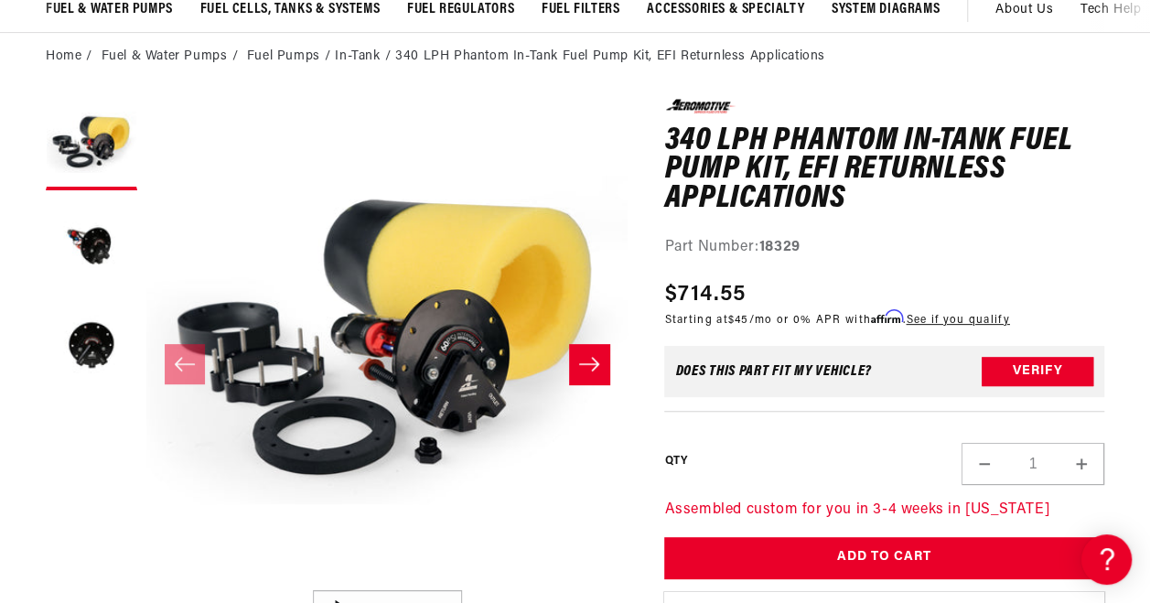
drag, startPoint x: 0, startPoint y: 0, endPoint x: 900, endPoint y: 280, distance: 942.9
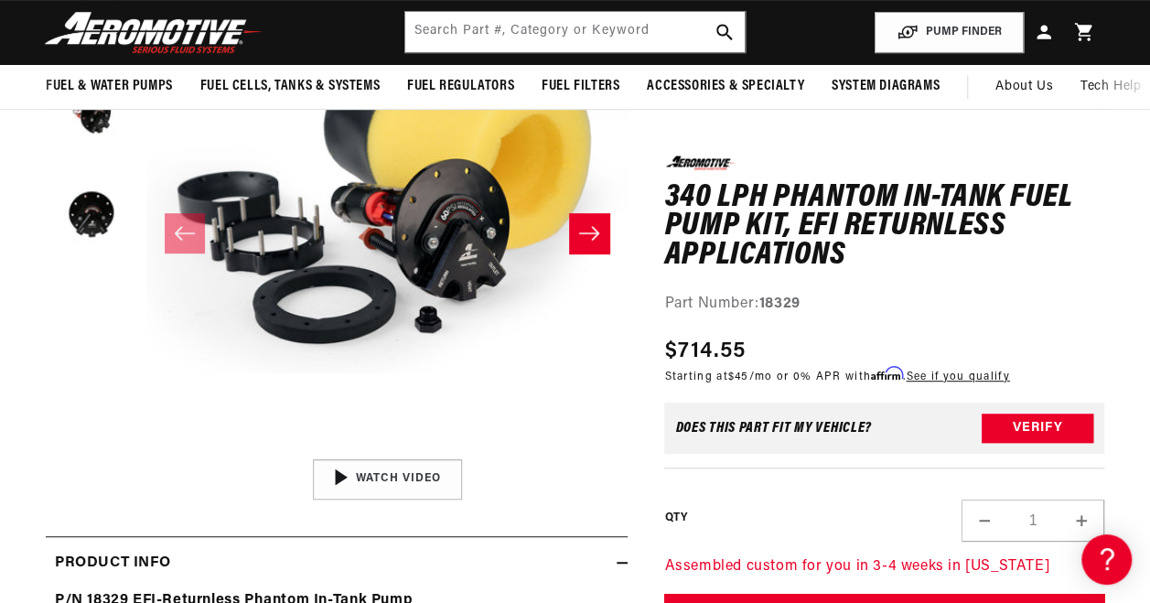
scroll to position [285, 0]
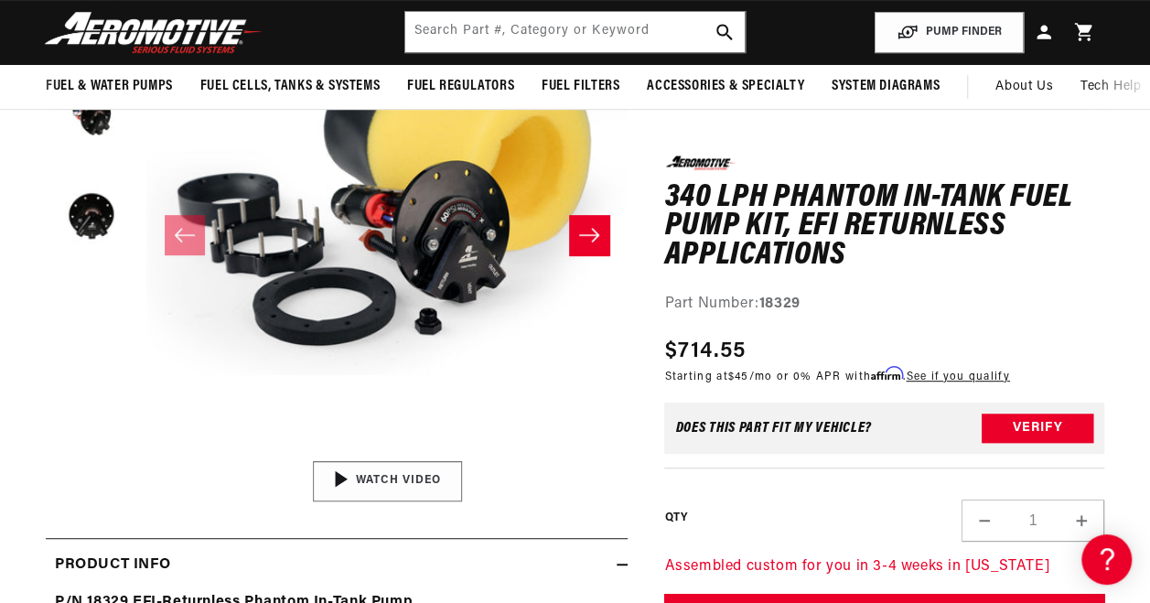
click at [405, 478] on div "02:09" at bounding box center [387, 481] width 277 height 156
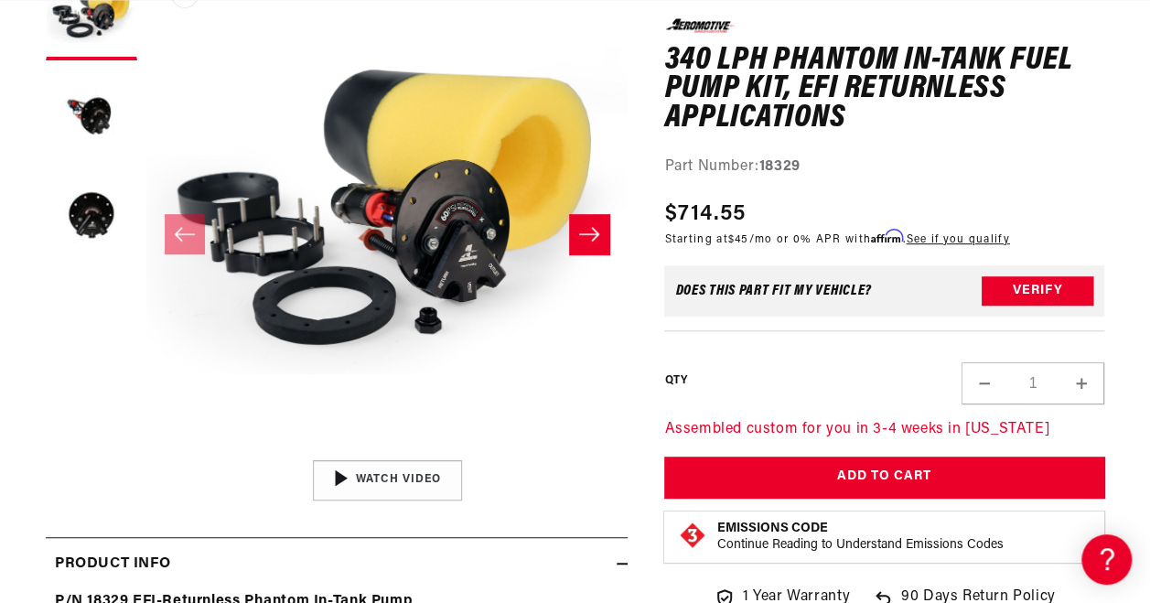
scroll to position [0, 0]
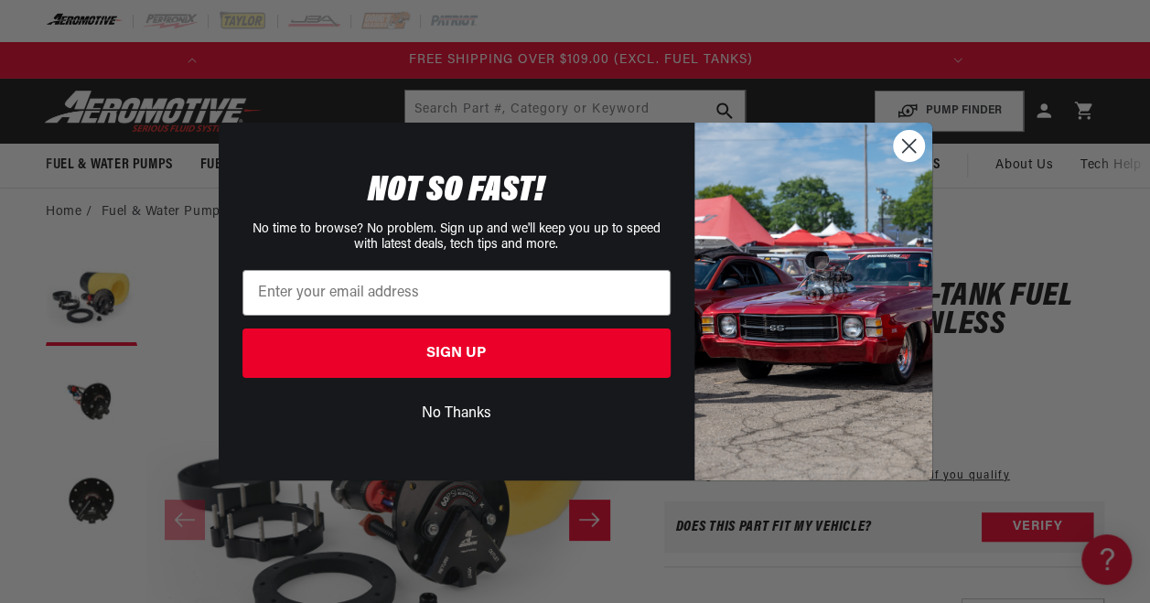
click at [906, 145] on circle "Close dialog" at bounding box center [908, 146] width 30 height 30
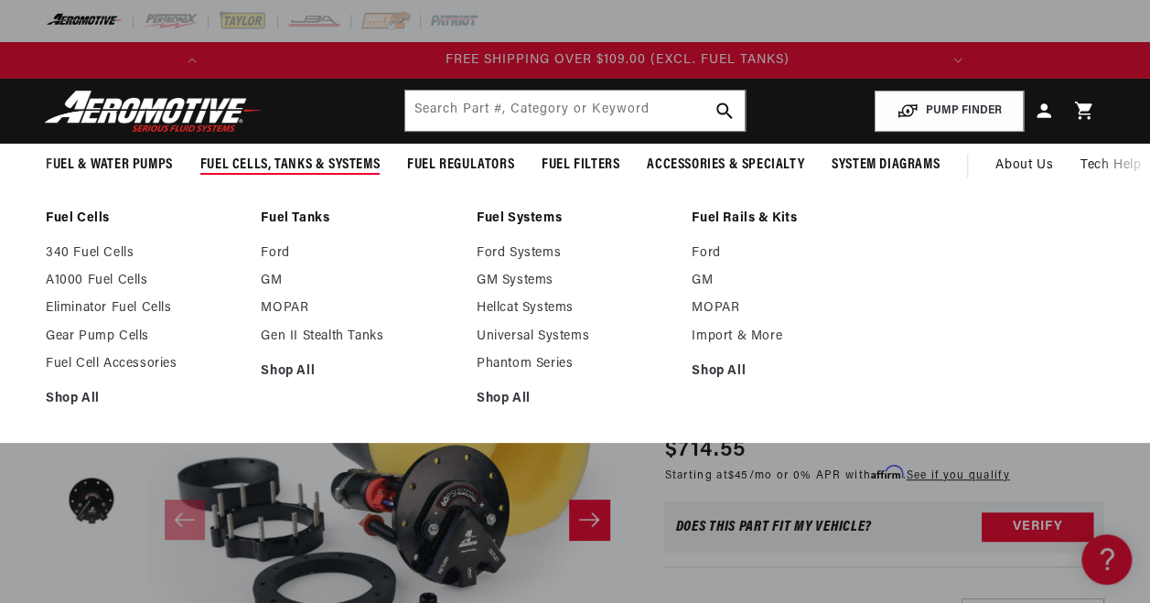
scroll to position [0, 724]
click at [251, 171] on span "Fuel Cells, Tanks & Systems" at bounding box center [289, 165] width 179 height 19
click at [124, 249] on link "340 Fuel Cells" at bounding box center [144, 253] width 197 height 16
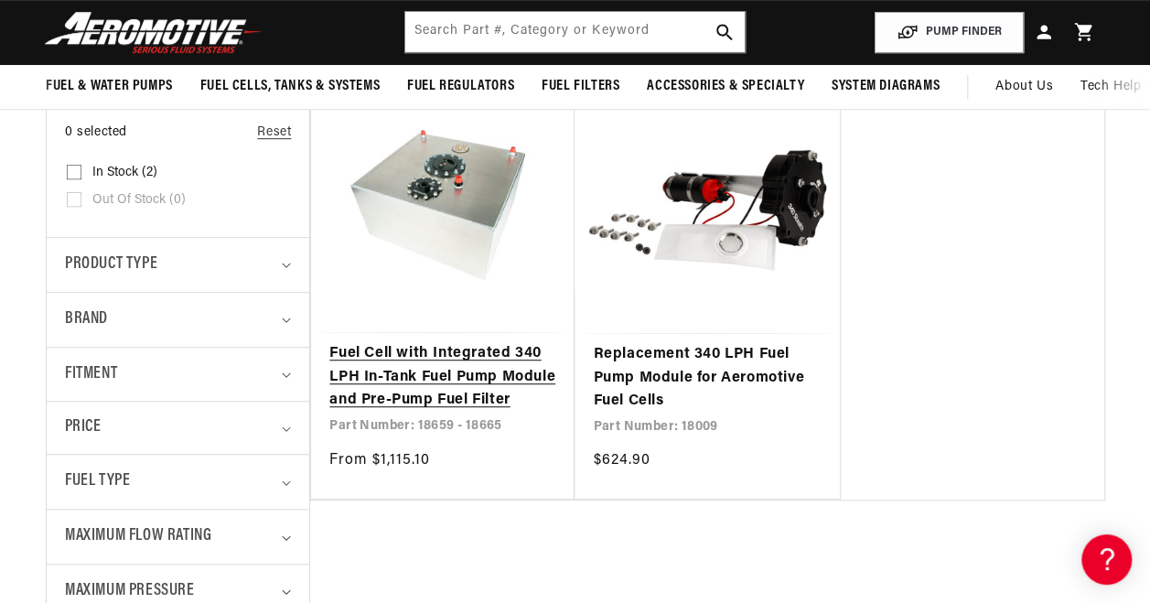
scroll to position [346, 0]
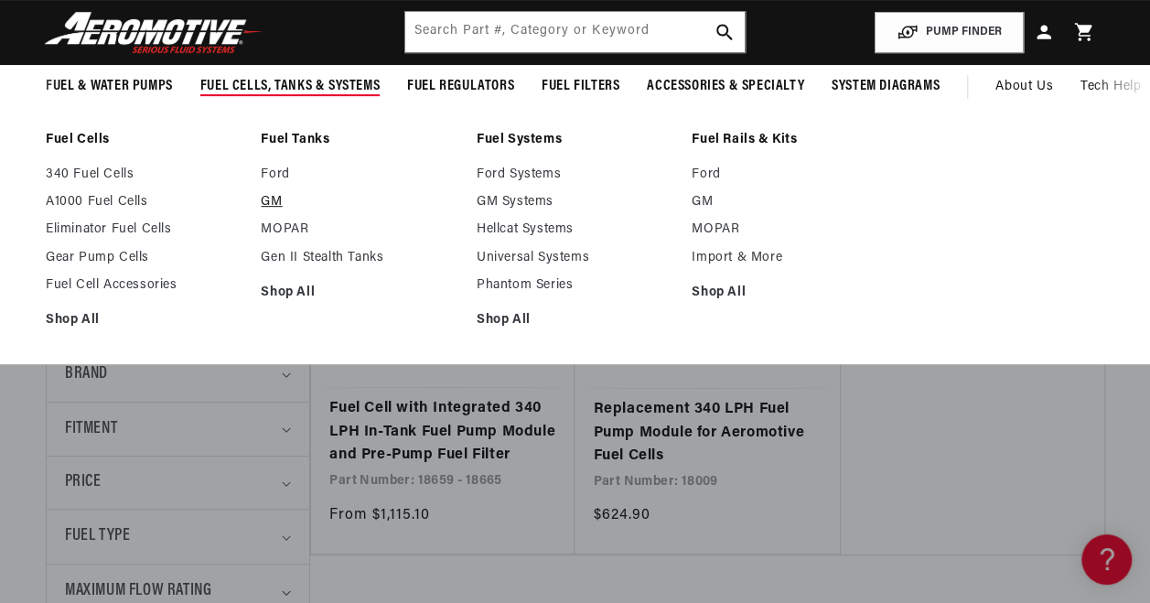
click at [280, 202] on link "GM" at bounding box center [359, 202] width 197 height 16
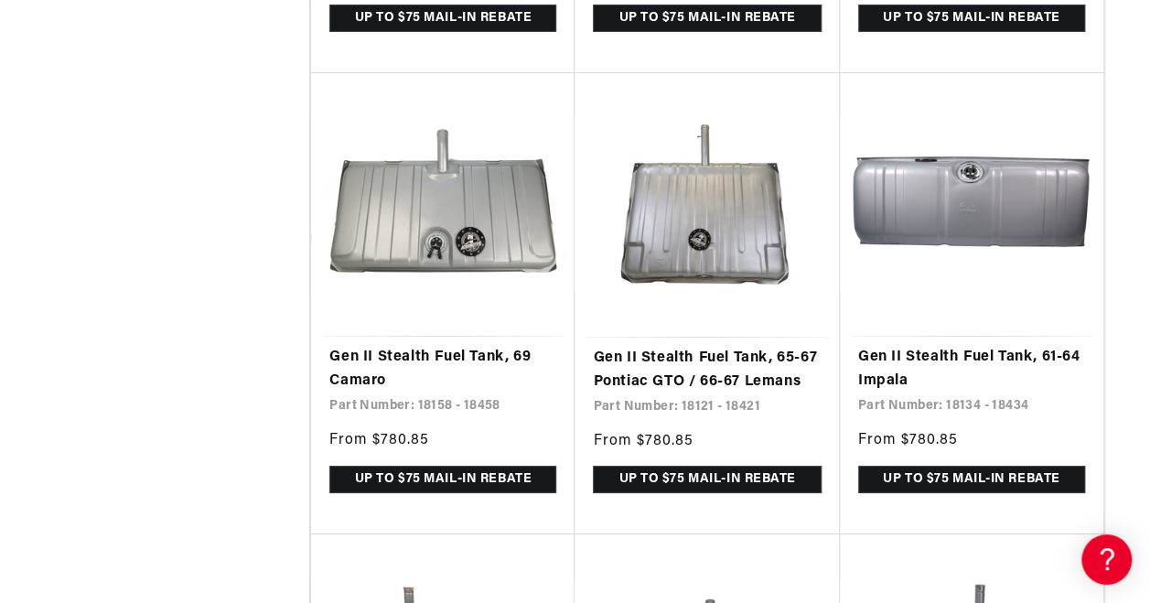
scroll to position [0, 724]
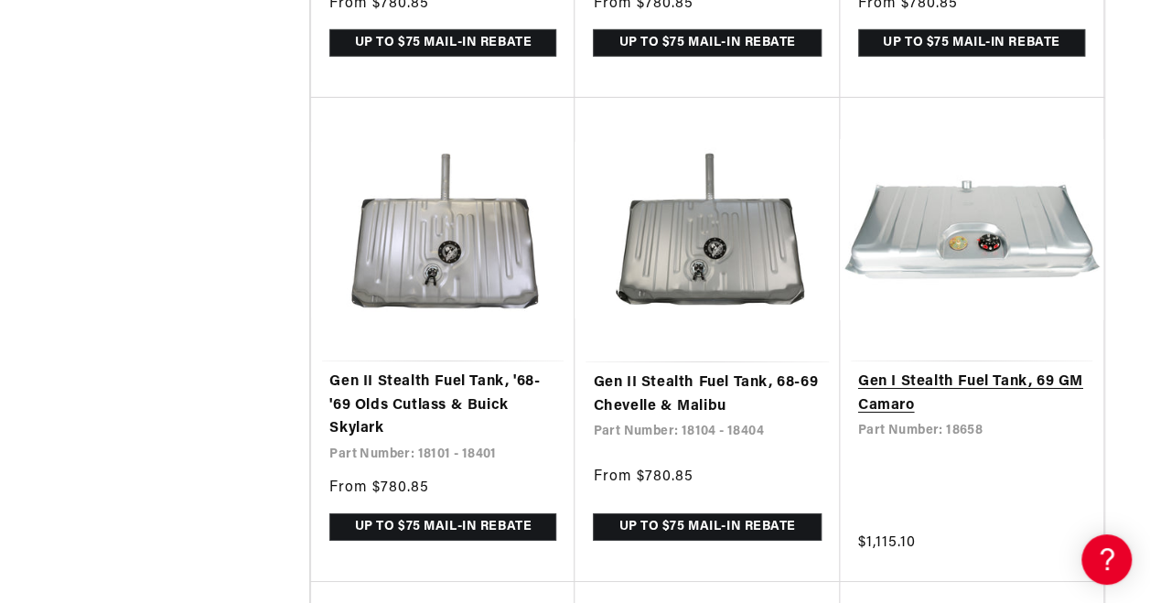
click at [973, 371] on link "Gen I Stealth Fuel Tank, 69 GM Camaro" at bounding box center [971, 394] width 227 height 47
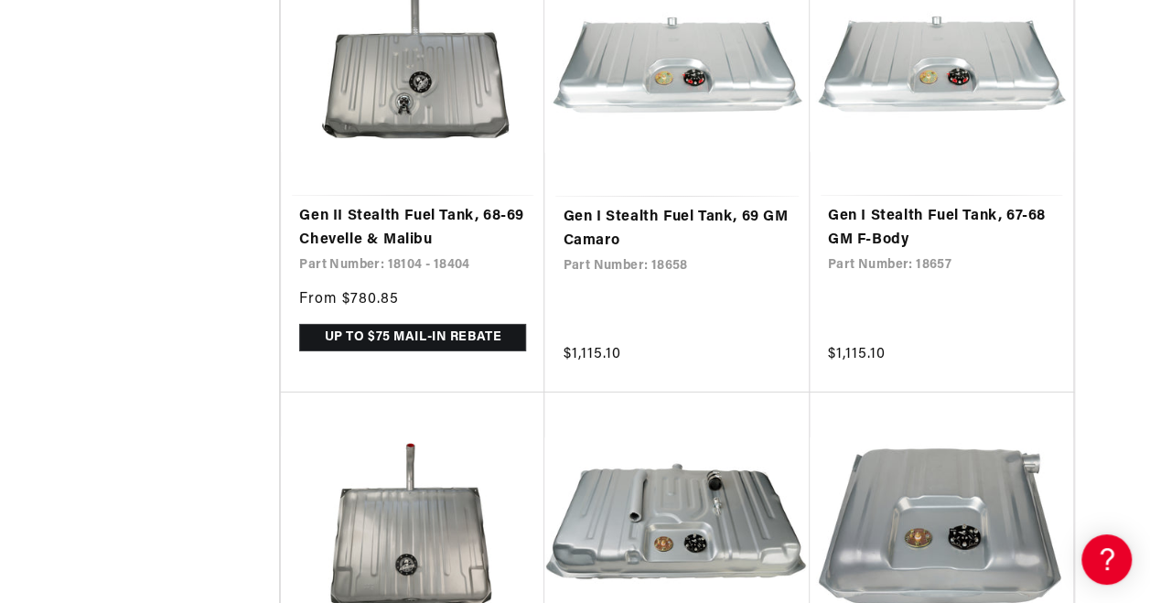
scroll to position [0, 724]
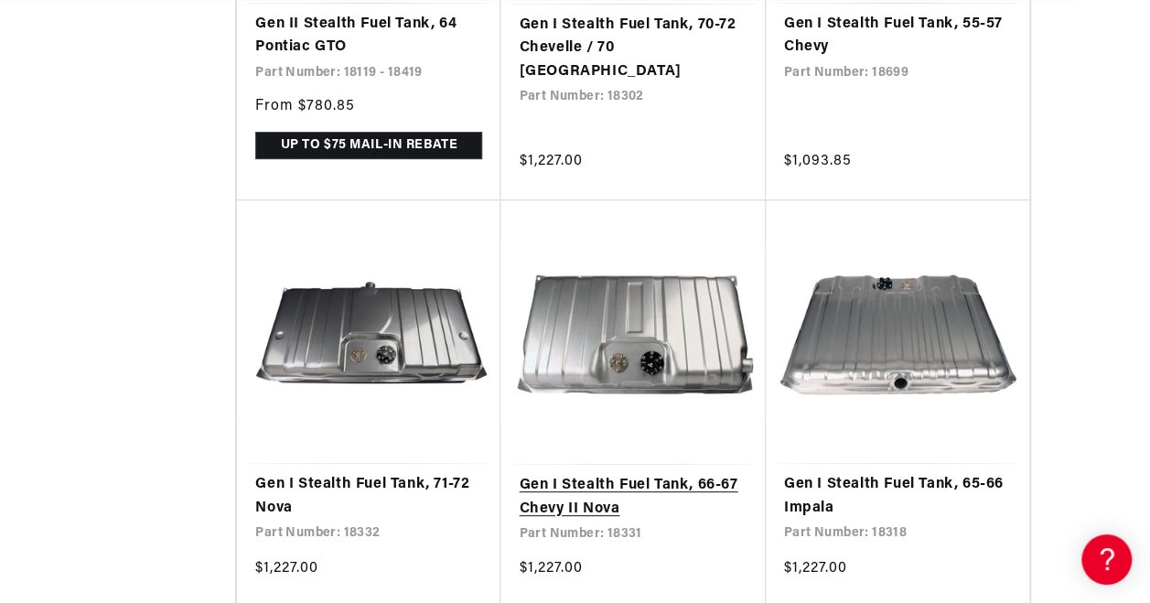
click at [747, 474] on link "Gen I Stealth Fuel Tank, 66-67 Chevy II Nova" at bounding box center [633, 497] width 228 height 47
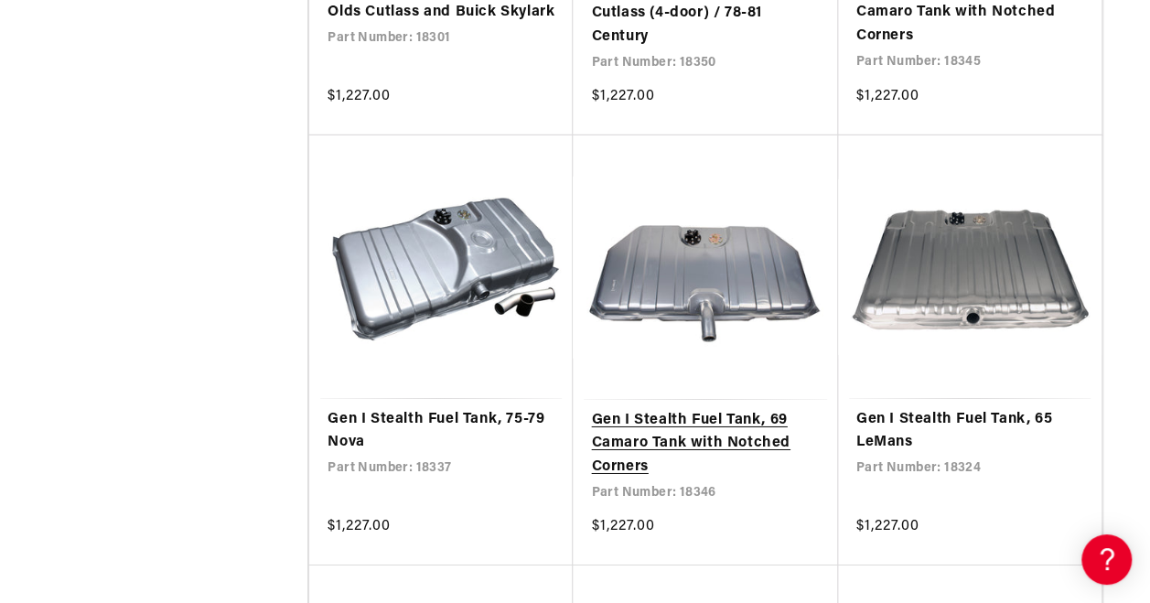
click at [762, 409] on link "Gen I Stealth Fuel Tank, 69 Camaro Tank with Notched Corners" at bounding box center [705, 444] width 228 height 70
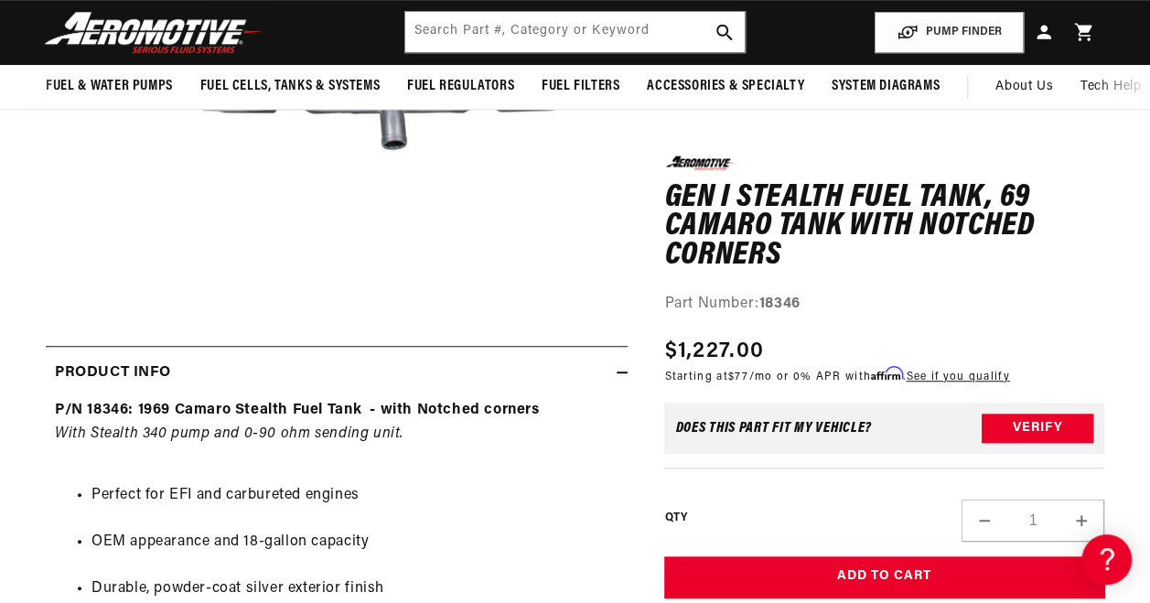
scroll to position [0, 724]
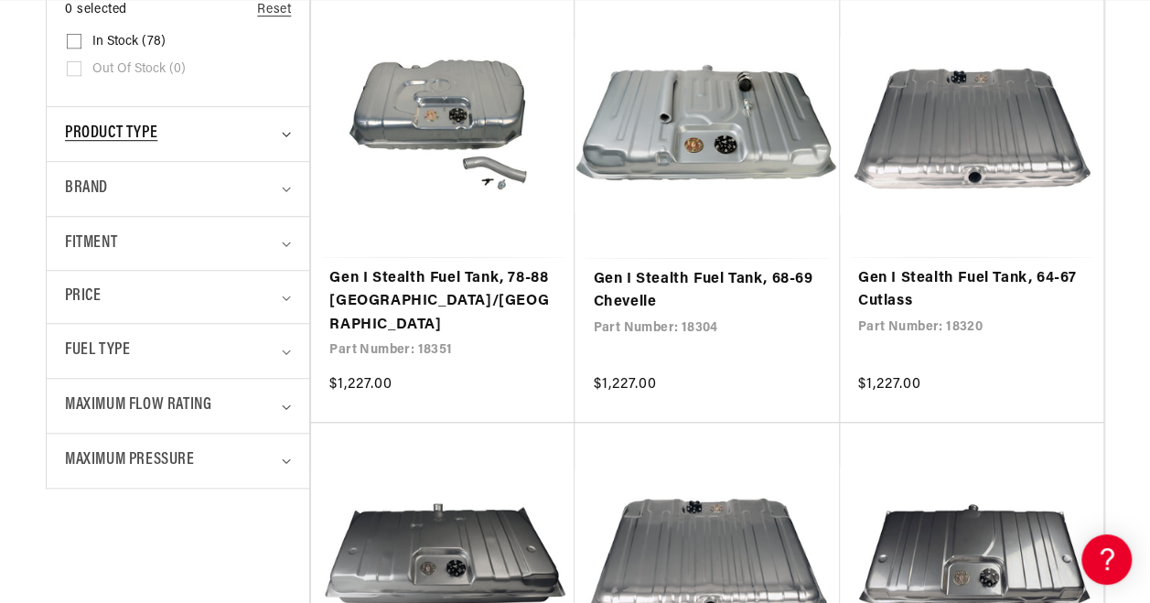
scroll to position [536, 0]
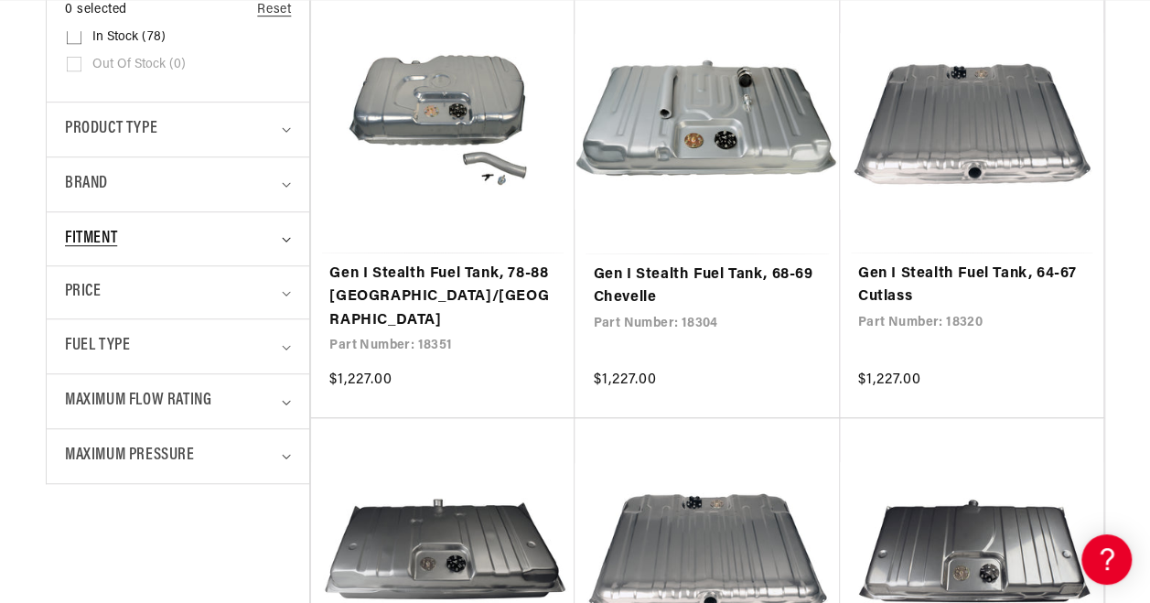
click at [185, 234] on div "Fitment" at bounding box center [170, 239] width 210 height 27
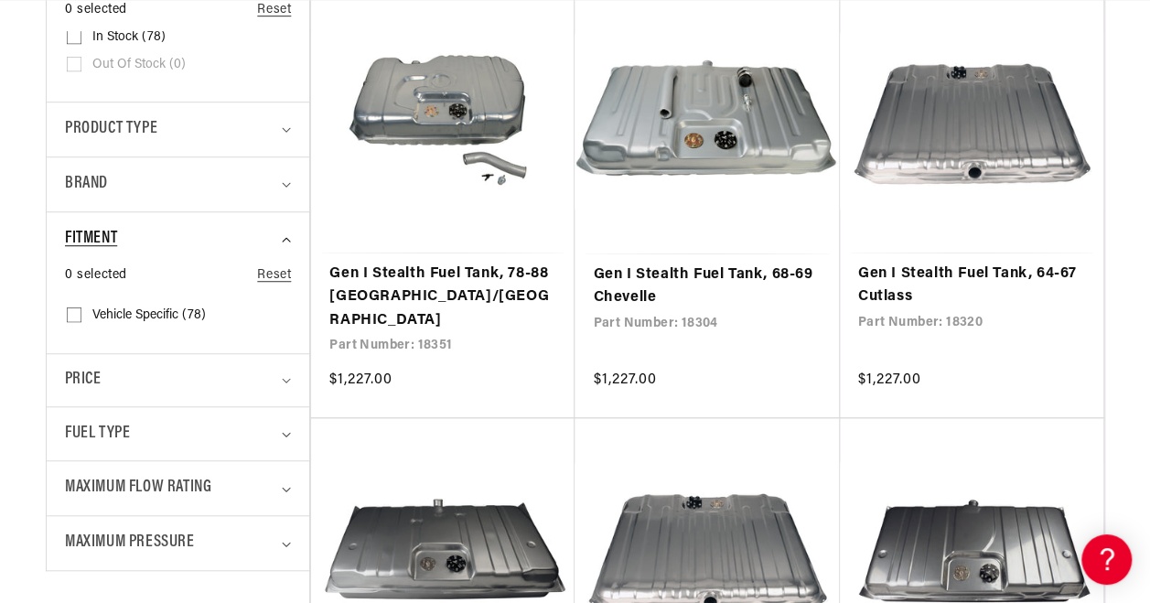
scroll to position [0, 0]
click at [156, 316] on span "Vehicle Specific (78)" at bounding box center [148, 315] width 113 height 16
click at [81, 316] on input "Vehicle Specific (78) Vehicle Specific (78 products)" at bounding box center [74, 318] width 15 height 15
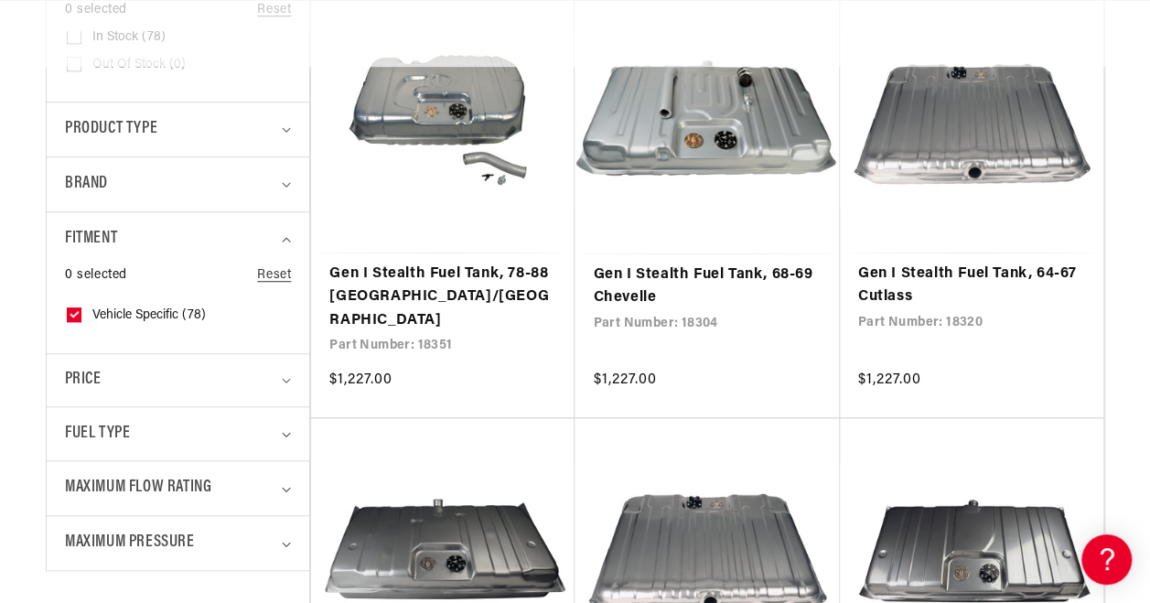
click at [156, 316] on span "Vehicle Specific (78)" at bounding box center [148, 315] width 113 height 16
click at [81, 316] on input "Vehicle Specific (78) Vehicle Specific (78 products)" at bounding box center [74, 318] width 15 height 15
checkbox input "false"
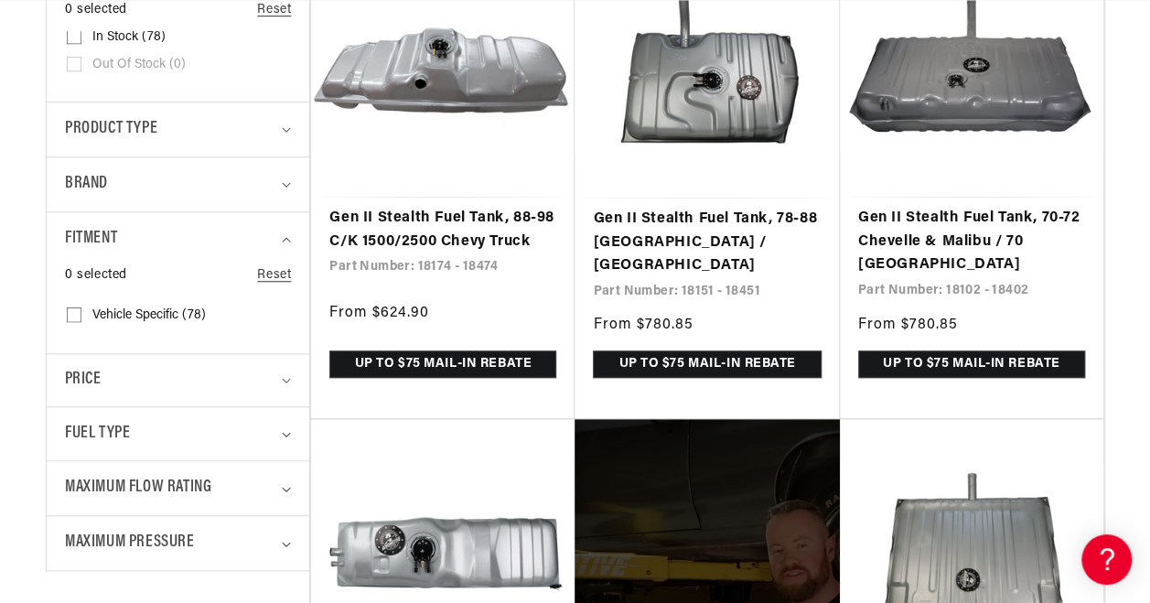
scroll to position [0, 724]
click at [171, 426] on div "Fuel Type" at bounding box center [170, 434] width 210 height 27
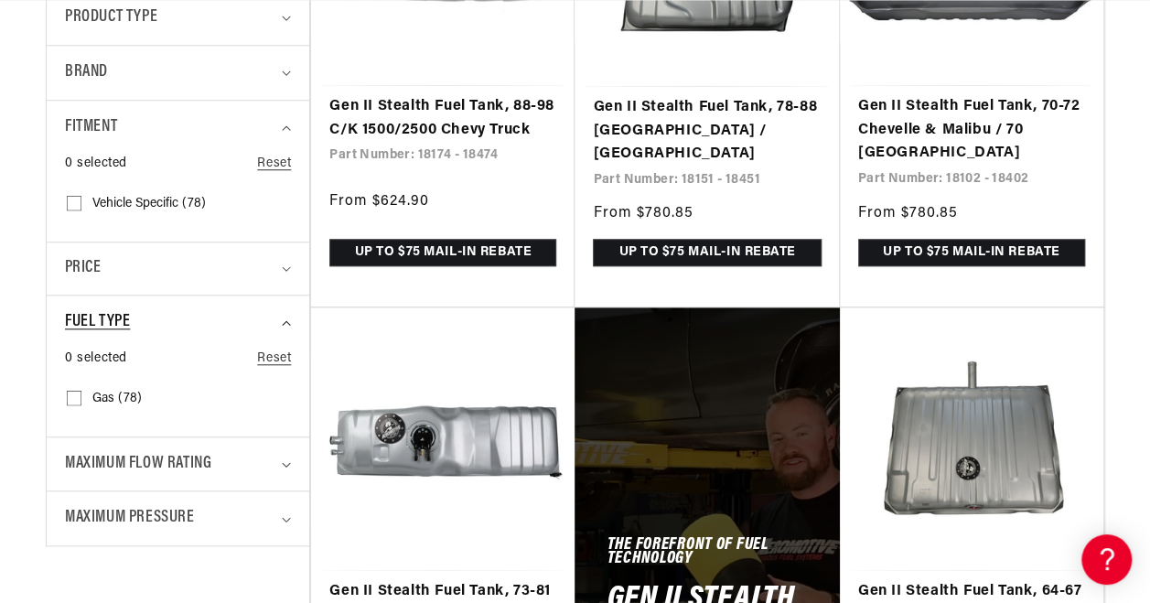
scroll to position [651, 0]
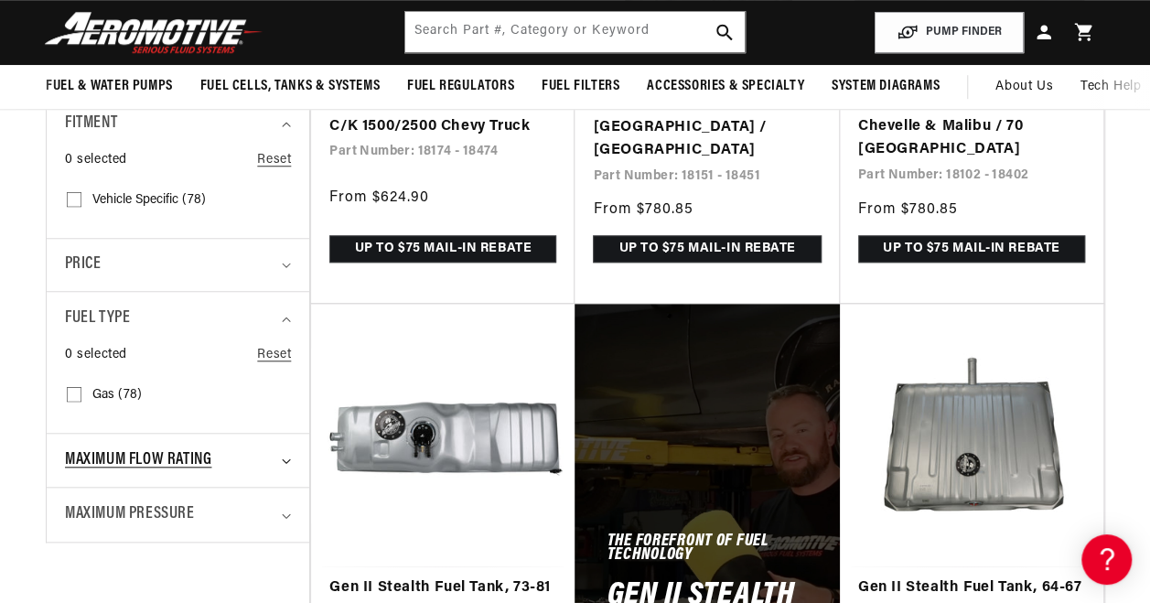
click at [163, 447] on span "Maximum Flow Rating" at bounding box center [138, 460] width 146 height 27
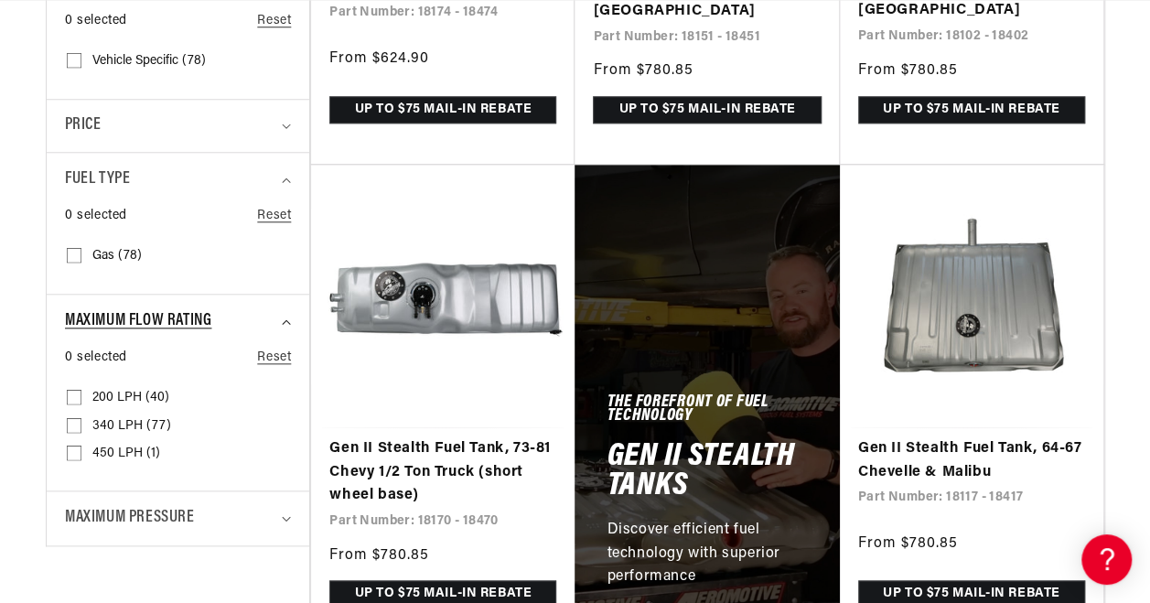
scroll to position [0, 0]
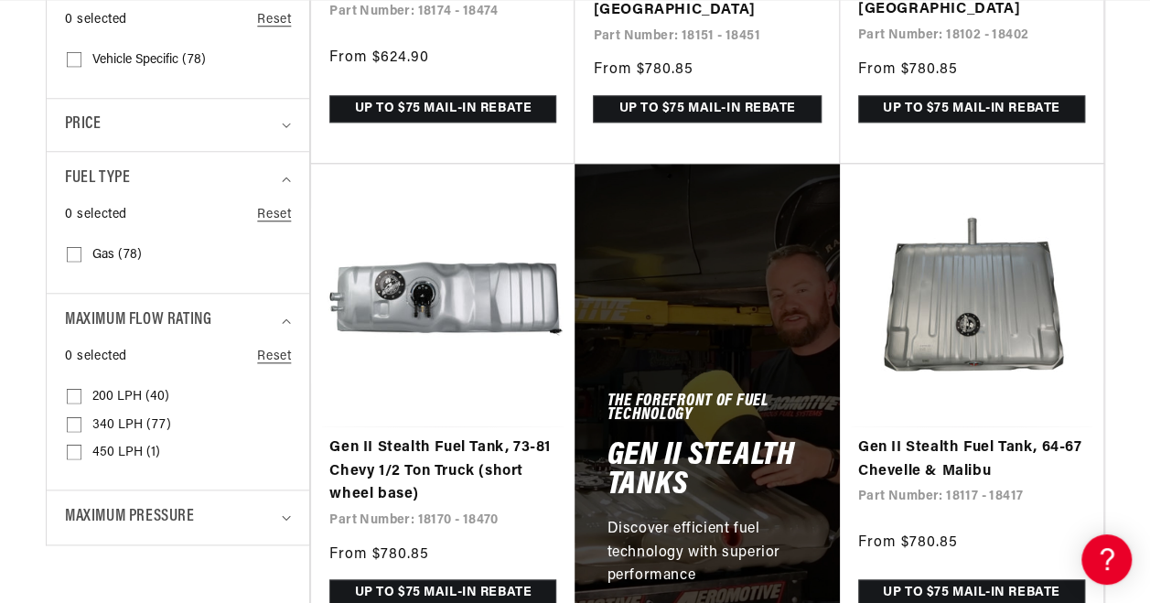
click at [76, 421] on input "340 LPH (77) 340 LPH (77 products)" at bounding box center [74, 428] width 15 height 15
checkbox input "true"
click at [106, 506] on span "Maximum Pressure" at bounding box center [130, 517] width 130 height 27
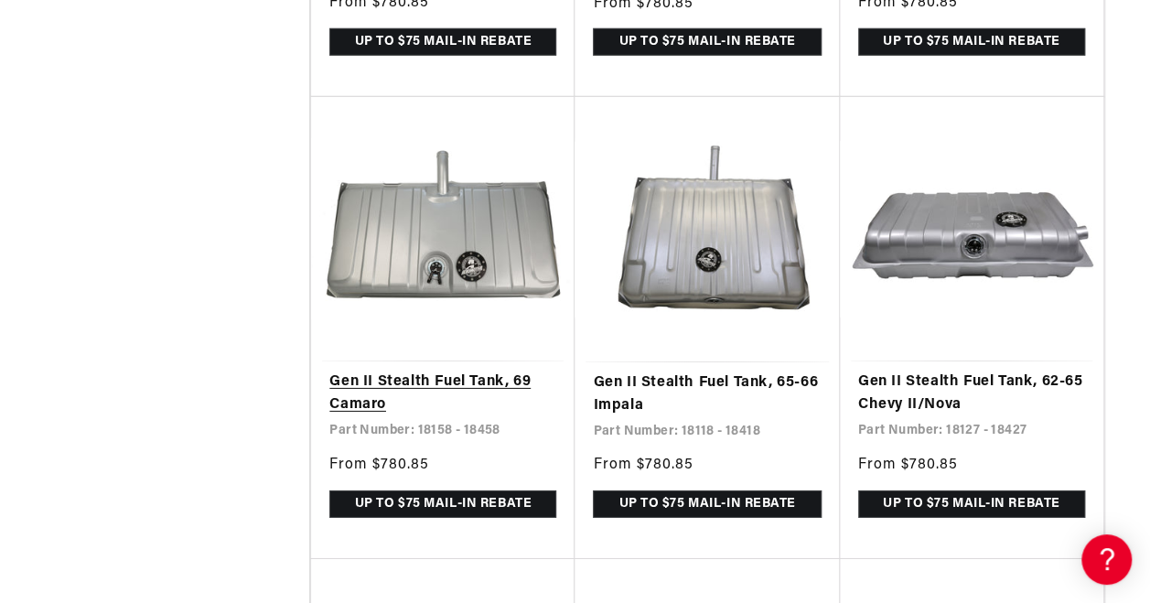
click at [455, 371] on link "Gen II Stealth Fuel Tank, 69 Camaro" at bounding box center [442, 394] width 227 height 47
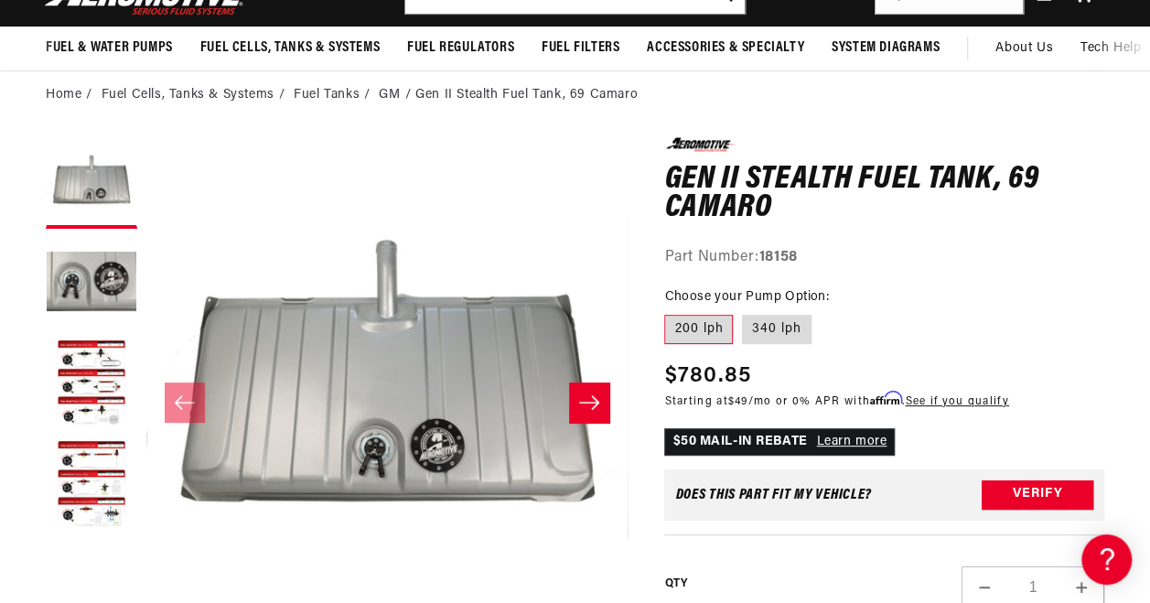
scroll to position [122, 0]
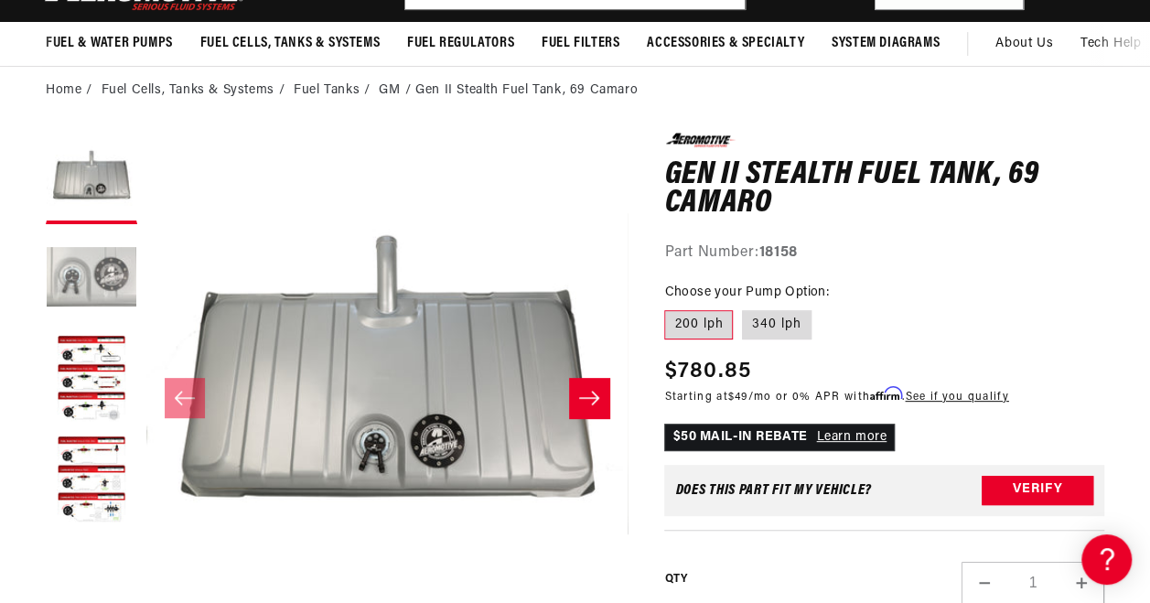
click at [112, 270] on button "Load image 2 in gallery view" at bounding box center [91, 278] width 91 height 91
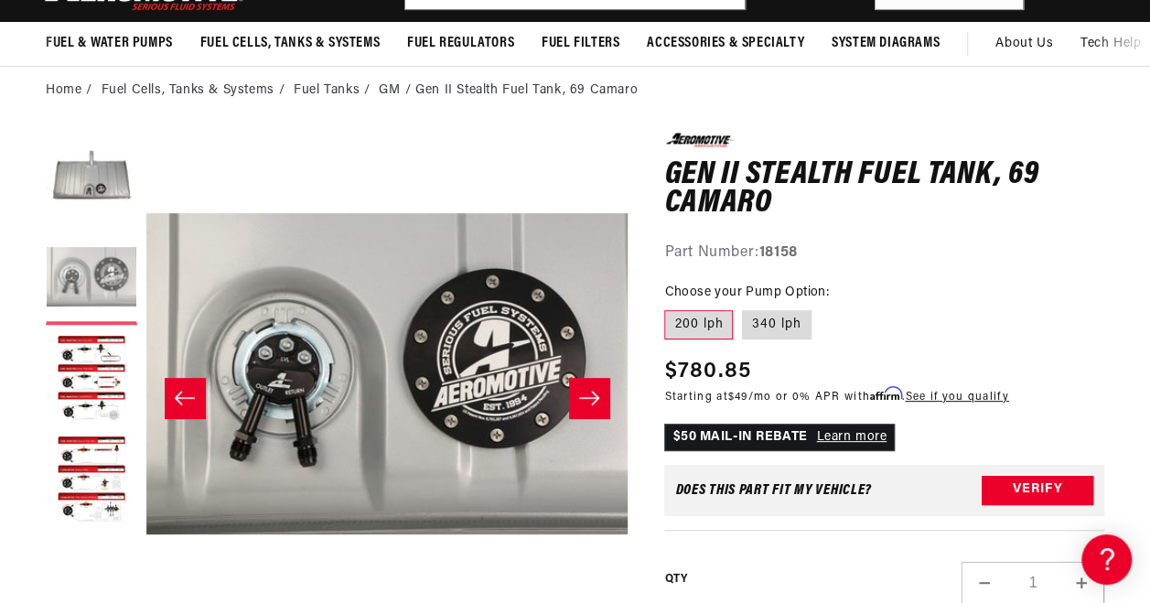
scroll to position [0, 724]
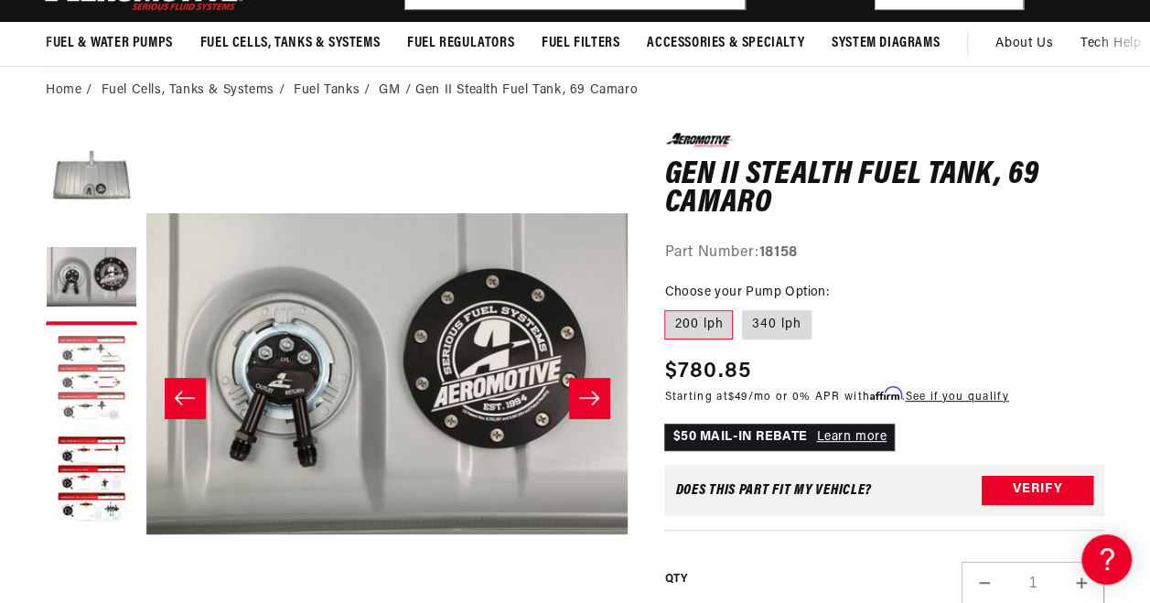
click at [107, 352] on button "Load image 3 in gallery view" at bounding box center [91, 379] width 91 height 91
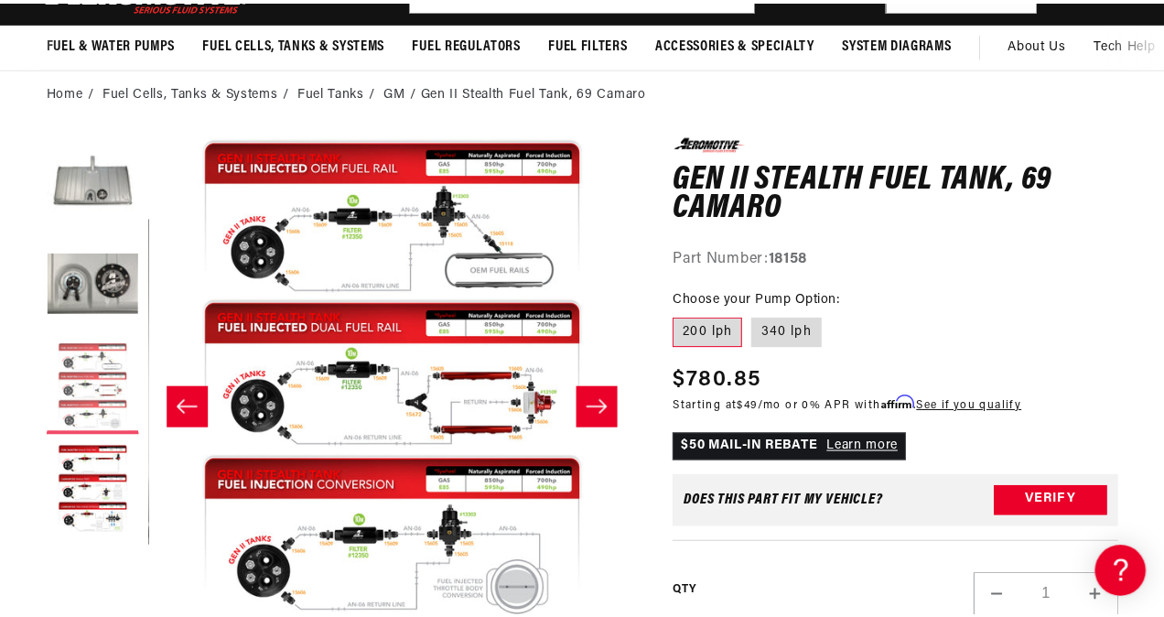
scroll to position [0, 0]
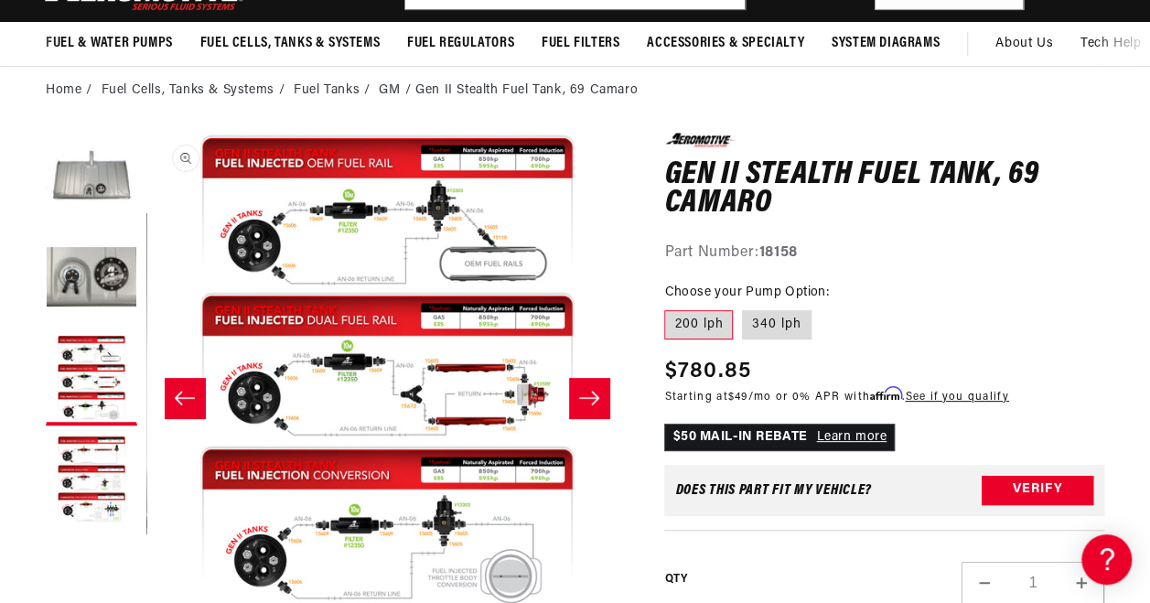
click at [147, 602] on button "Open media 3 in modal" at bounding box center [147, 615] width 0 height 0
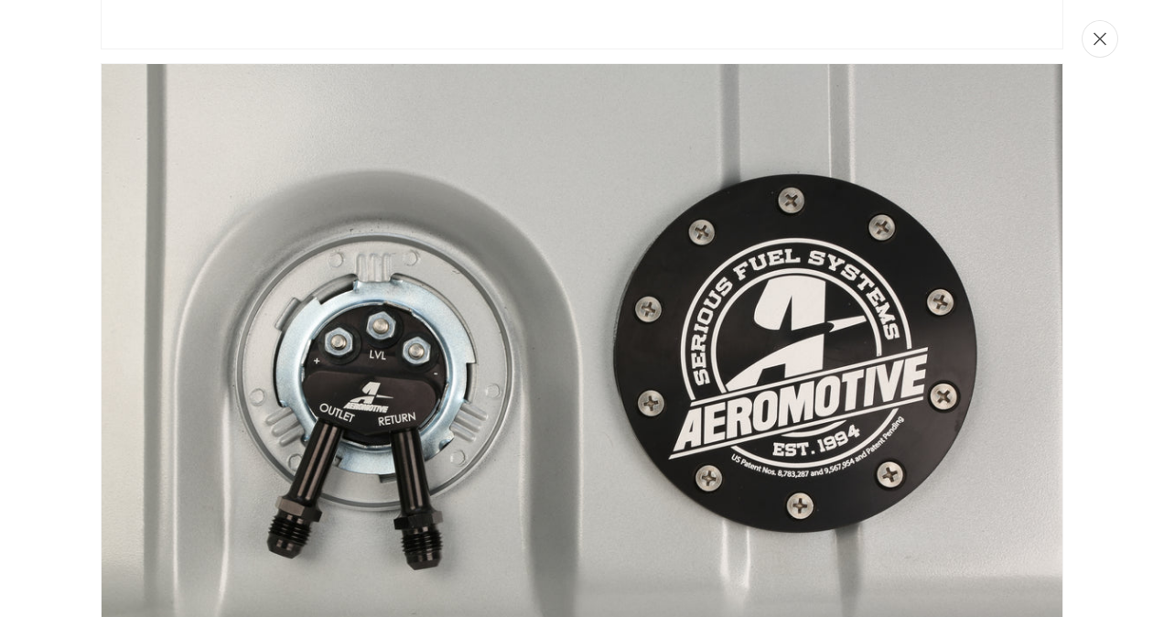
click at [1103, 50] on button "Close" at bounding box center [1099, 39] width 37 height 38
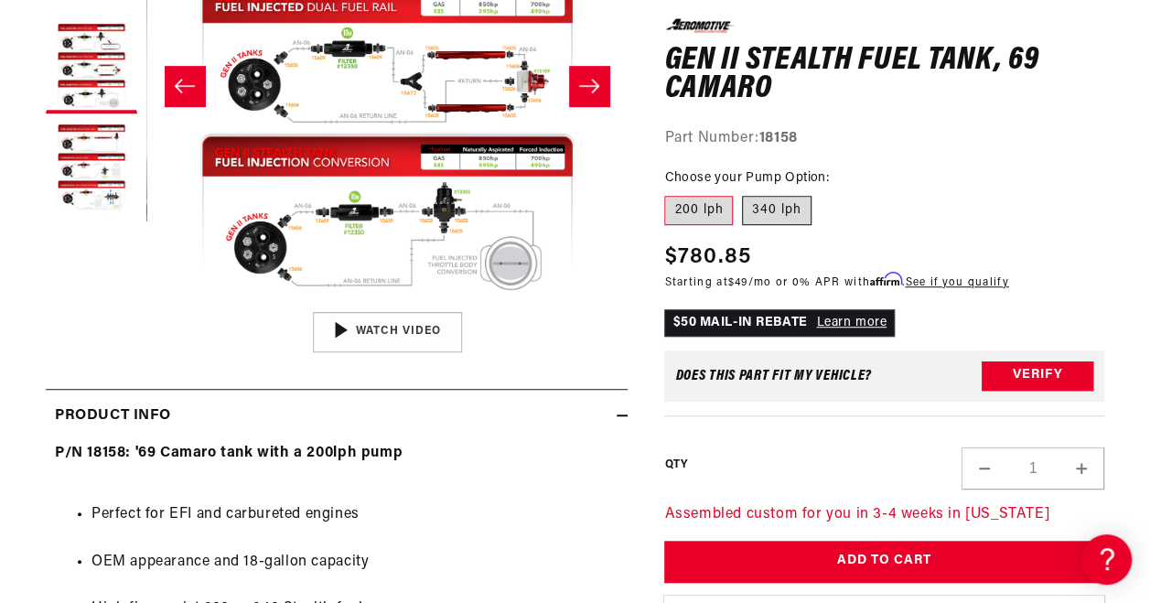
click at [773, 218] on label "340 lph" at bounding box center [777, 210] width 70 height 29
click at [743, 193] on input "340 lph" at bounding box center [742, 192] width 1 height 1
radio input "true"
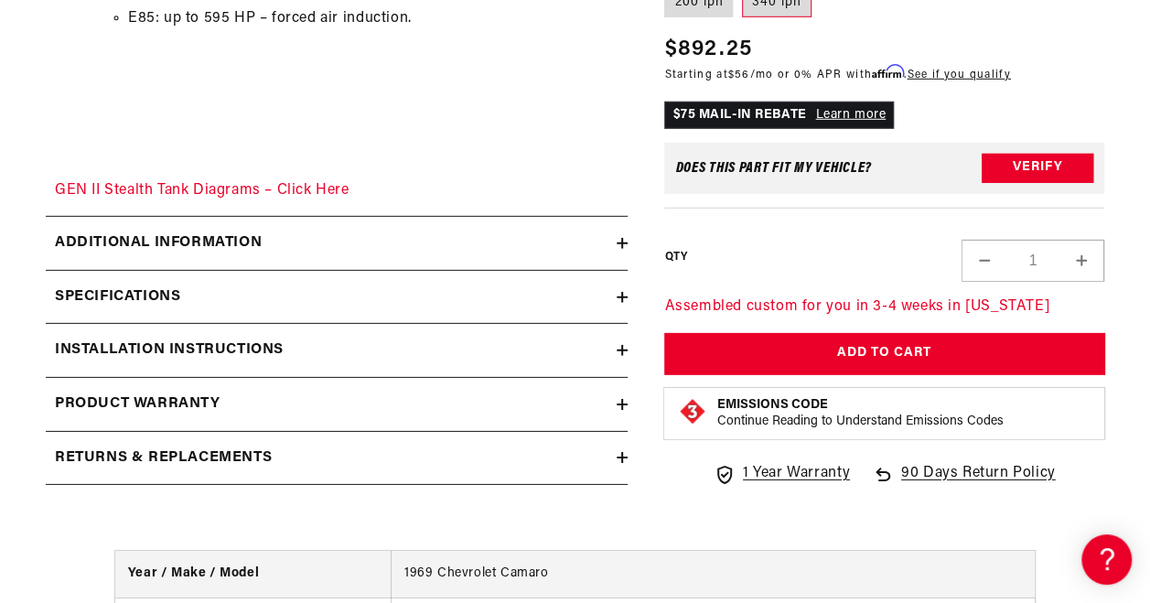
click at [386, 238] on div "Additional information" at bounding box center [331, 243] width 571 height 24
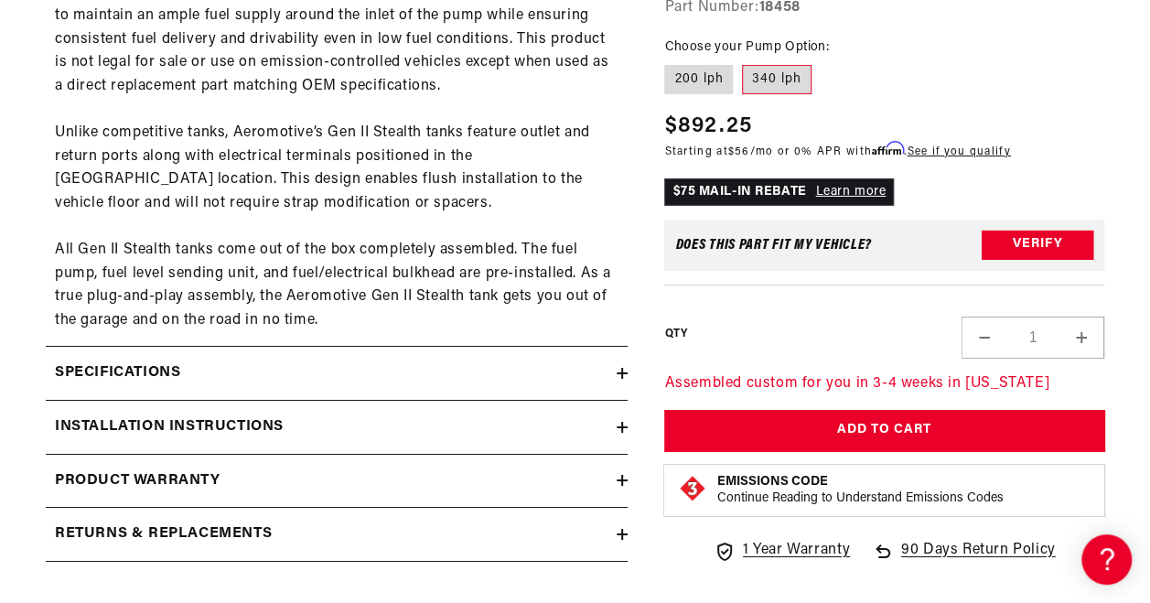
click at [423, 371] on div "Specifications" at bounding box center [331, 373] width 571 height 24
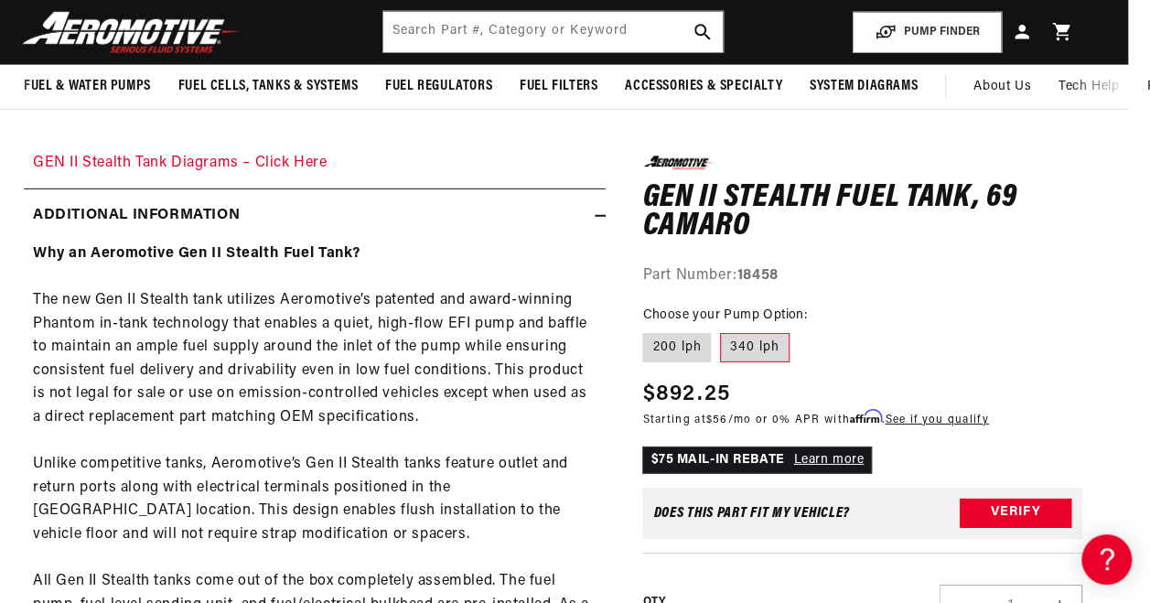
scroll to position [0, 724]
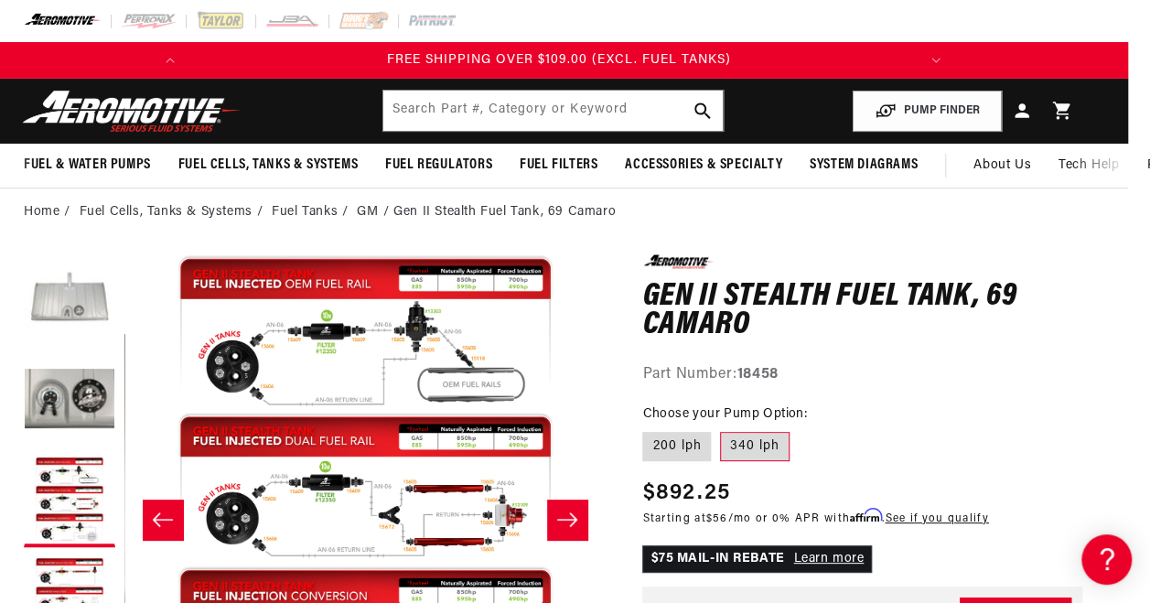
click at [59, 316] on button "Load image 1 in gallery view" at bounding box center [69, 299] width 91 height 91
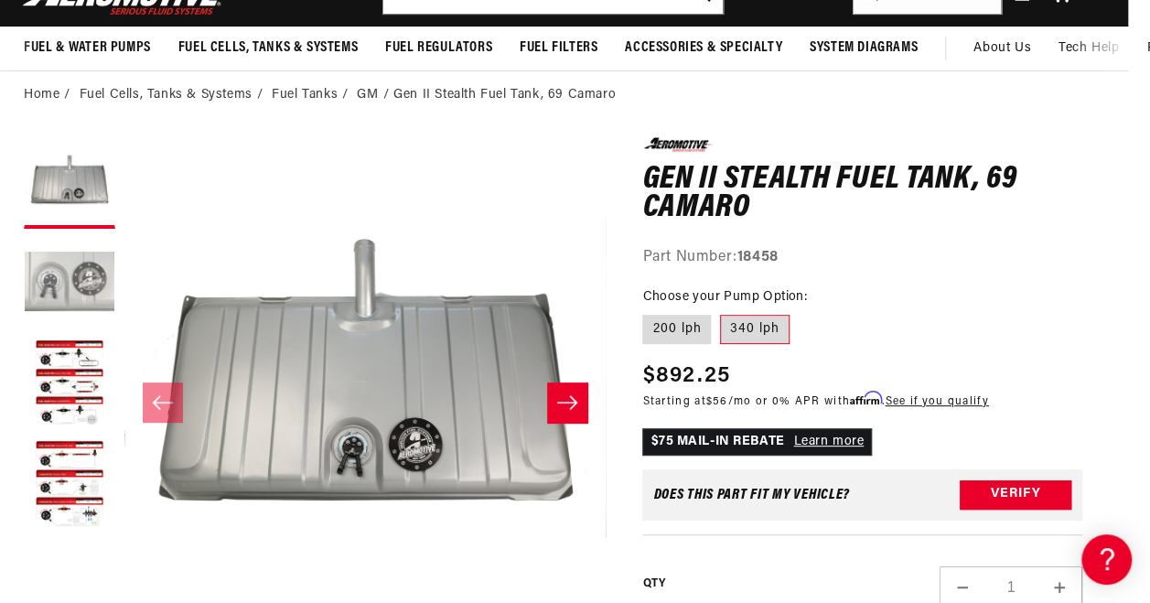
click at [75, 279] on button "Load image 2 in gallery view" at bounding box center [69, 283] width 91 height 91
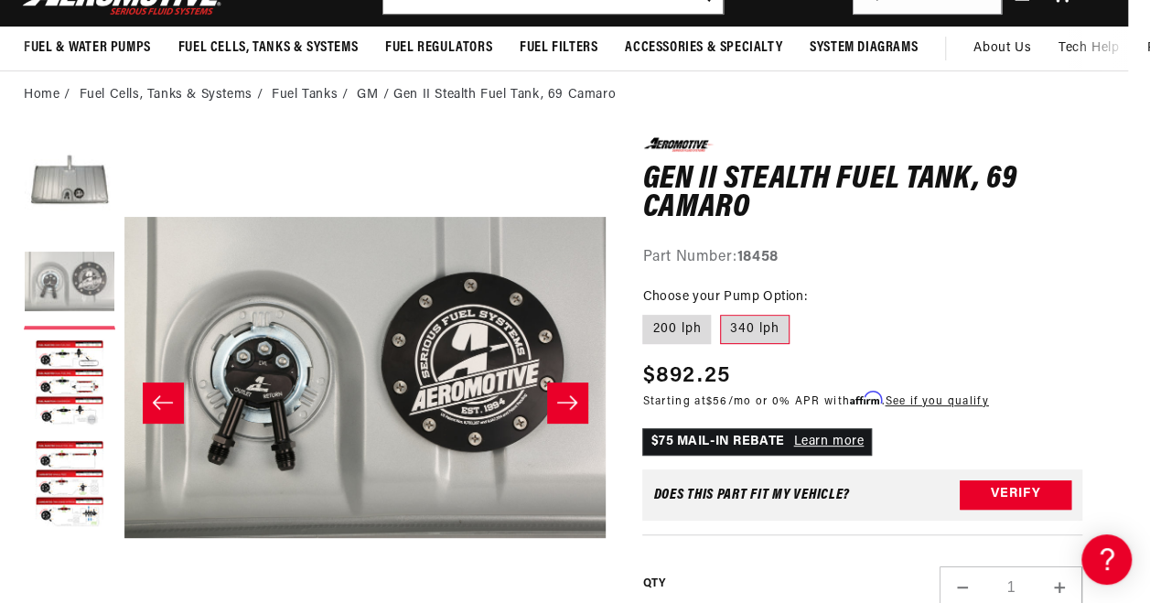
scroll to position [0, 0]
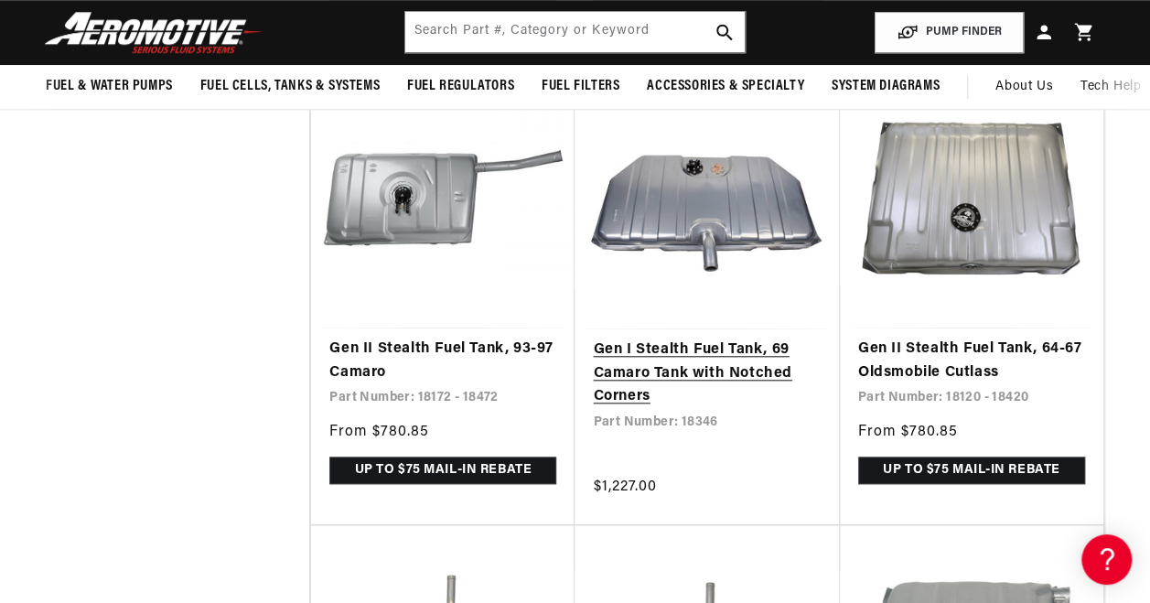
click at [658, 339] on link "Gen I Stealth Fuel Tank, 69 Camaro Tank with Notched Corners" at bounding box center [707, 374] width 228 height 70
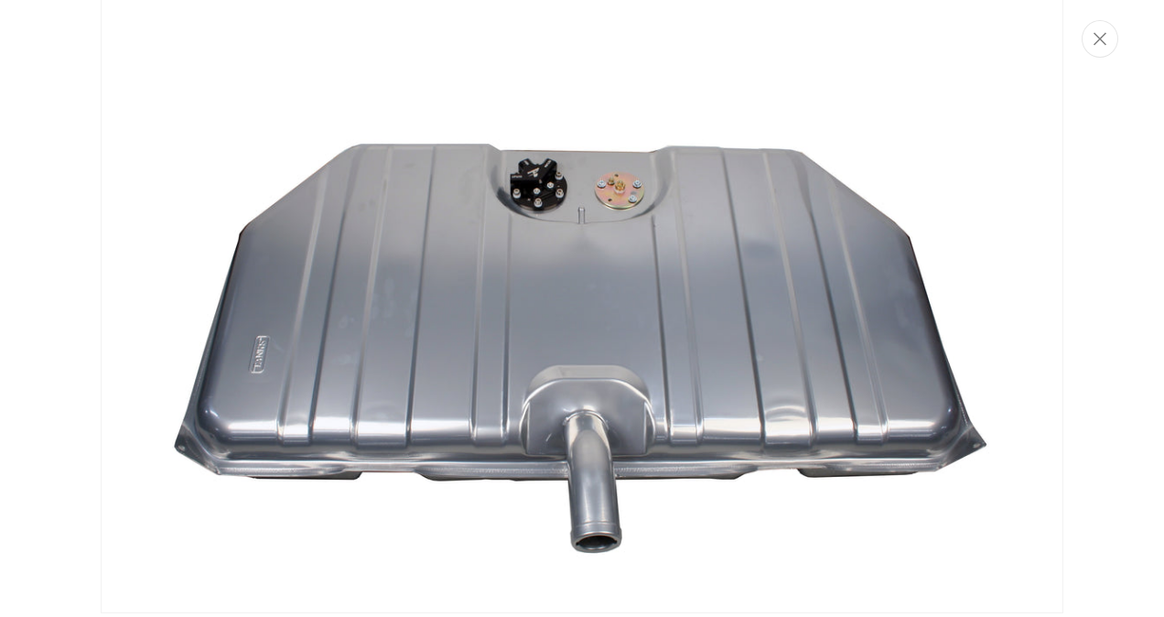
scroll to position [0, 724]
click at [1098, 51] on button "Close" at bounding box center [1099, 39] width 37 height 38
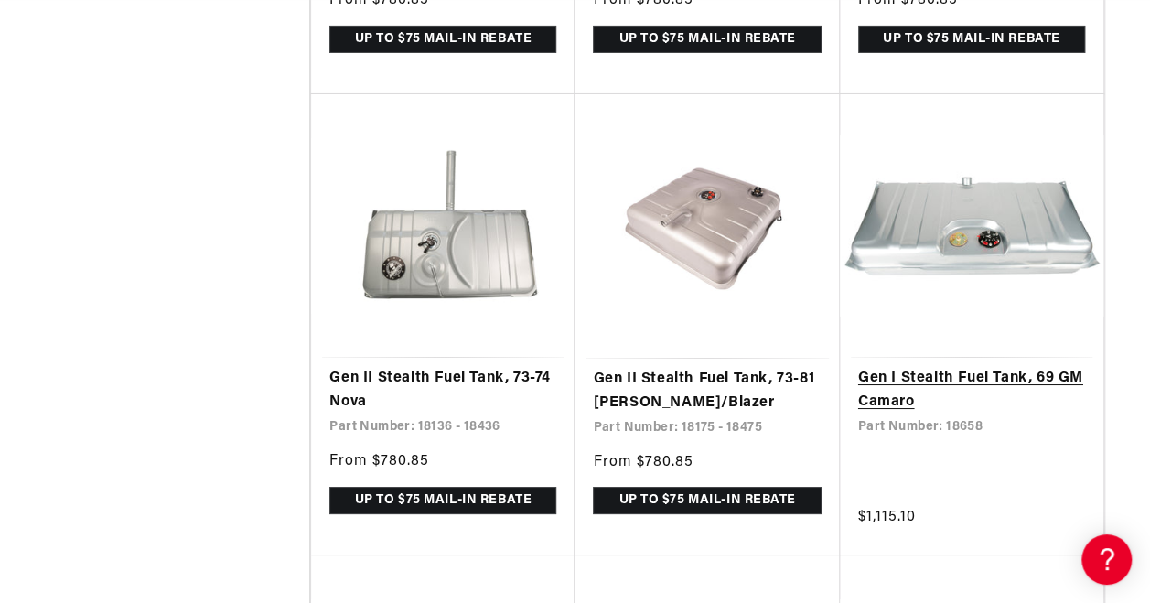
click at [977, 367] on link "Gen I Stealth Fuel Tank, 69 GM Camaro" at bounding box center [971, 390] width 227 height 47
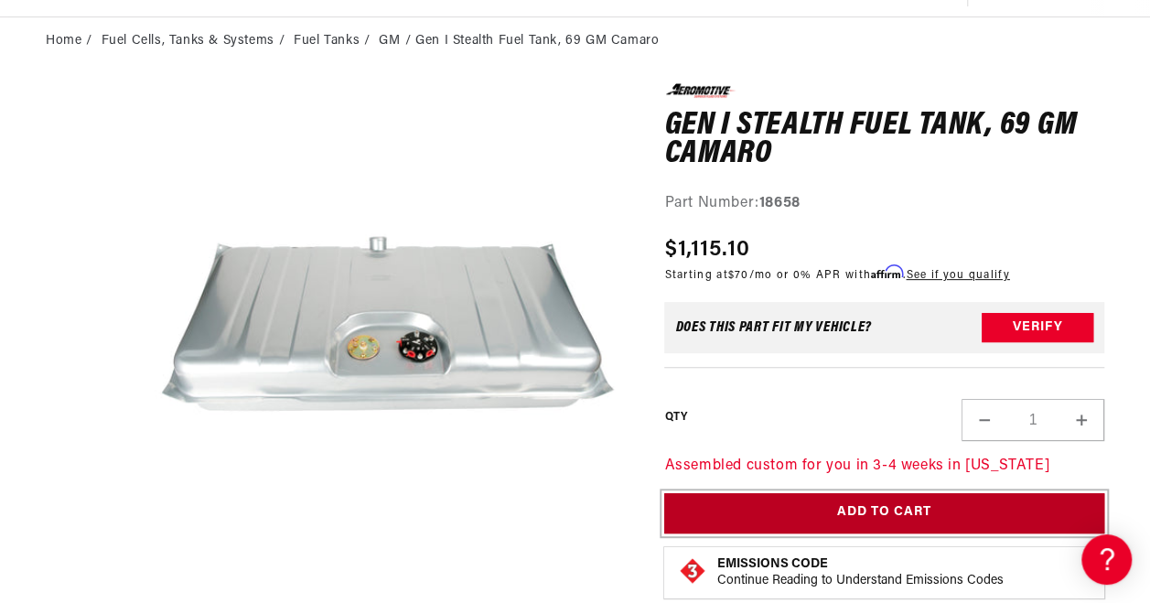
click at [876, 511] on button "Add to Cart" at bounding box center [884, 513] width 440 height 41
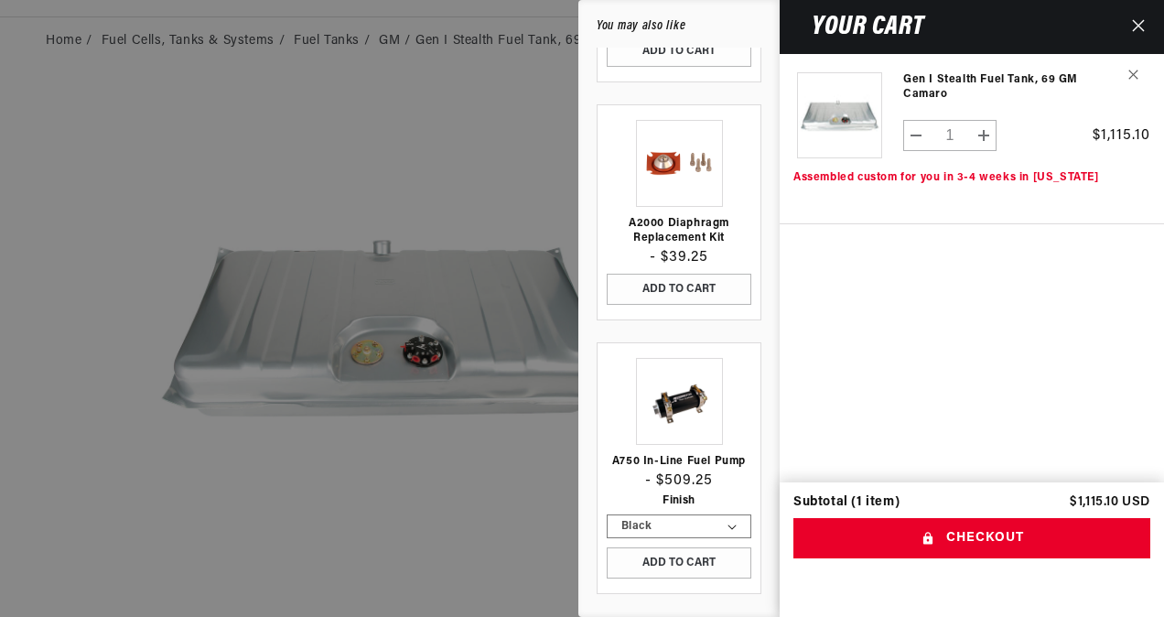
click at [1136, 28] on icon "Close" at bounding box center [1138, 25] width 13 height 13
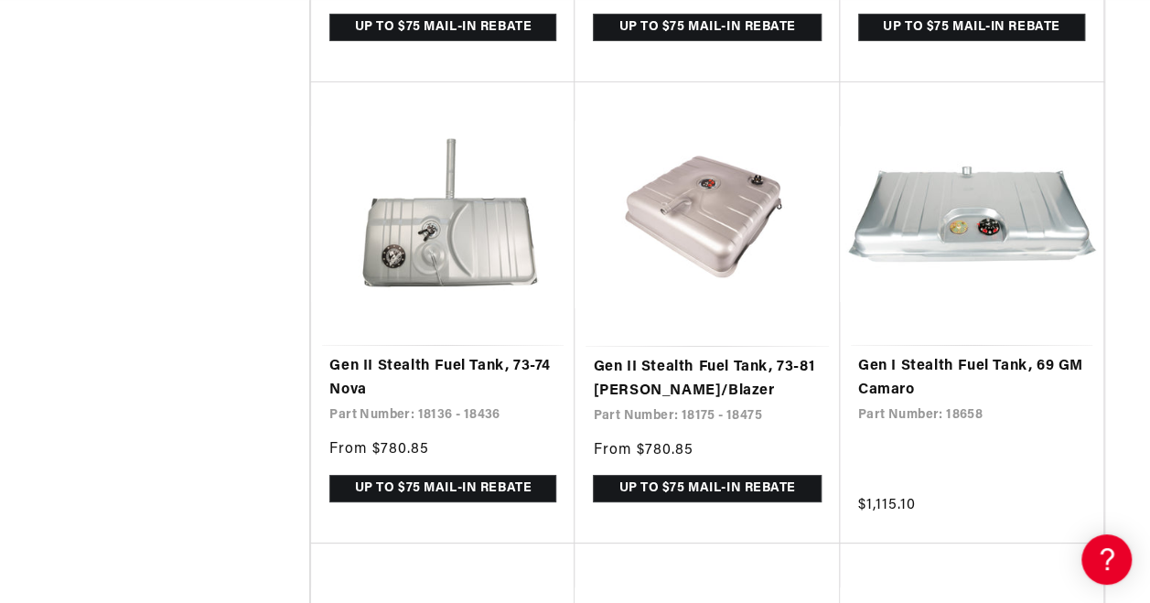
scroll to position [3238, 0]
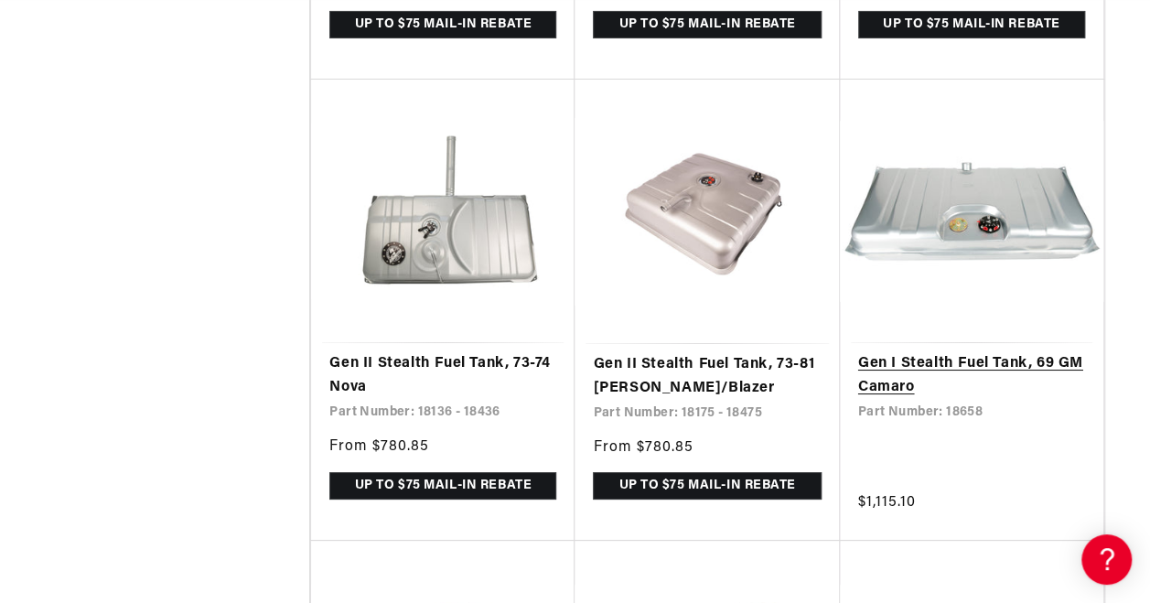
click at [967, 352] on link "Gen I Stealth Fuel Tank, 69 GM Camaro" at bounding box center [971, 375] width 227 height 47
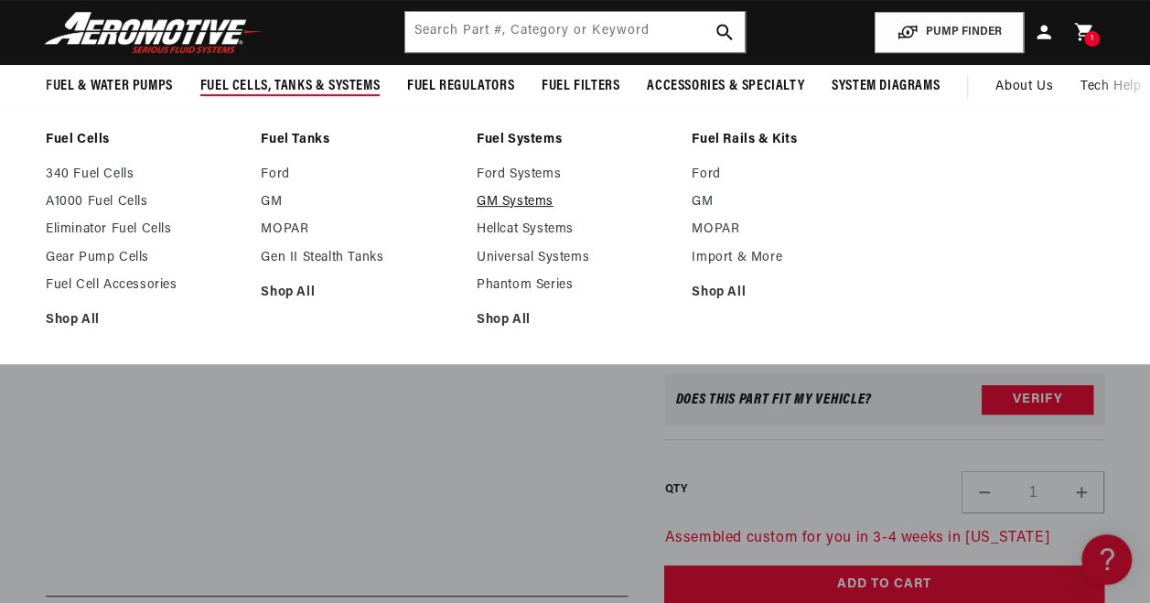
scroll to position [0, 724]
click at [498, 203] on link "GM Systems" at bounding box center [575, 202] width 197 height 16
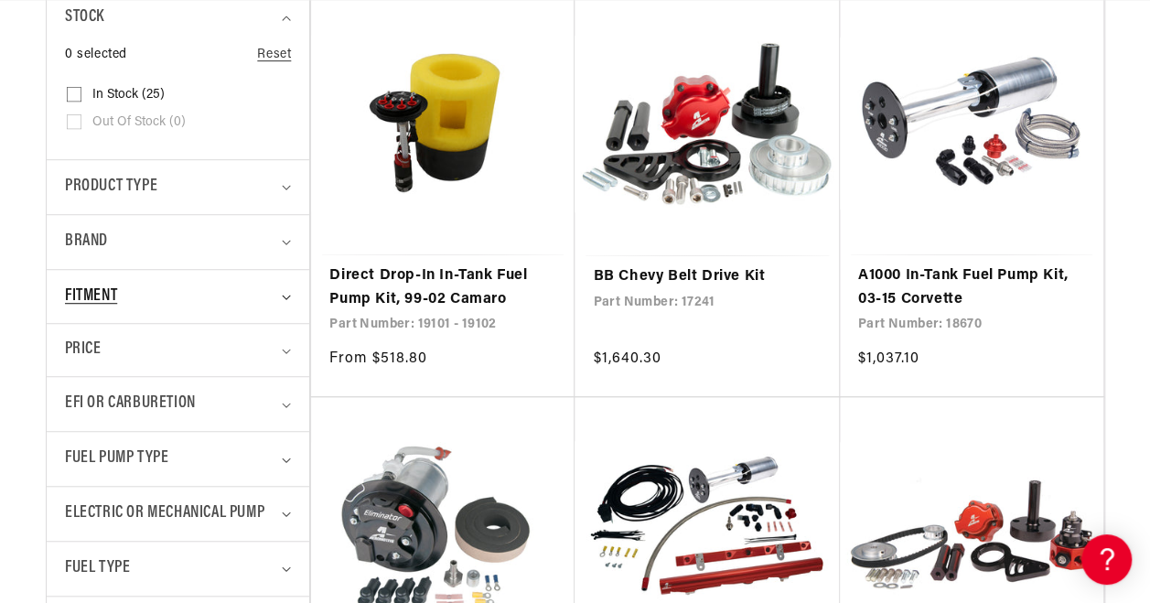
click at [219, 289] on div "Fitment" at bounding box center [170, 297] width 210 height 27
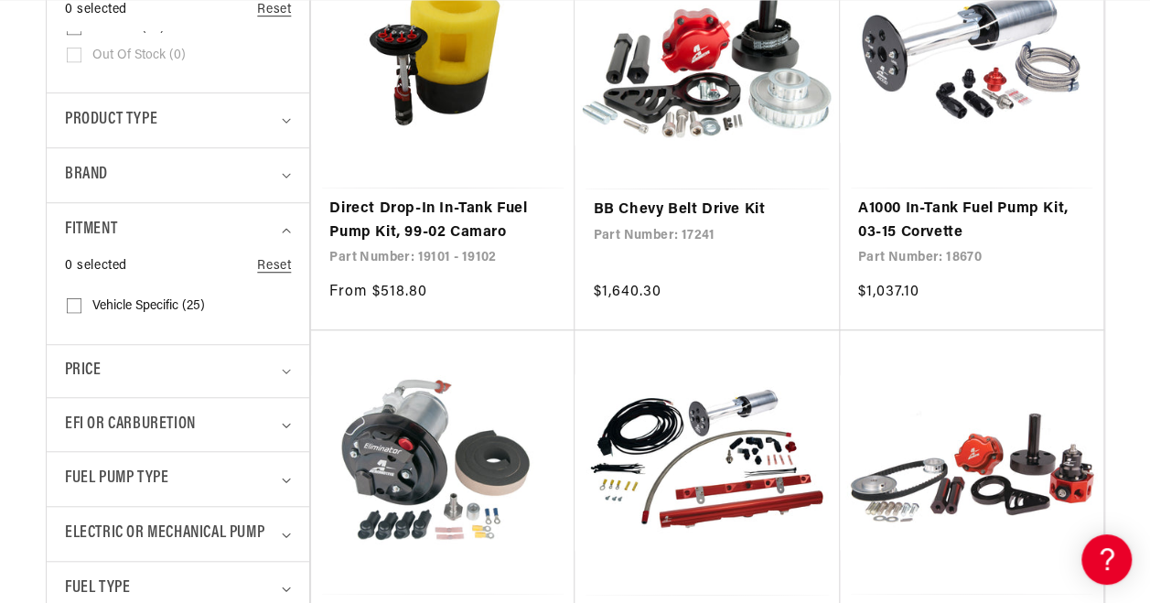
scroll to position [0, 724]
click at [85, 307] on label "Vehicle Specific (25) Vehicle Specific (25 products)" at bounding box center [172, 306] width 211 height 27
click at [81, 307] on input "Vehicle Specific (25) Vehicle Specific (25 products)" at bounding box center [74, 309] width 15 height 15
checkbox input "true"
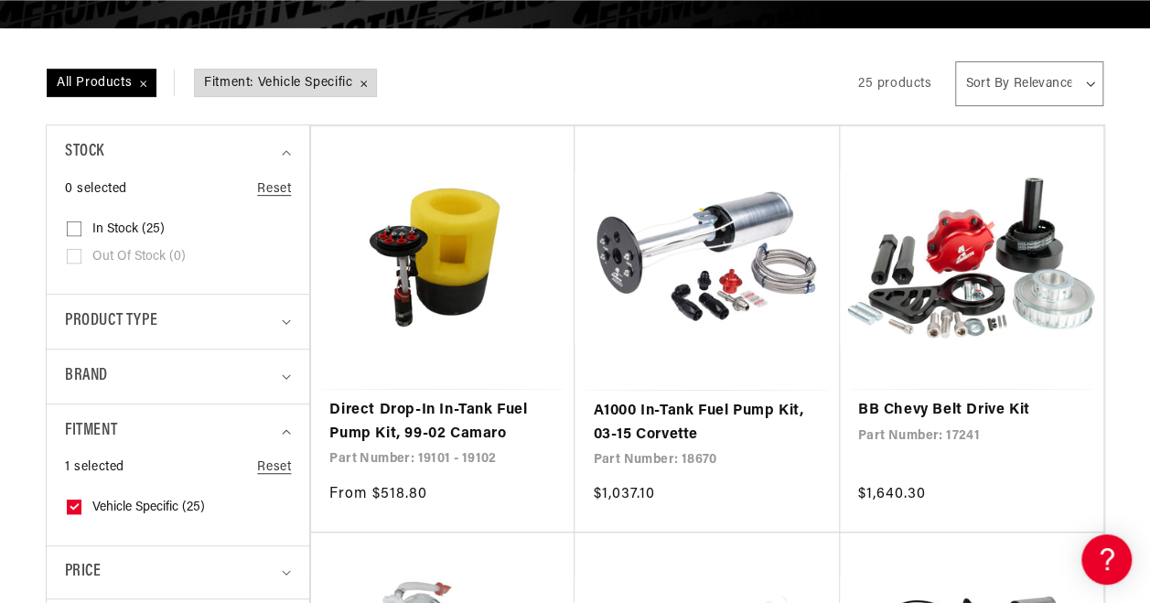
click at [106, 227] on span "In stock (25)" at bounding box center [128, 229] width 72 height 16
click at [81, 227] on input "In stock (25) In stock (25 products)" at bounding box center [74, 232] width 15 height 15
checkbox input "true"
click at [511, 88] on span "Fitment: Vehicle Specific Remove filter" at bounding box center [427, 83] width 181 height 27
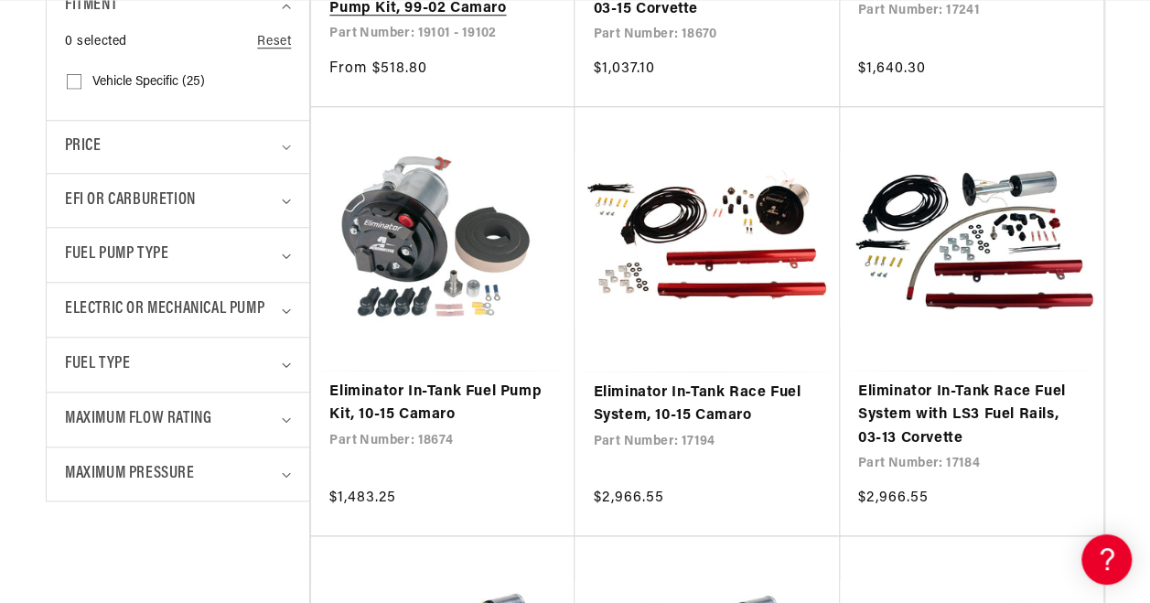
scroll to position [772, 0]
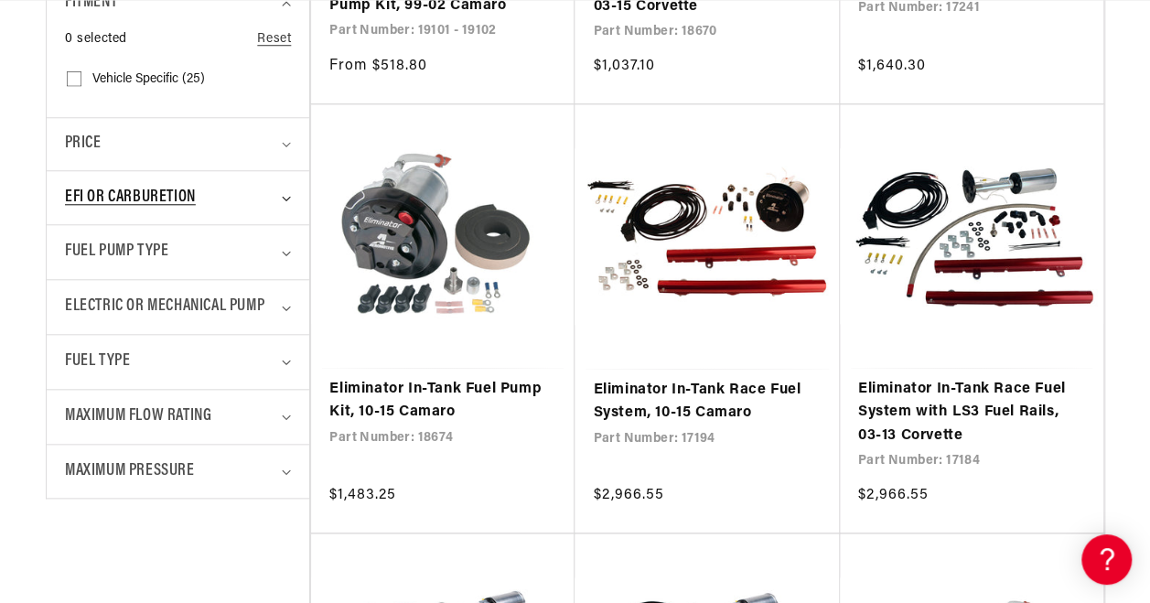
click at [286, 196] on icon "EFI or Carburetion (0 selected)" at bounding box center [286, 198] width 9 height 5
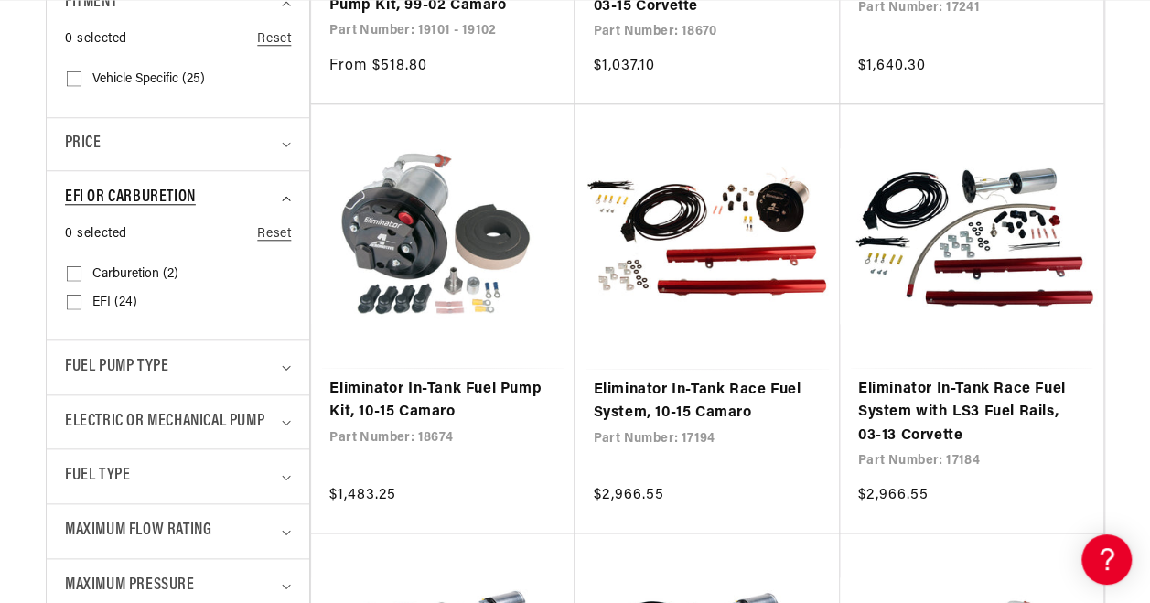
scroll to position [0, 0]
click at [135, 298] on label "EFI (24) EFI (24 products)" at bounding box center [172, 302] width 211 height 27
click at [81, 298] on input "EFI (24) EFI (24 products)" at bounding box center [74, 305] width 15 height 15
checkbox input "true"
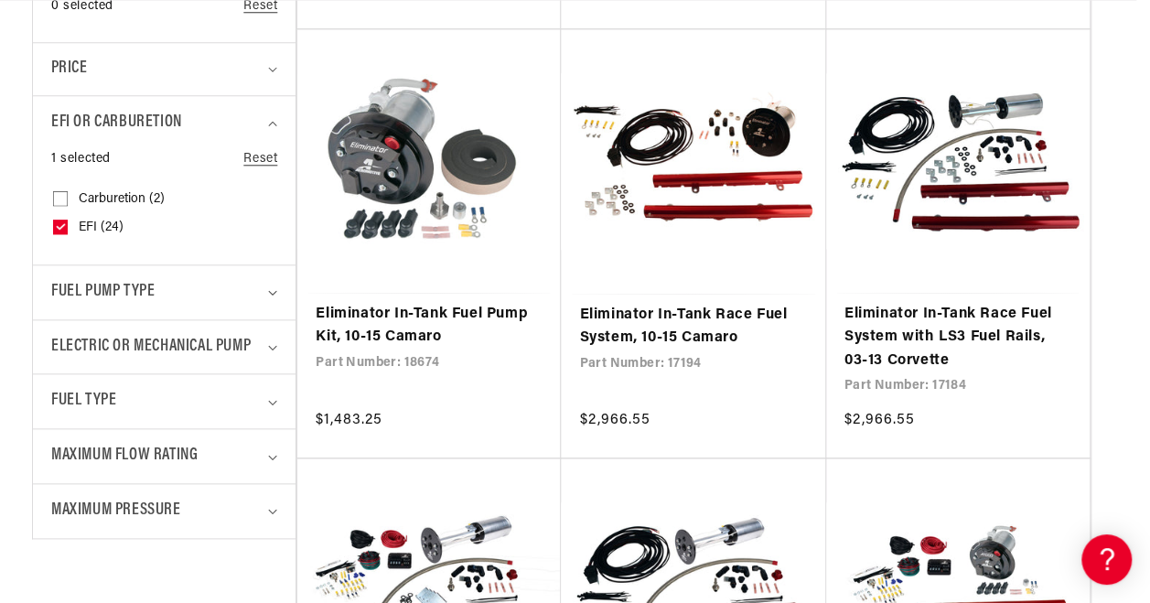
scroll to position [869, 15]
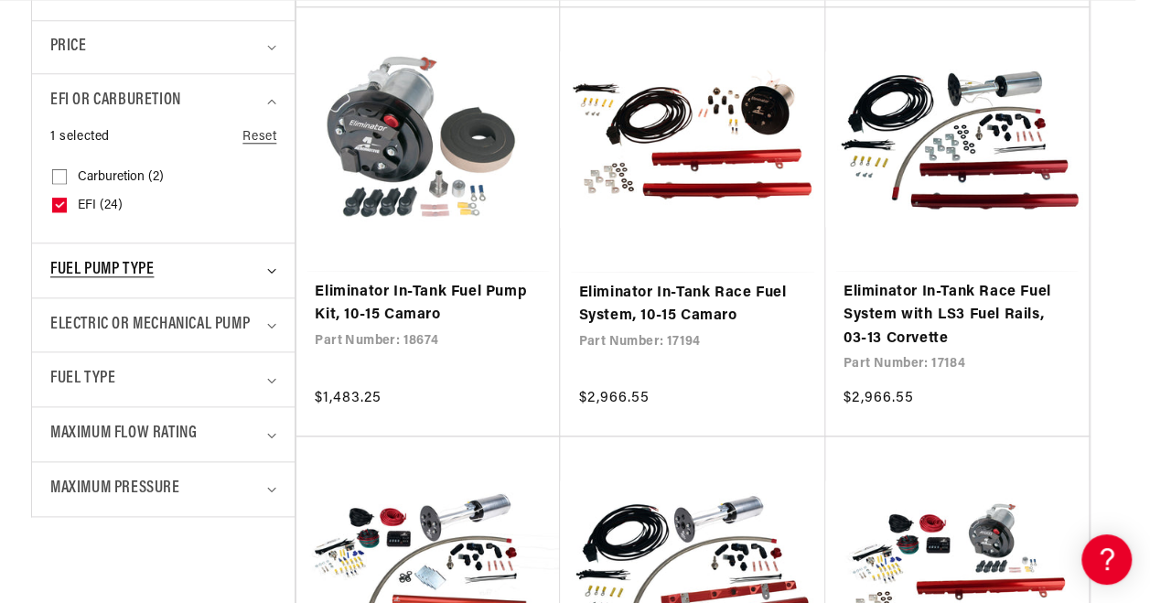
click at [231, 271] on div "Fuel Pump Type" at bounding box center [155, 270] width 210 height 27
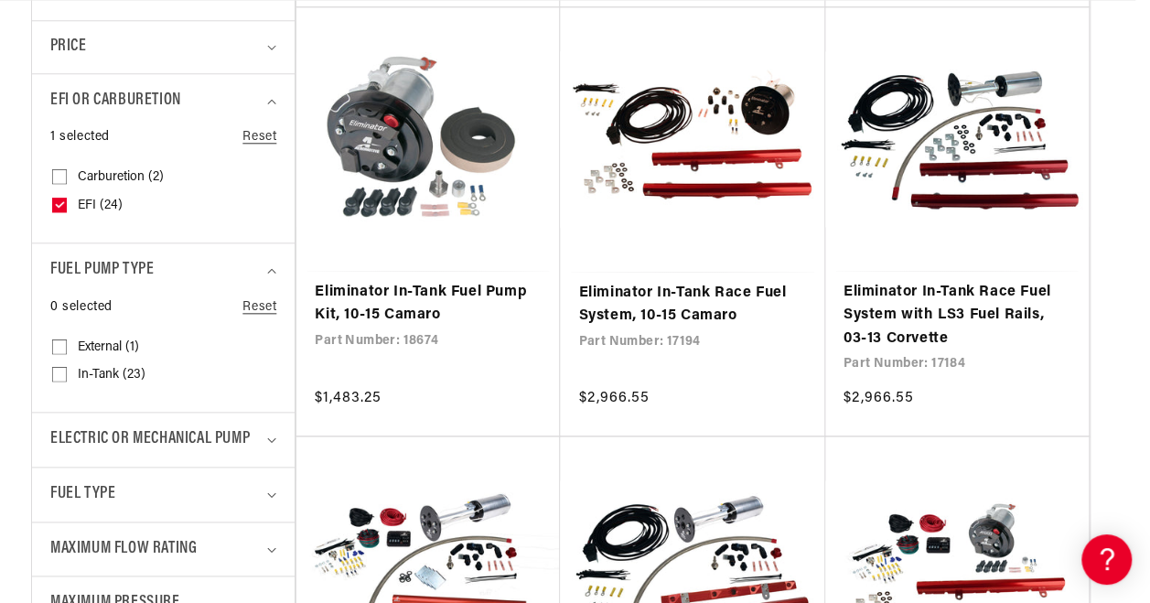
scroll to position [0, 724]
click at [64, 367] on icon at bounding box center [59, 374] width 15 height 15
click at [64, 371] on input "In-Tank (23) In-Tank (23 products)" at bounding box center [59, 378] width 15 height 15
checkbox input "true"
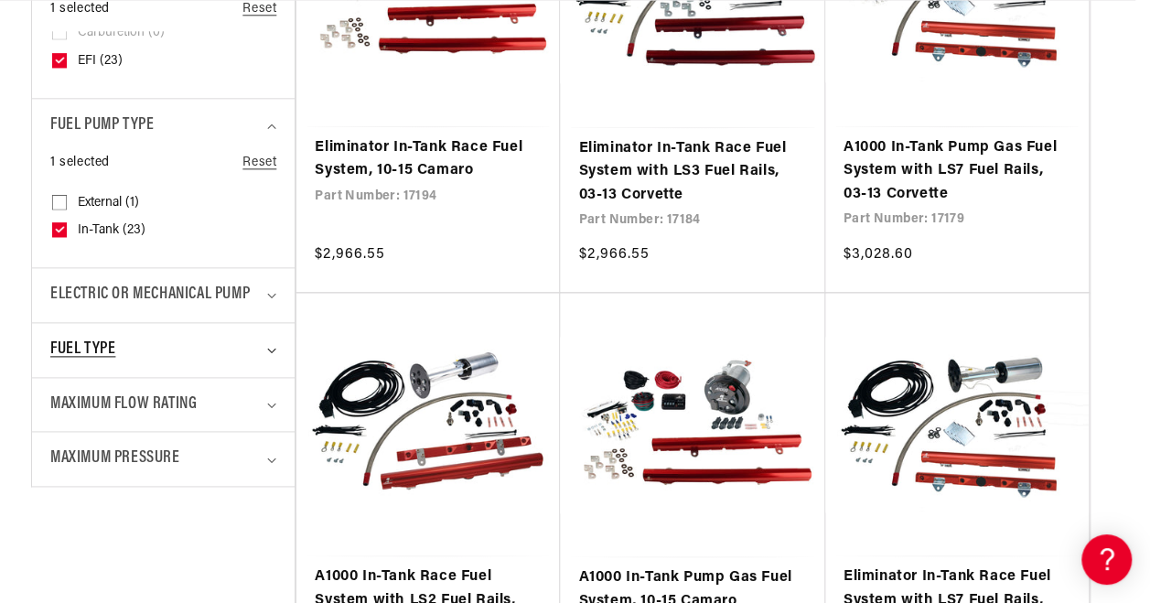
click at [184, 342] on div "Fuel Type" at bounding box center [155, 350] width 210 height 27
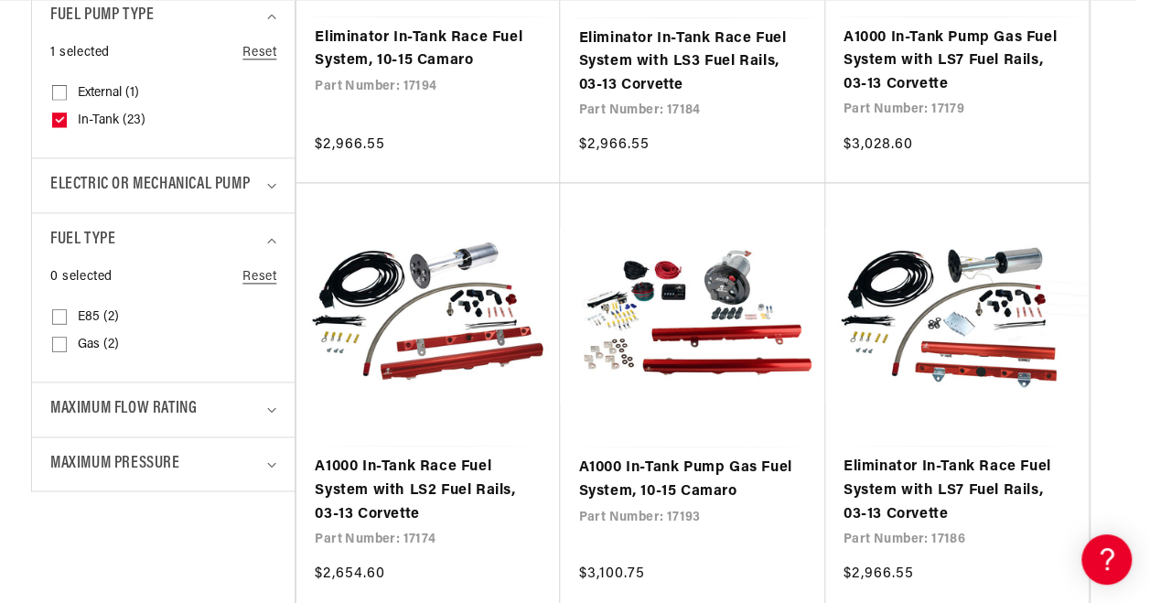
scroll to position [1124, 15]
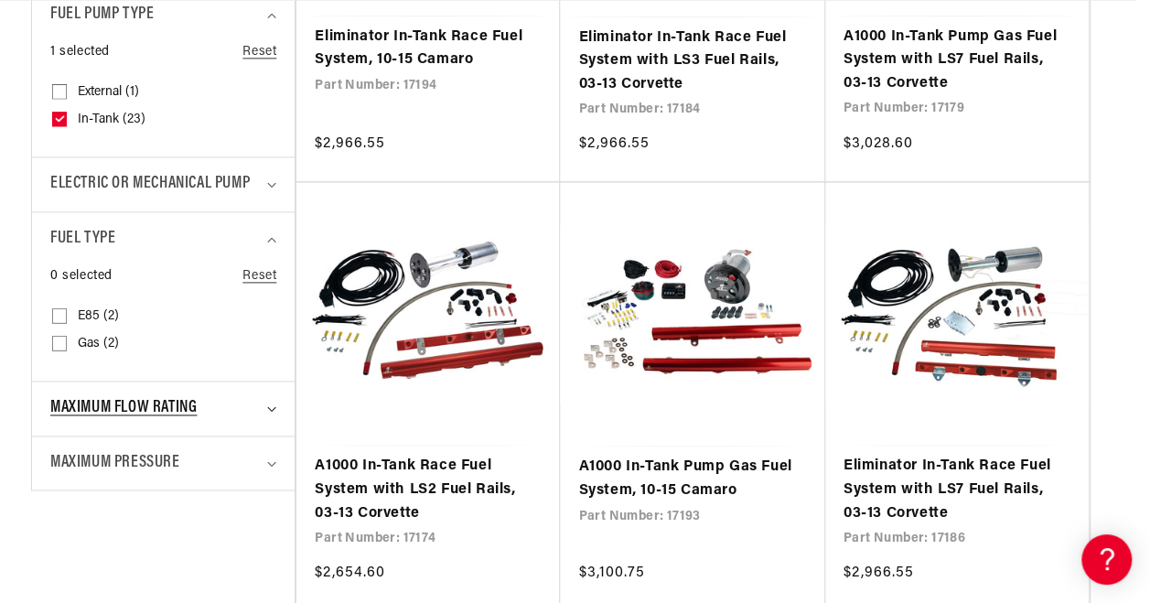
click at [91, 397] on span "Maximum Flow Rating" at bounding box center [123, 408] width 146 height 27
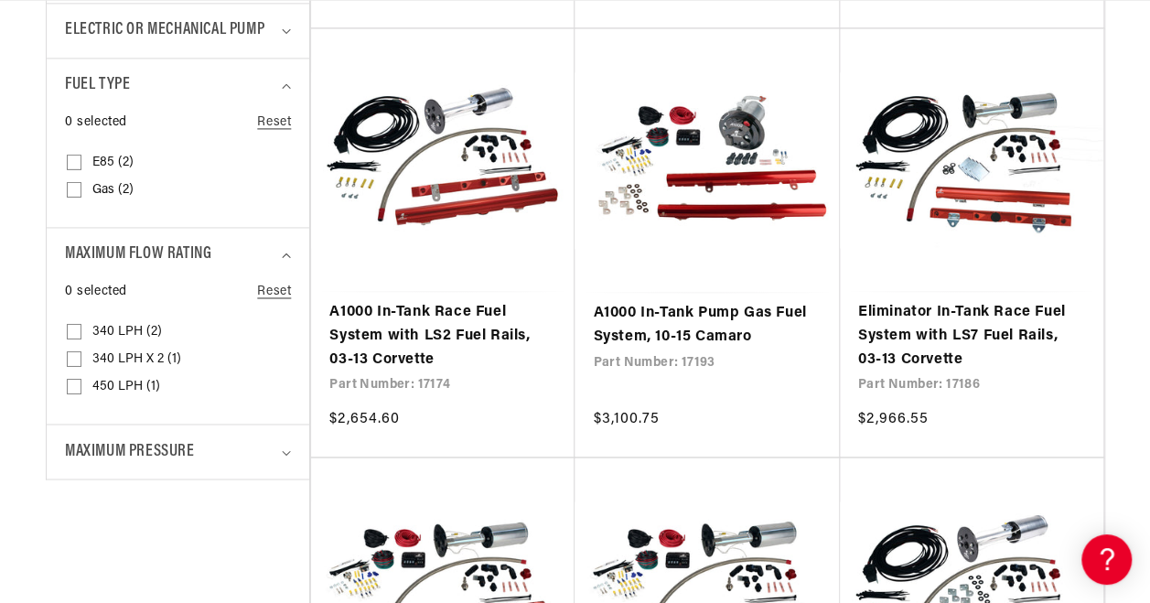
scroll to position [1280, 0]
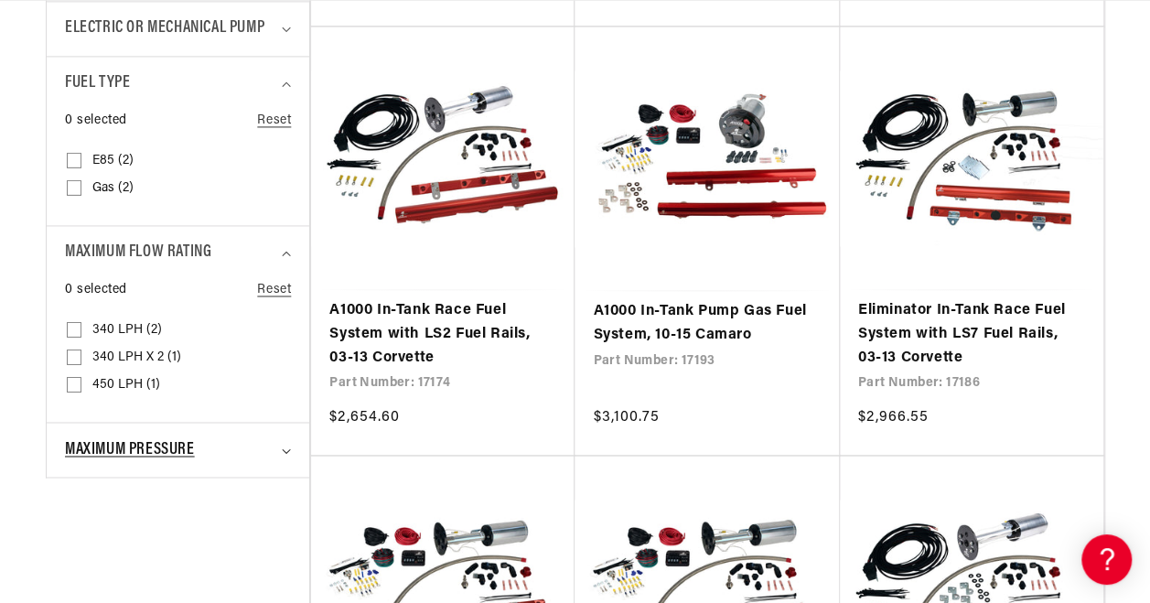
click at [81, 452] on span "Maximum Pressure" at bounding box center [130, 449] width 130 height 27
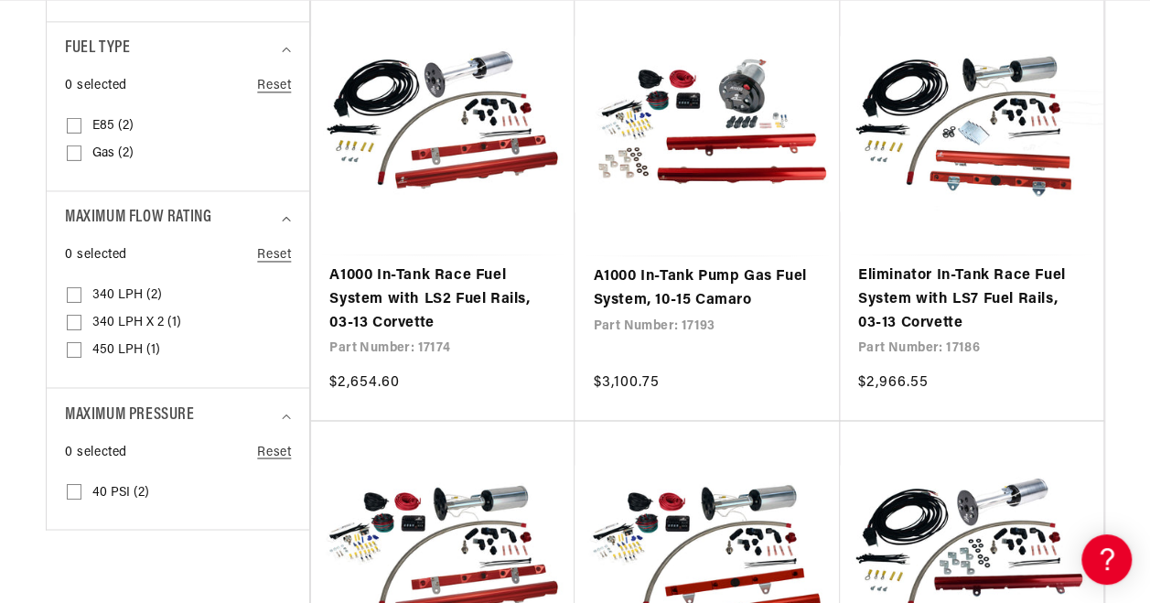
scroll to position [0, 724]
click at [84, 313] on label "340 LPH x 2 (1) 340 LPH x 2 (1 product)" at bounding box center [172, 322] width 211 height 27
click at [81, 318] on input "340 LPH x 2 (1) 340 LPH x 2 (1 product)" at bounding box center [74, 325] width 15 height 15
checkbox input "true"
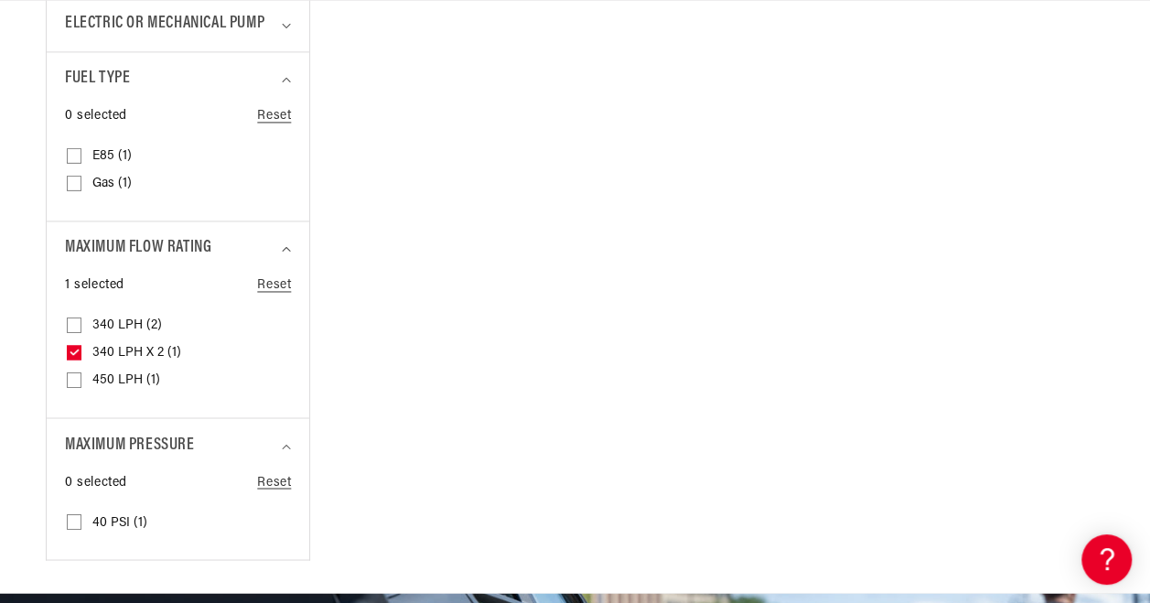
click at [73, 290] on span "1 selected" at bounding box center [94, 285] width 59 height 20
click at [77, 321] on input "340 LPH (2) 340 LPH (2 products)" at bounding box center [74, 328] width 15 height 15
checkbox input "true"
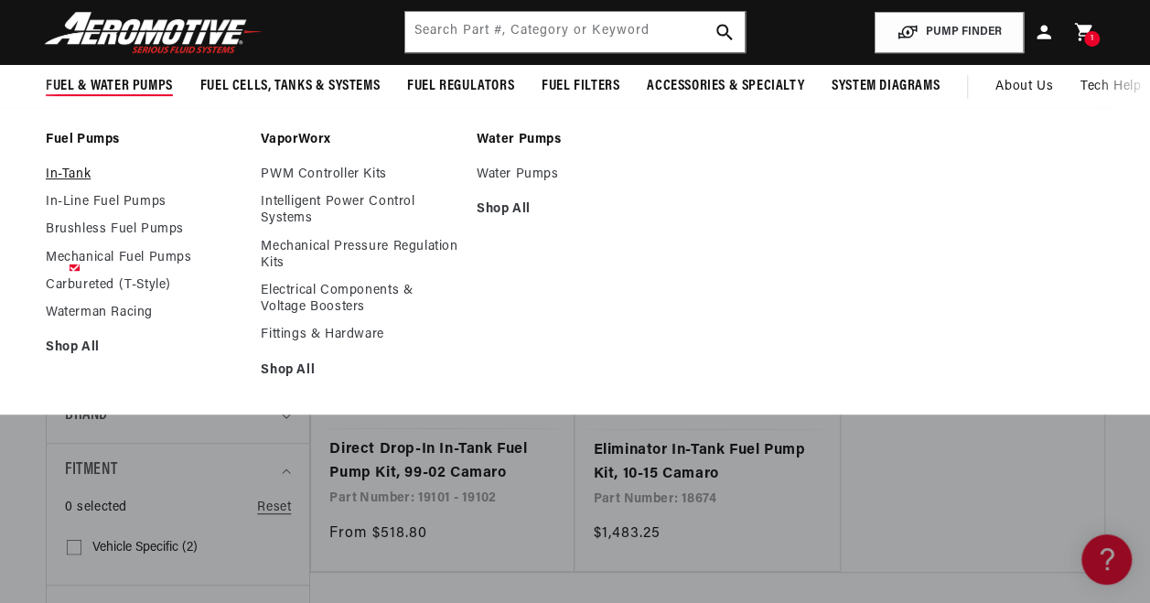
scroll to position [0, 724]
click at [74, 179] on link "In-Tank" at bounding box center [144, 175] width 197 height 16
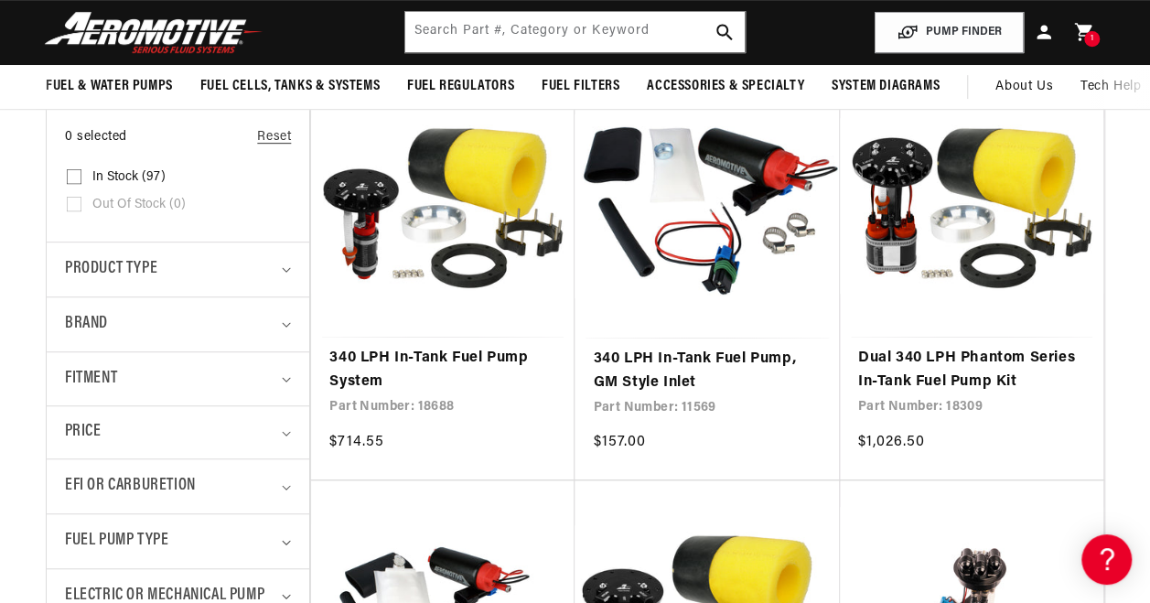
scroll to position [394, 0]
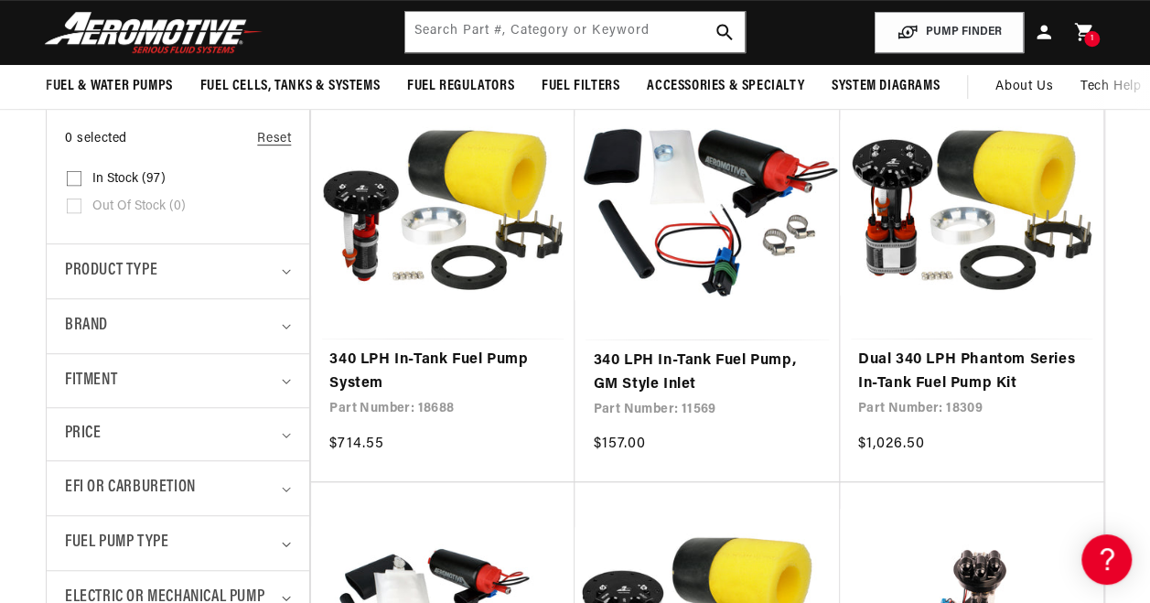
click at [593, 396] on link "340 LPH In-Tank Fuel Pump, GM Style Inlet" at bounding box center [707, 373] width 228 height 47
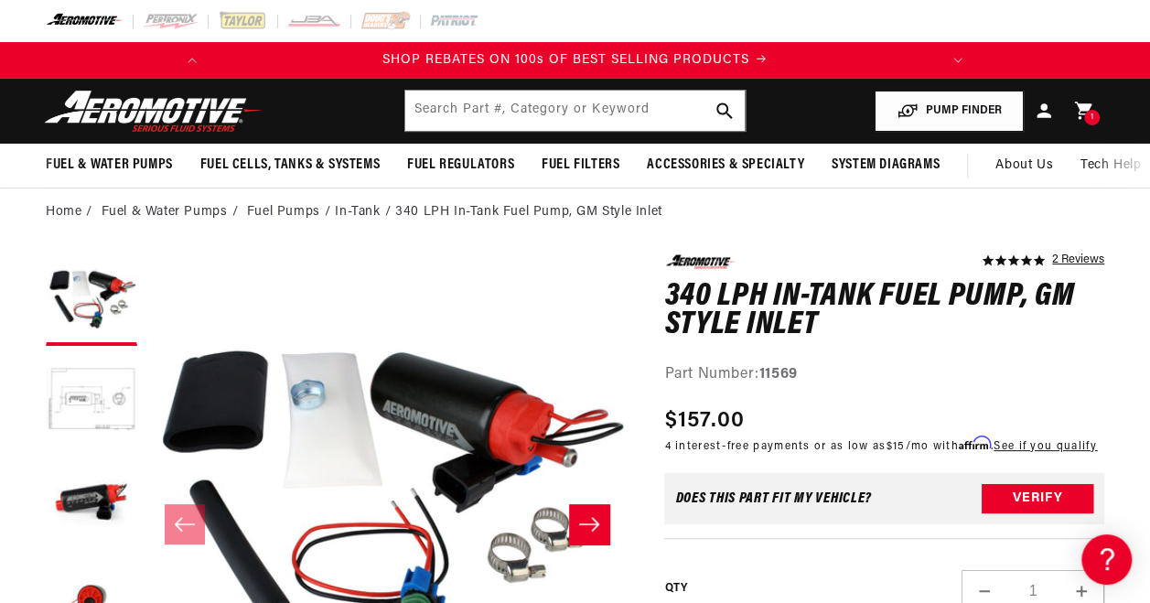
drag, startPoint x: 961, startPoint y: 93, endPoint x: 963, endPoint y: 109, distance: 15.7
click at [963, 109] on button "PUMP FINDER" at bounding box center [949, 111] width 149 height 41
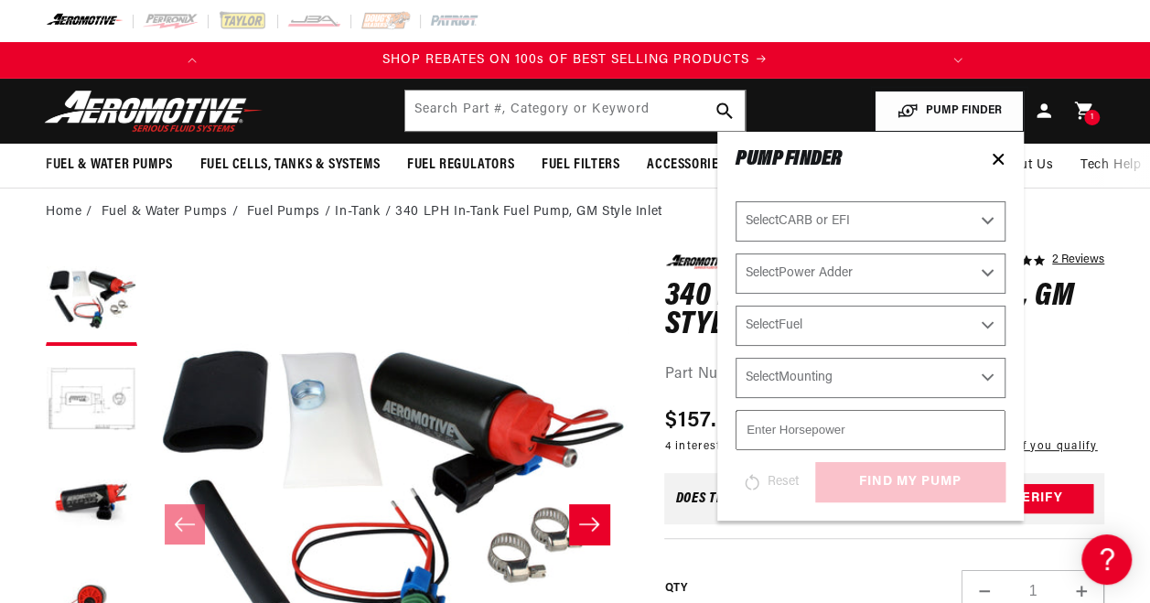
click at [963, 109] on button "PUMP FINDER" at bounding box center [949, 111] width 149 height 41
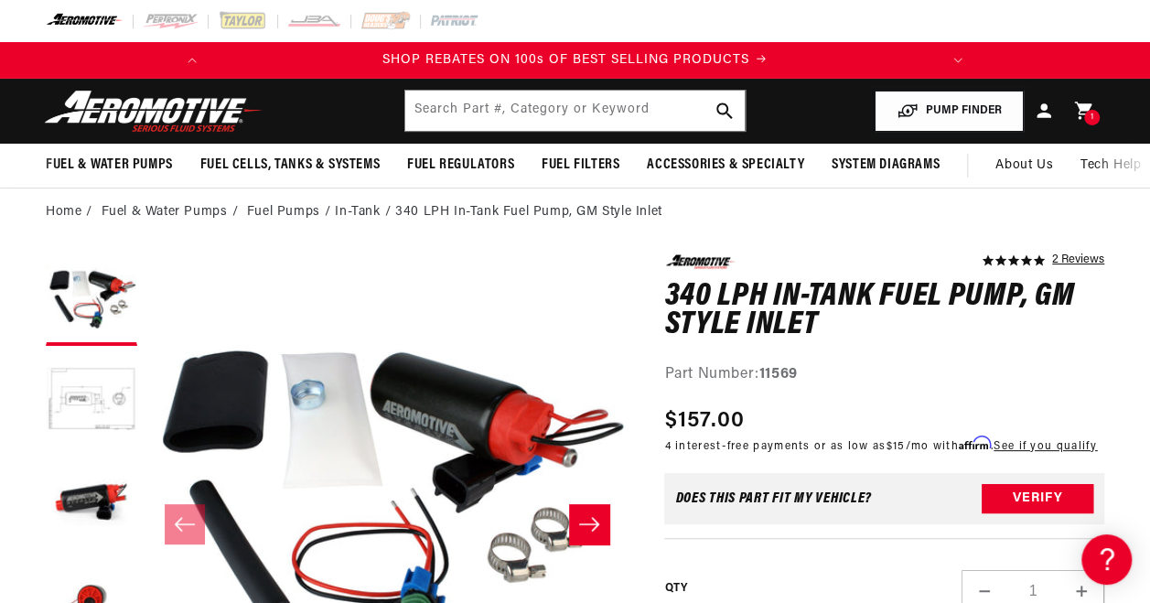
click at [966, 108] on button "PUMP FINDER" at bounding box center [949, 111] width 149 height 41
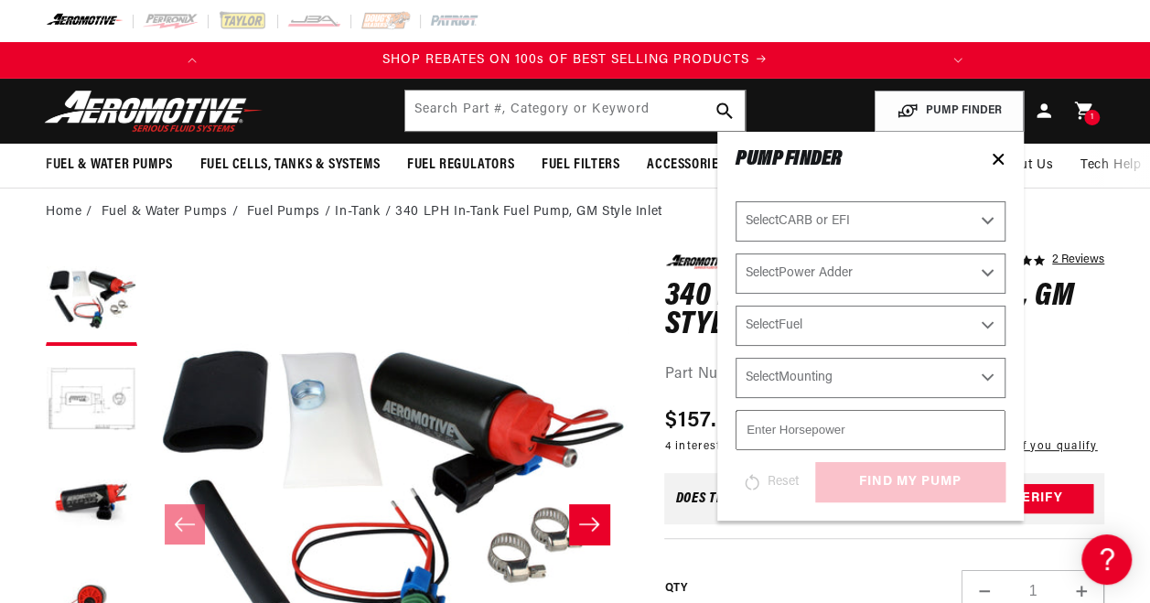
click at [897, 229] on select "Select CARB or EFI Carbureted Fuel Injected" at bounding box center [871, 221] width 270 height 40
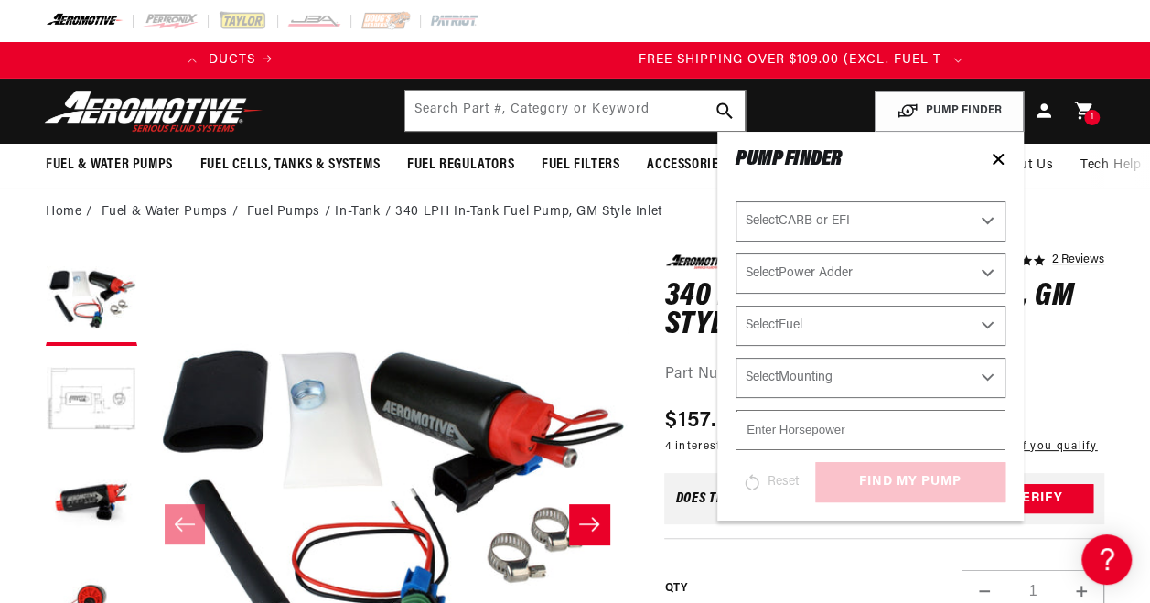
scroll to position [0, 724]
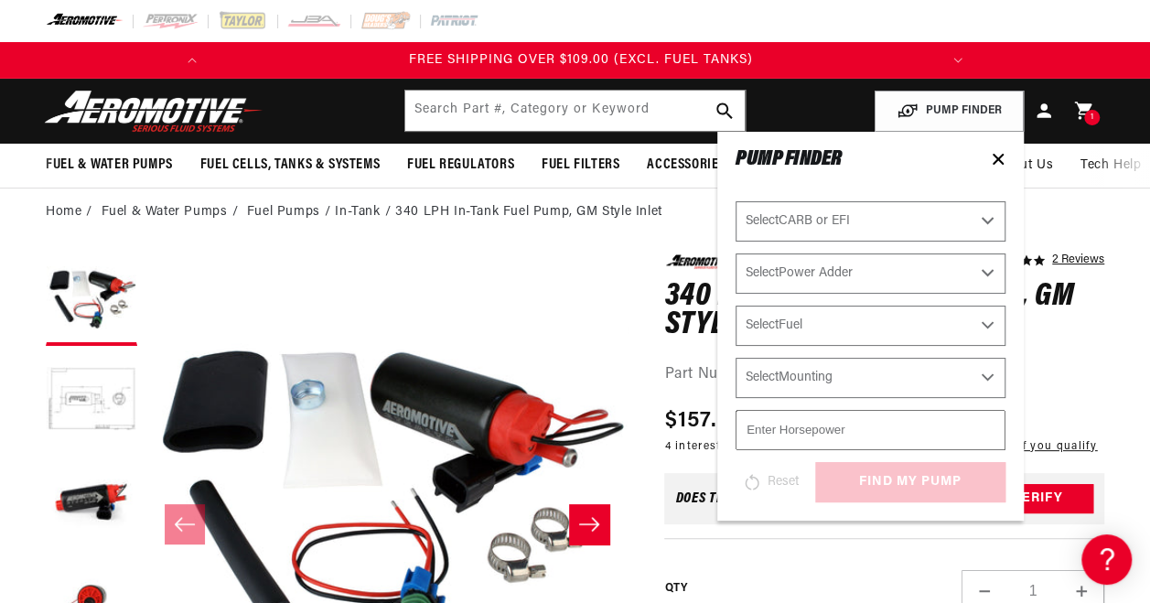
select select "Fuel-Injected"
click at [736, 201] on select "Select CARB or EFI Carbureted Fuel Injected" at bounding box center [871, 221] width 270 height 40
select select "Fuel-Injected"
click at [856, 273] on select "Select Power Adder No - Naturally Aspirated Yes - Forced Induction" at bounding box center [871, 273] width 270 height 40
select select "No-Naturally-Aspirated"
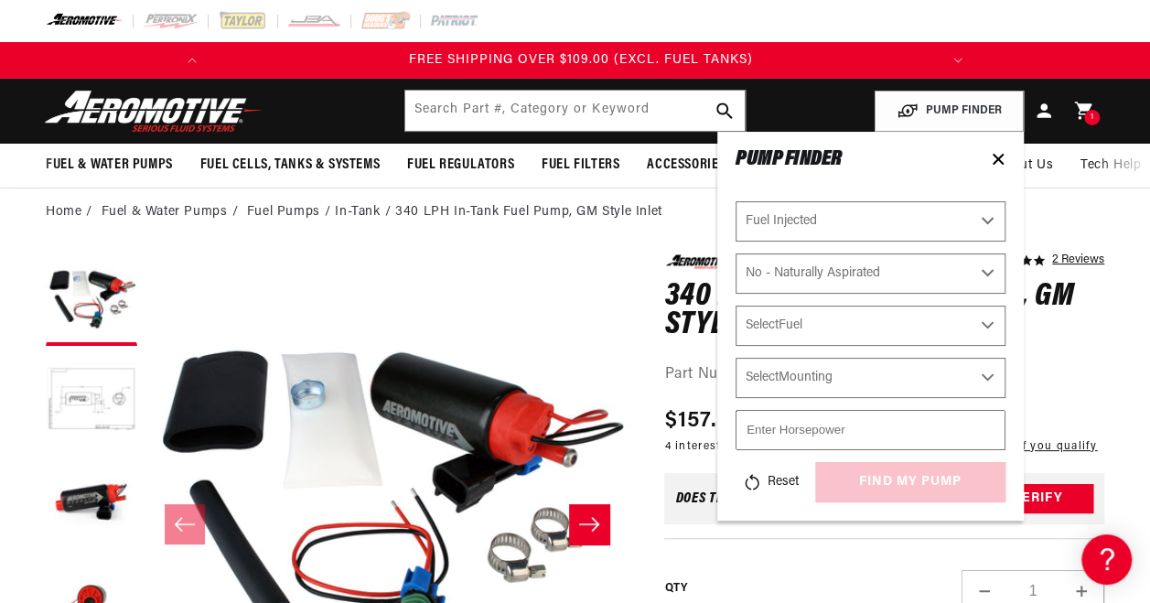
click at [736, 253] on select "Select Power Adder No - Naturally Aspirated Yes - Forced Induction" at bounding box center [871, 273] width 270 height 40
select select "No-Naturally-Aspirated"
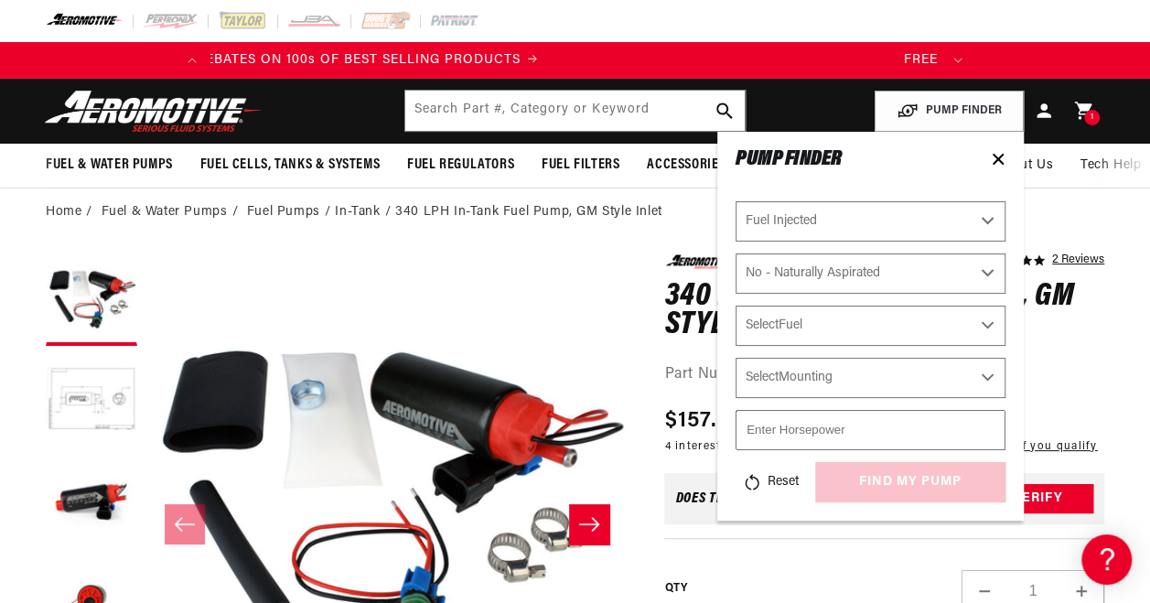
scroll to position [0, 0]
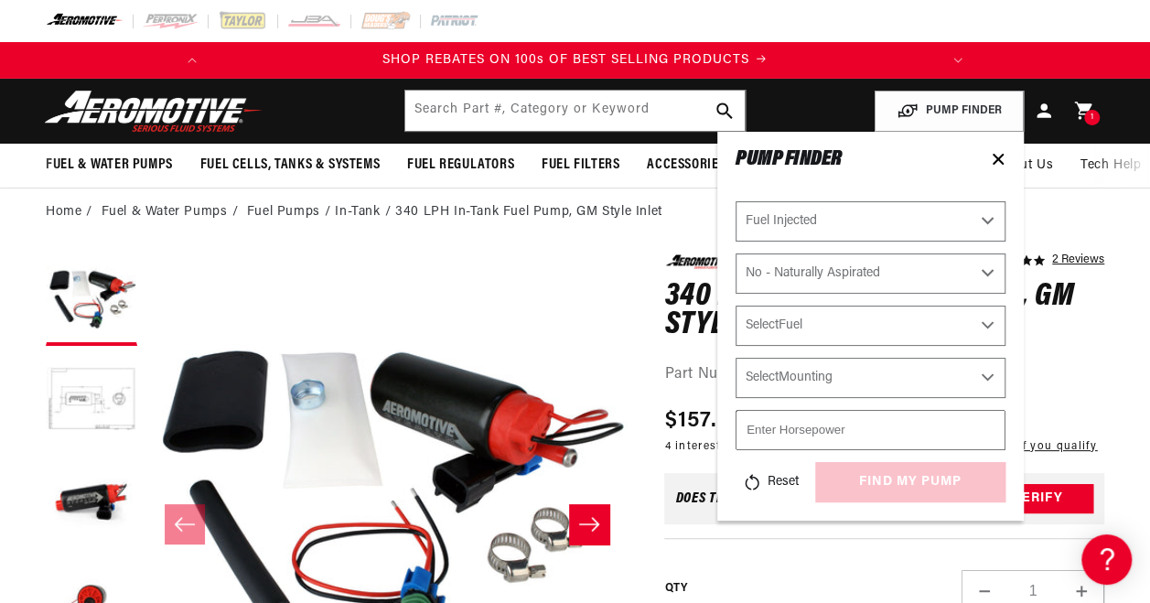
click at [852, 327] on select "Select Fuel E85 Gas" at bounding box center [871, 326] width 270 height 40
click at [725, 395] on div "PUMP FINDER Select CARB or EFI Carbureted Fuel Injected Select Power Adder No -…" at bounding box center [870, 326] width 307 height 389
click at [788, 385] on select "Select Mounting External In-Tank" at bounding box center [871, 378] width 270 height 40
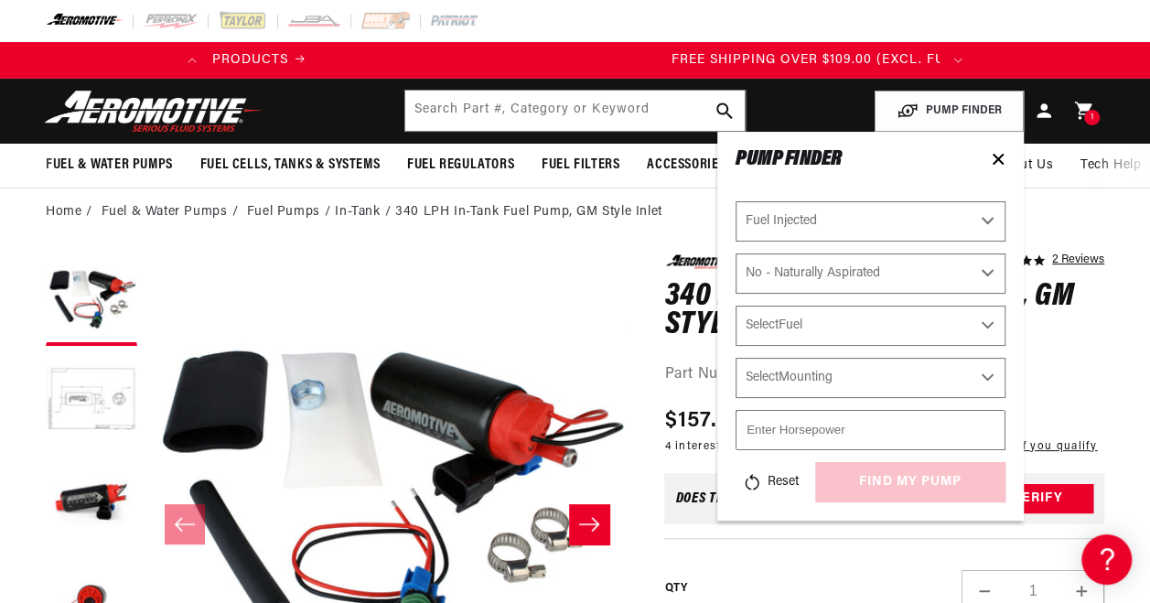
scroll to position [0, 724]
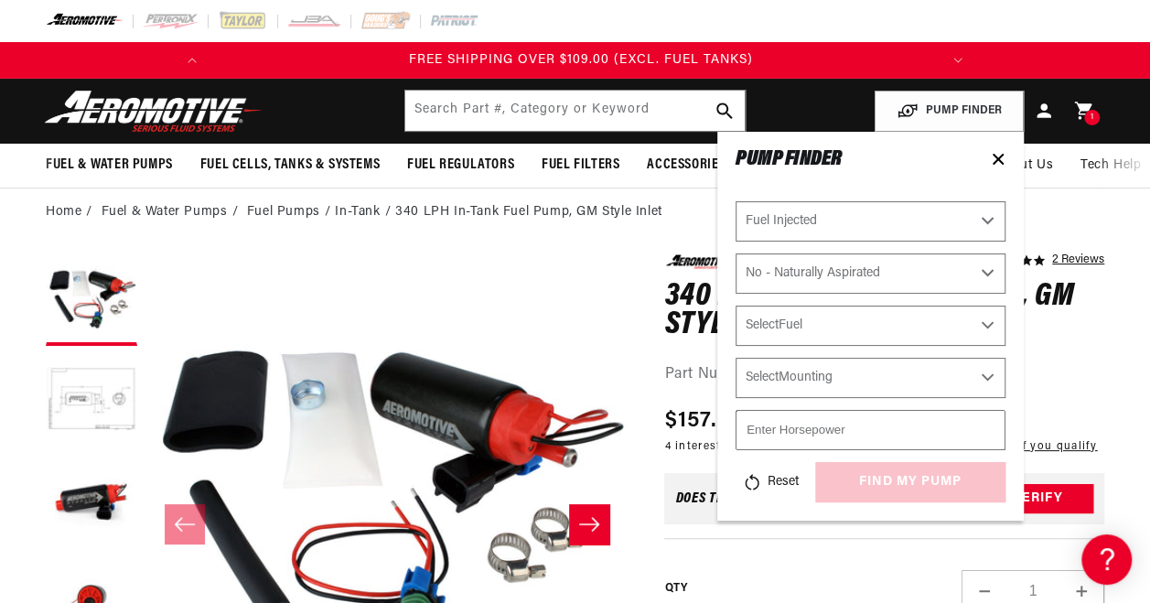
select select "In-Tank"
click at [736, 358] on select "Select Mounting External In-Tank" at bounding box center [871, 378] width 270 height 40
select select "In-Tank"
click at [842, 435] on input "number" at bounding box center [871, 430] width 270 height 40
type input "550"
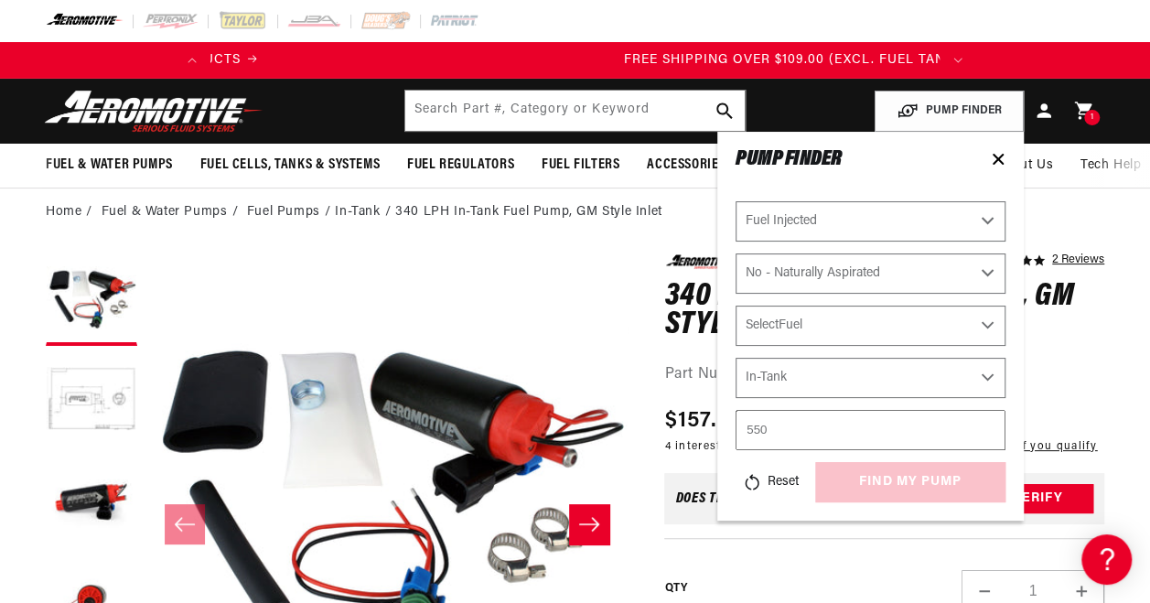
click at [859, 478] on div "Reset find my pump" at bounding box center [871, 482] width 270 height 40
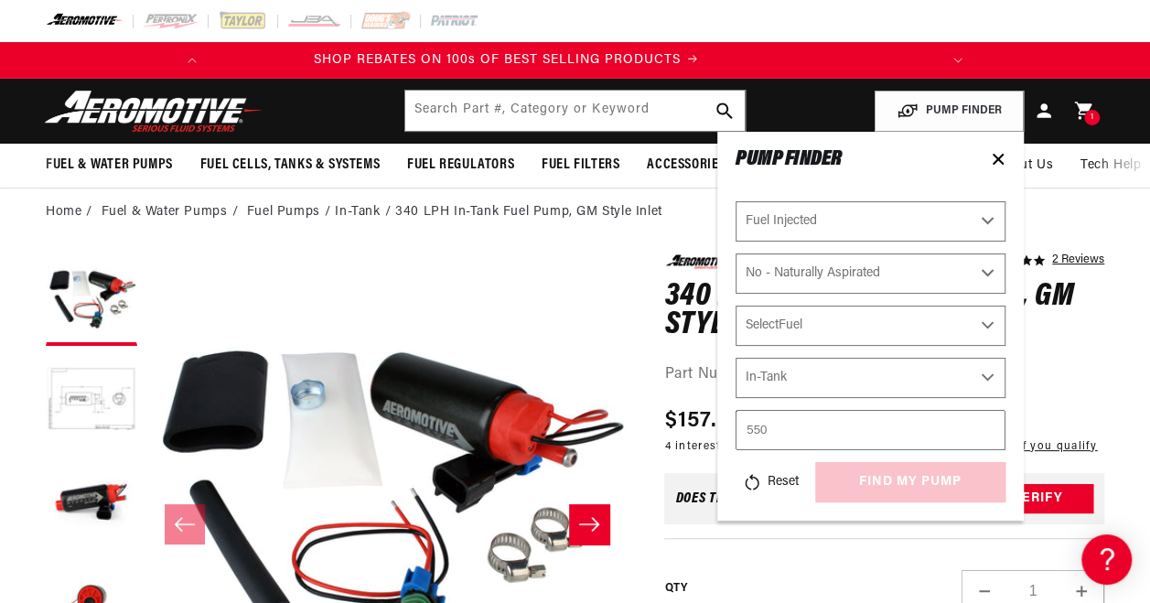
scroll to position [0, 0]
click at [945, 485] on div "Reset find my pump" at bounding box center [871, 482] width 270 height 40
click at [877, 282] on select "Select Power Adder No - Naturally Aspirated Yes - Forced Induction" at bounding box center [871, 273] width 270 height 40
click at [736, 253] on select "Select Power Adder No - Naturally Aspirated Yes - Forced Induction" at bounding box center [871, 273] width 270 height 40
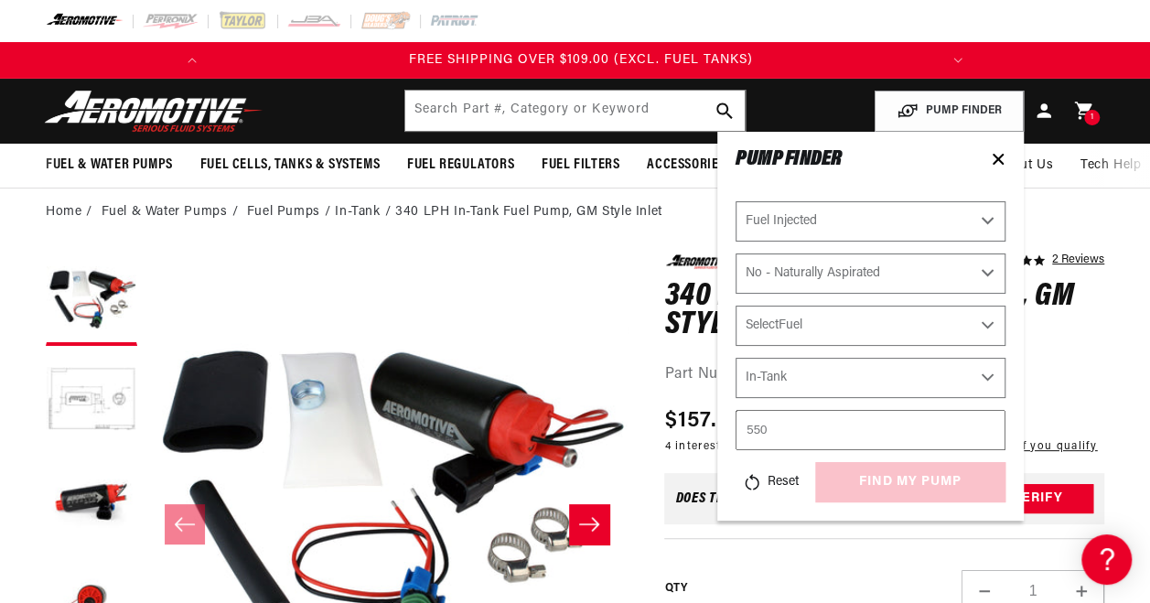
click at [867, 328] on select "Select Fuel E85 Gas" at bounding box center [871, 326] width 270 height 40
select select "E85"
click at [736, 306] on select "Select Fuel E85 Gas" at bounding box center [871, 326] width 270 height 40
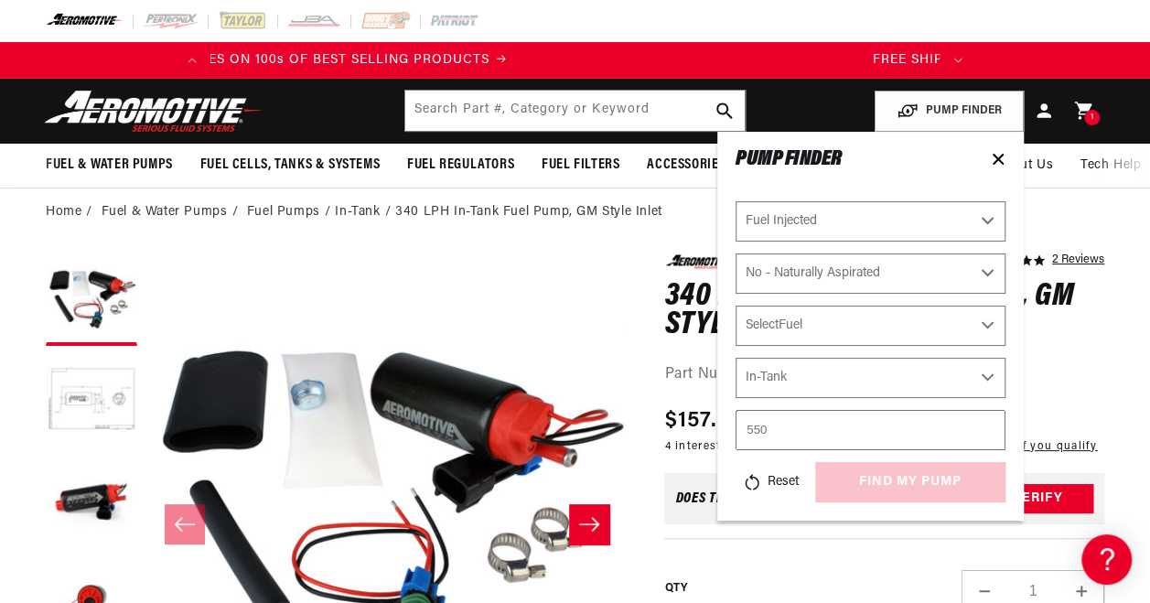
select select "E85"
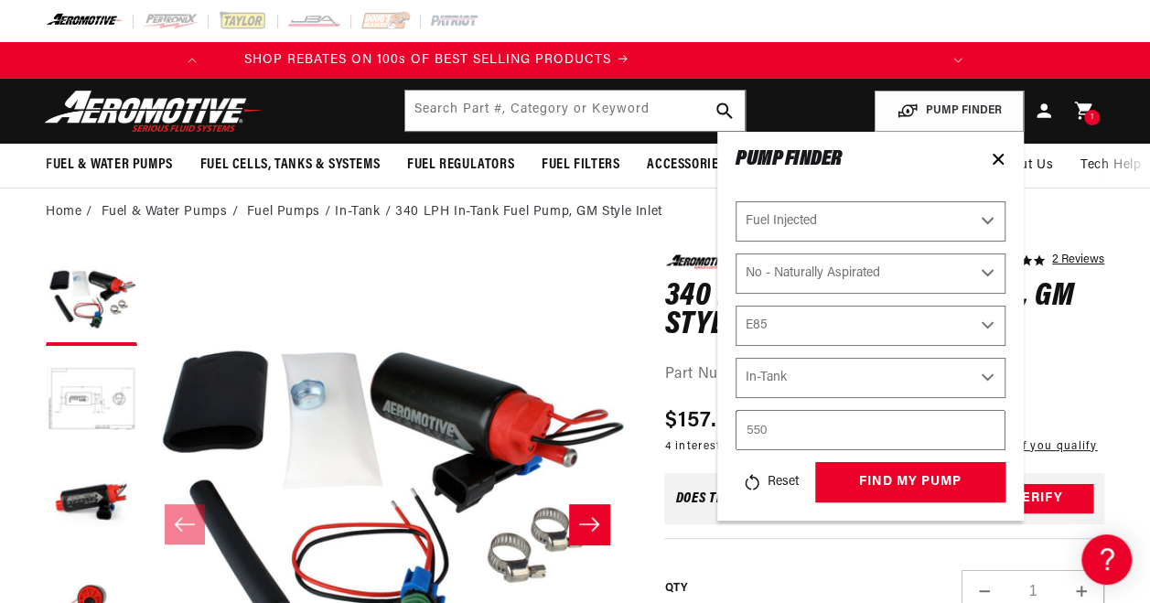
scroll to position [0, 0]
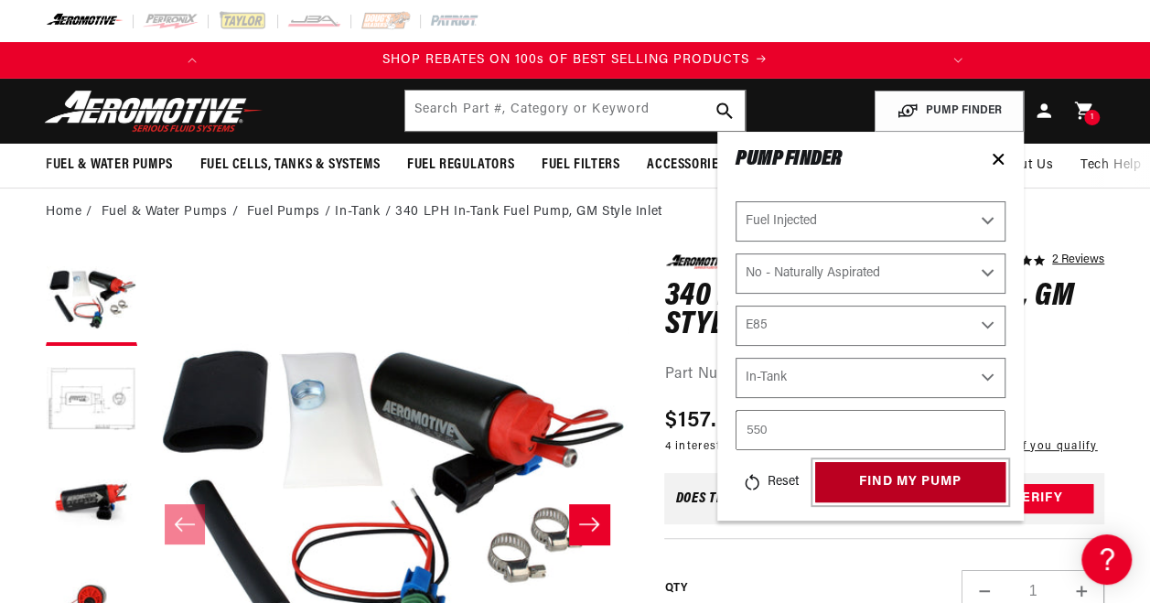
click at [913, 481] on button "find my pump" at bounding box center [910, 482] width 190 height 41
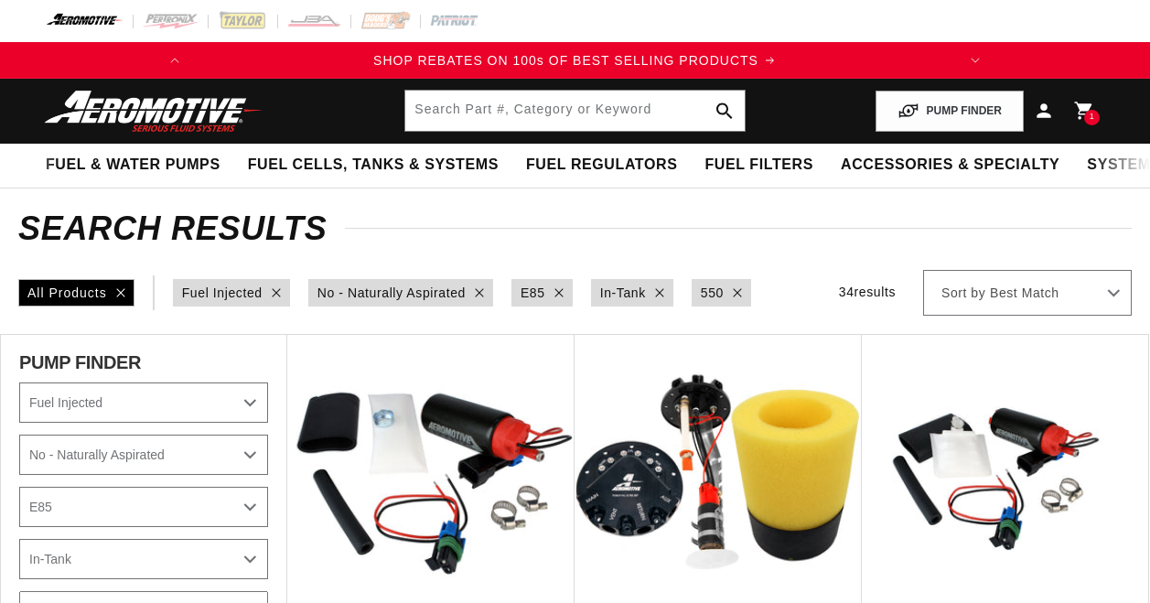
select select "Fuel-Injected"
select select "No-Naturally-Aspirated"
select select "E85"
select select "In-Tank"
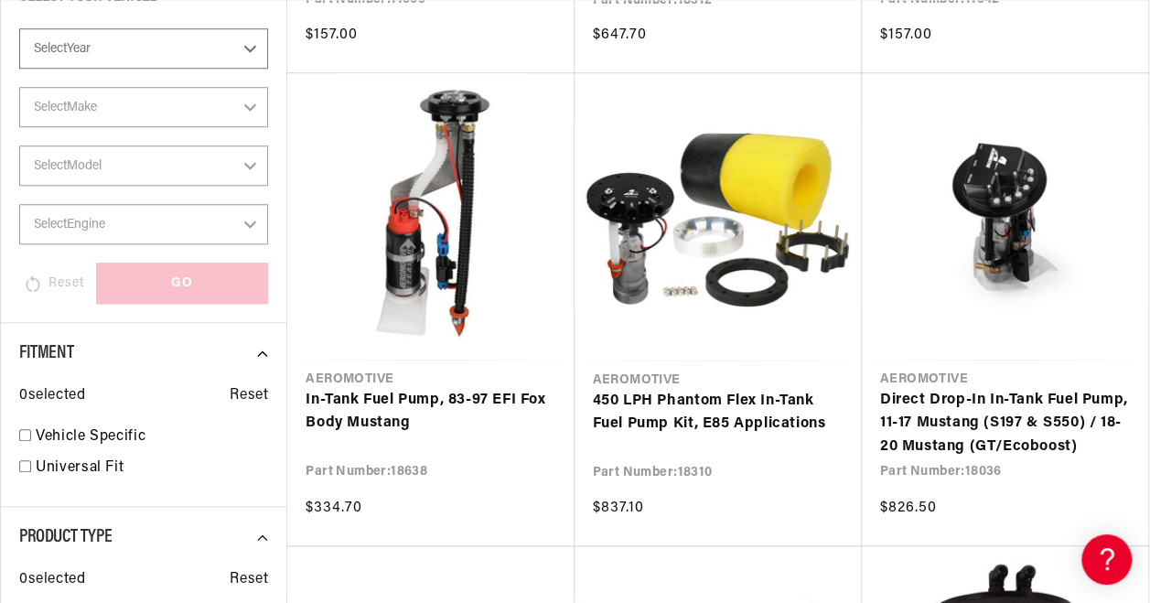
scroll to position [0, 724]
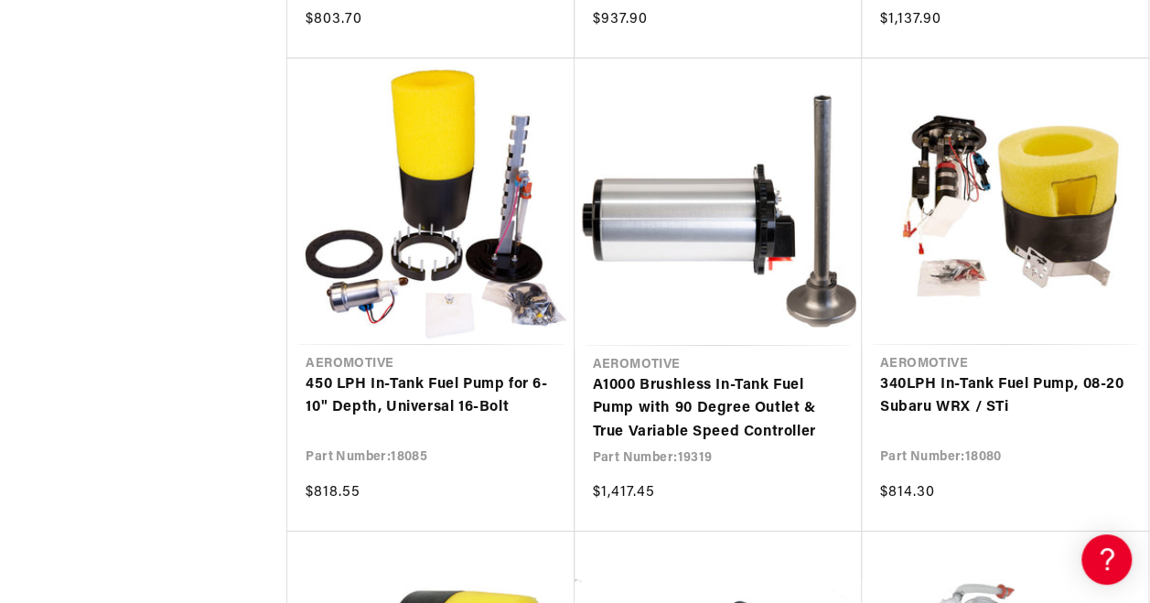
scroll to position [0, 724]
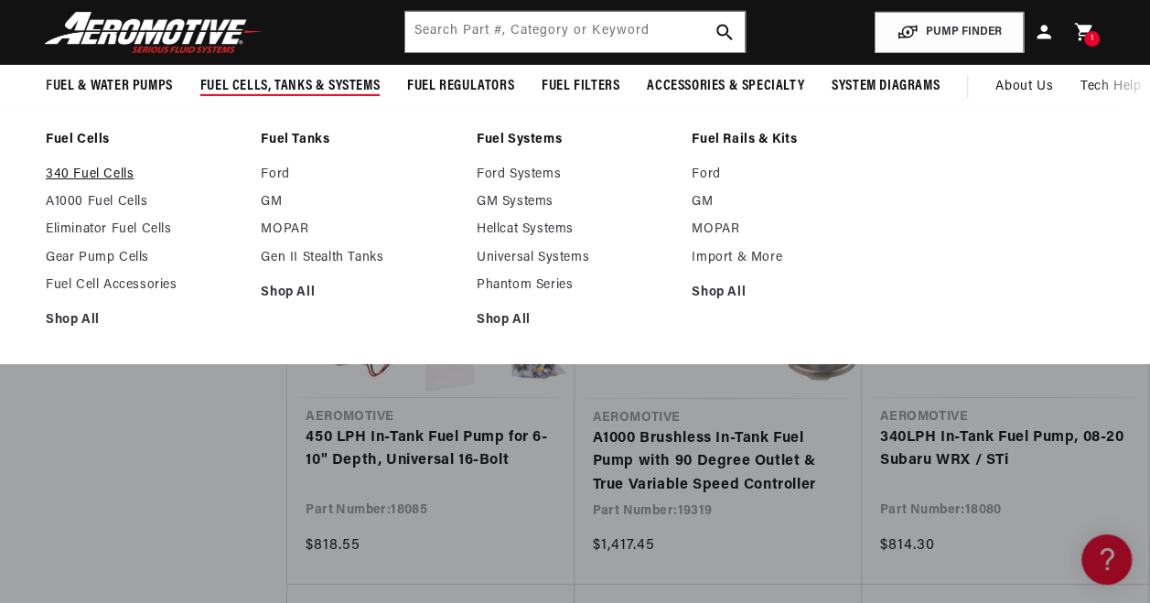
click at [111, 174] on link "340 Fuel Cells" at bounding box center [144, 175] width 197 height 16
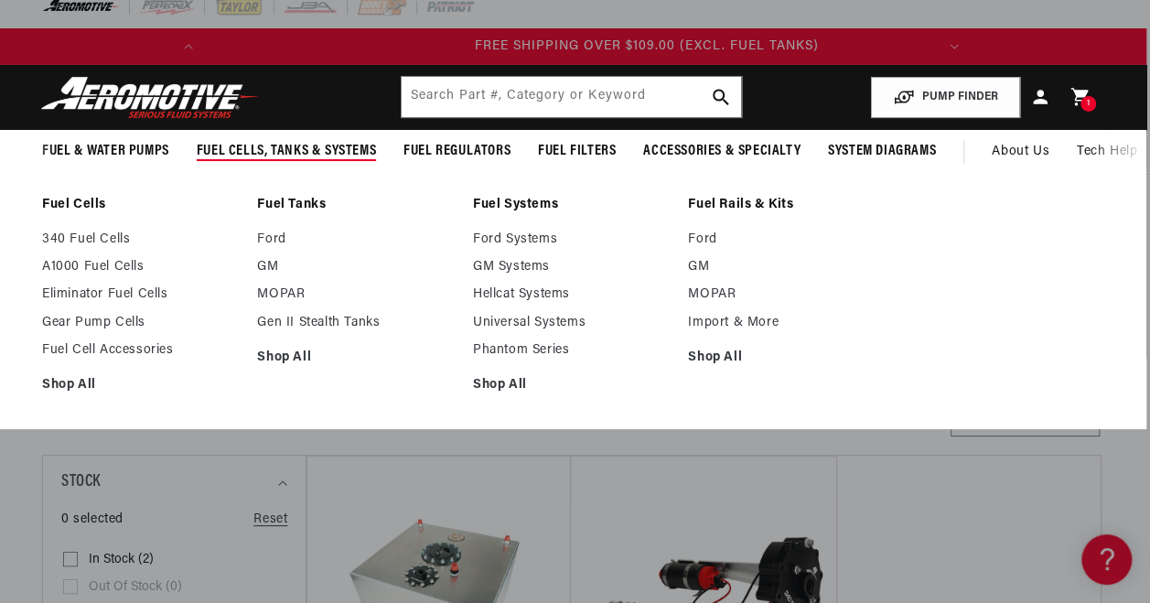
scroll to position [0, 724]
click at [279, 265] on link "GM" at bounding box center [355, 267] width 197 height 16
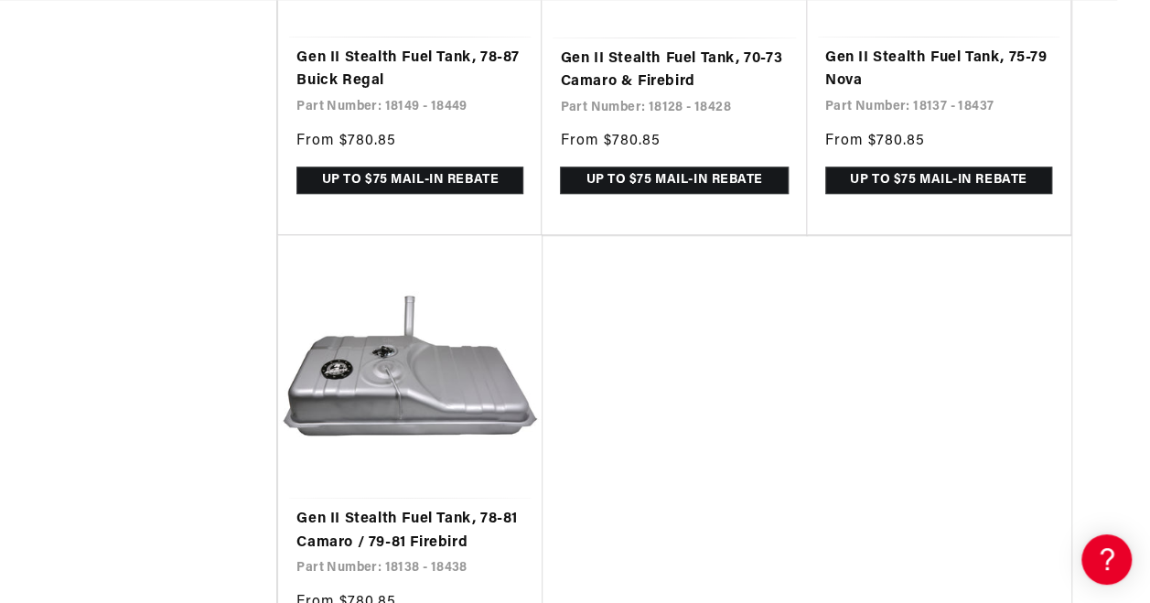
scroll to position [0, 283]
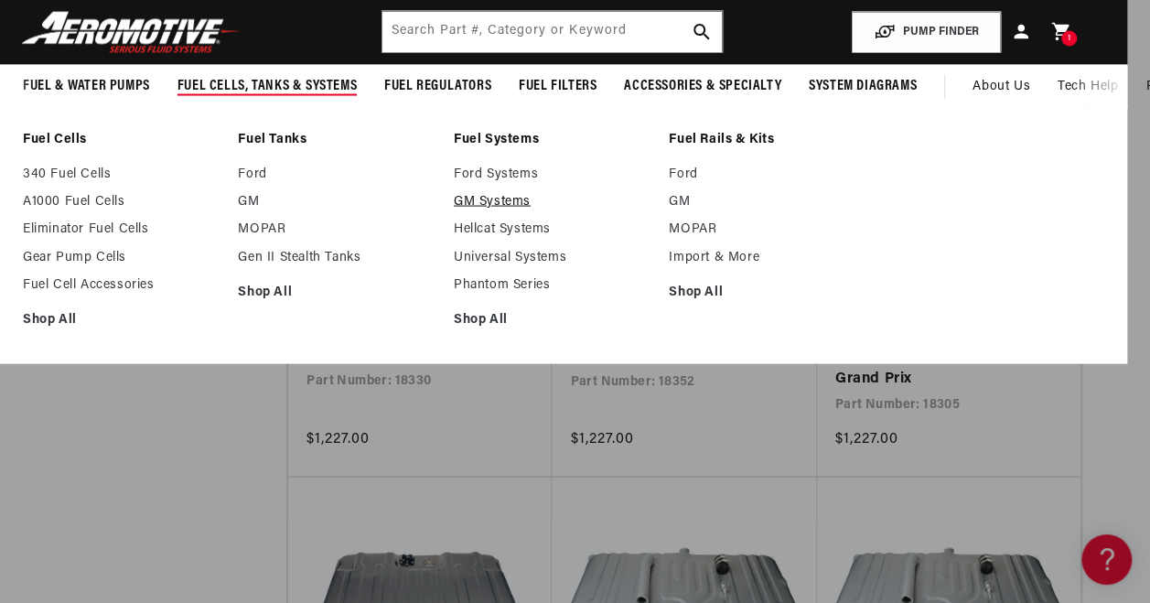
click at [479, 207] on link "GM Systems" at bounding box center [552, 202] width 197 height 16
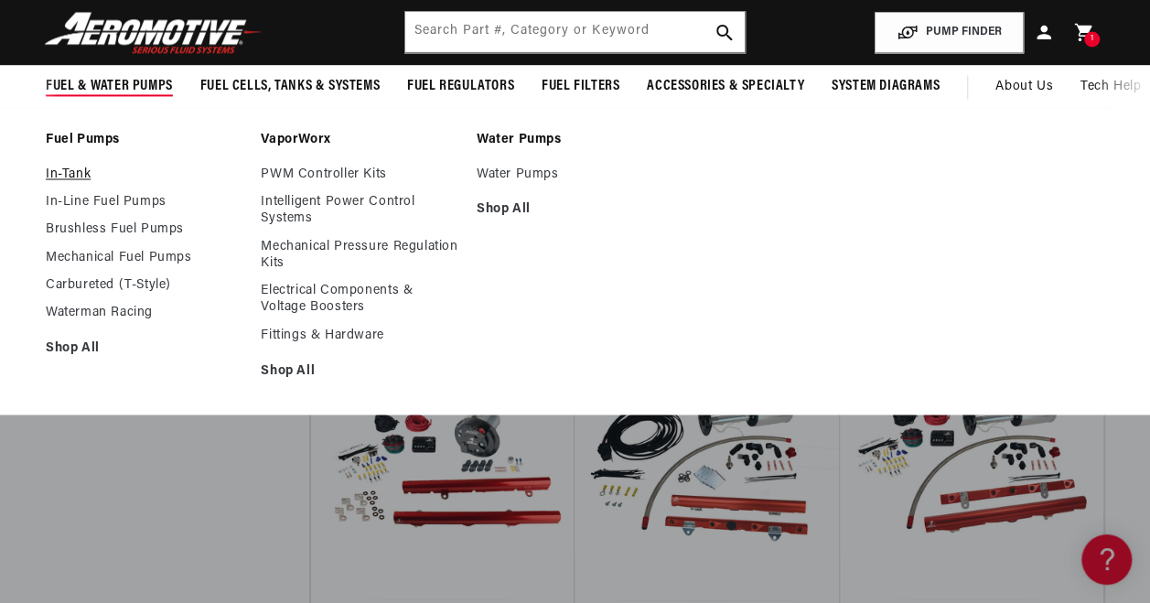
click at [71, 179] on link "In-Tank" at bounding box center [144, 175] width 197 height 16
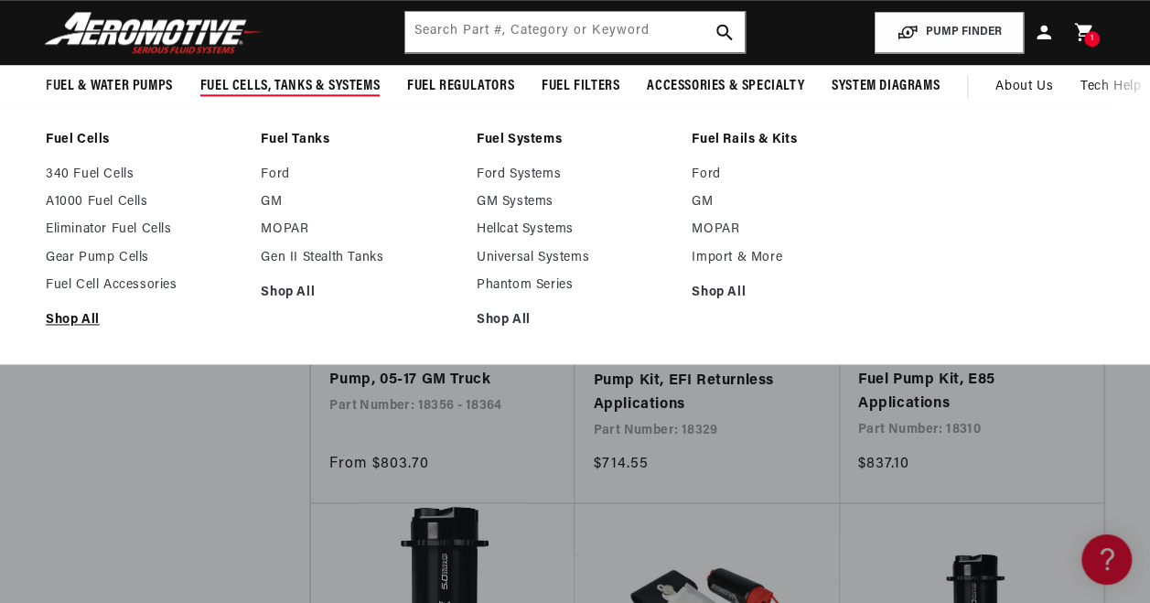
click at [78, 315] on link "Shop All" at bounding box center [144, 320] width 197 height 16
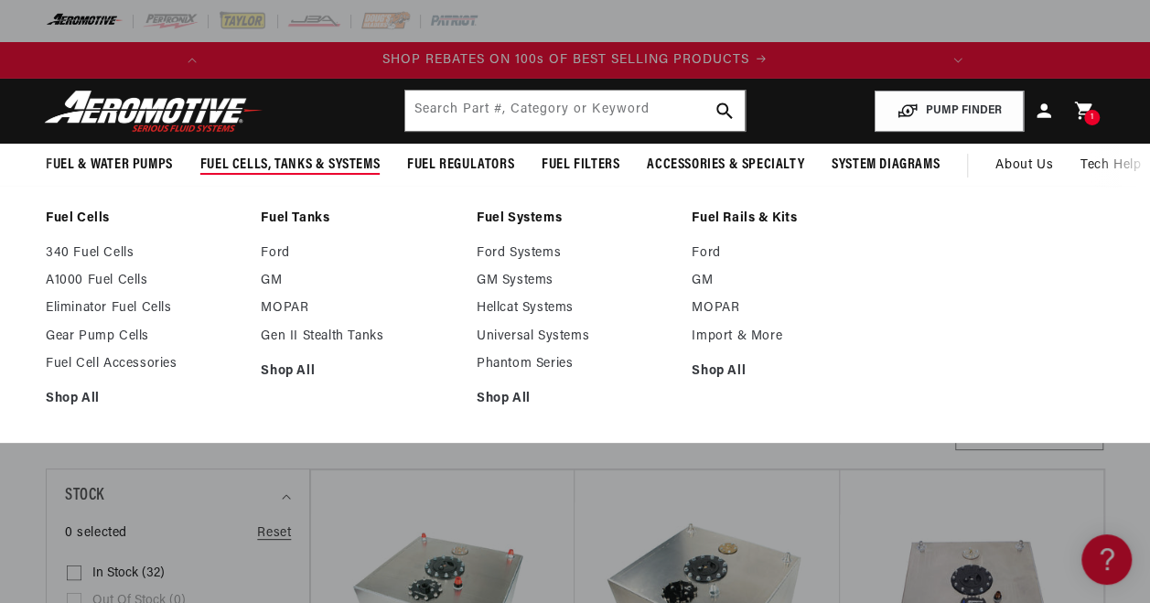
click at [116, 187] on div "Fuel Cells 340 Fuel Cells A1000 Fuel Cells Eliminator Fuel Cells Shop All Shop …" at bounding box center [575, 314] width 1150 height 257
click at [291, 284] on link "GM" at bounding box center [359, 281] width 197 height 16
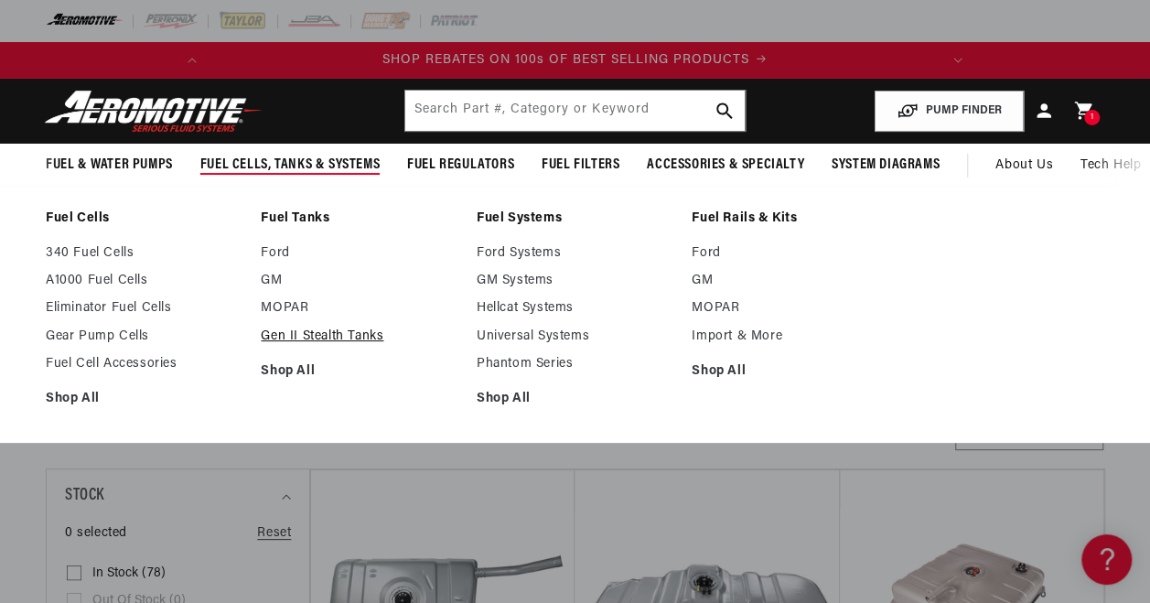
click at [295, 333] on link "Gen II Stealth Tanks" at bounding box center [359, 336] width 197 height 16
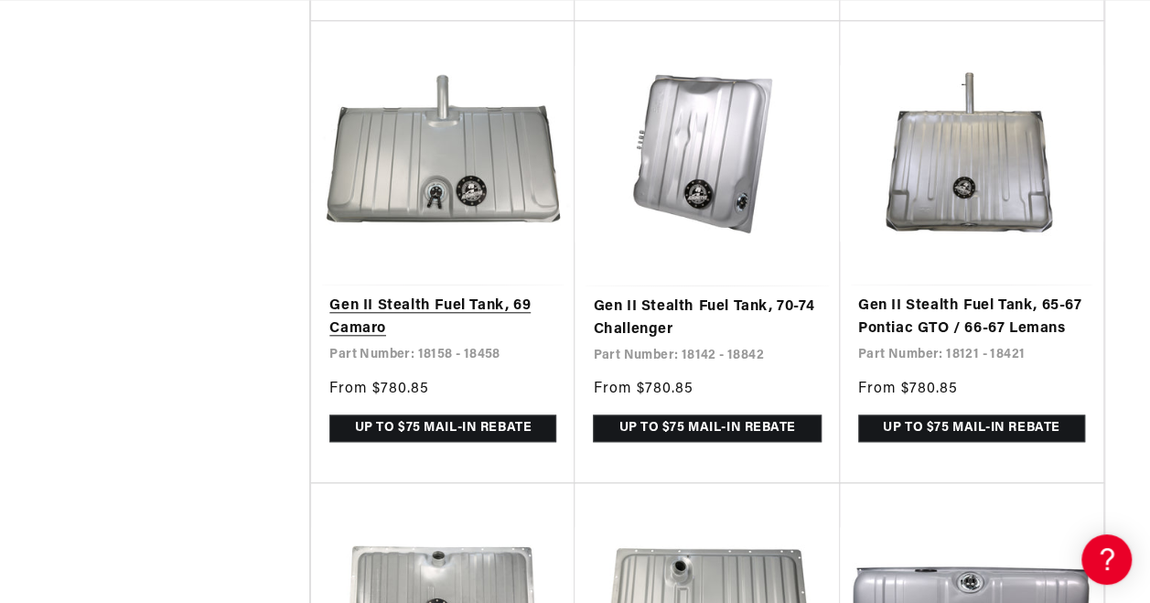
scroll to position [0, 724]
click at [452, 295] on link "Gen II Stealth Fuel Tank, 69 Camaro" at bounding box center [442, 318] width 227 height 47
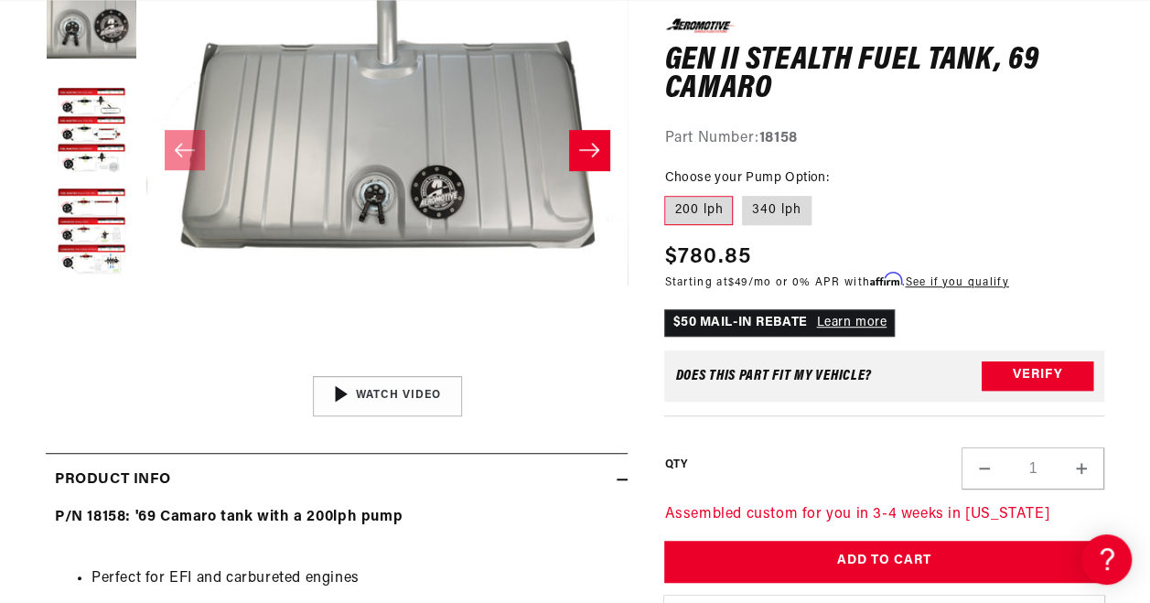
scroll to position [384, 0]
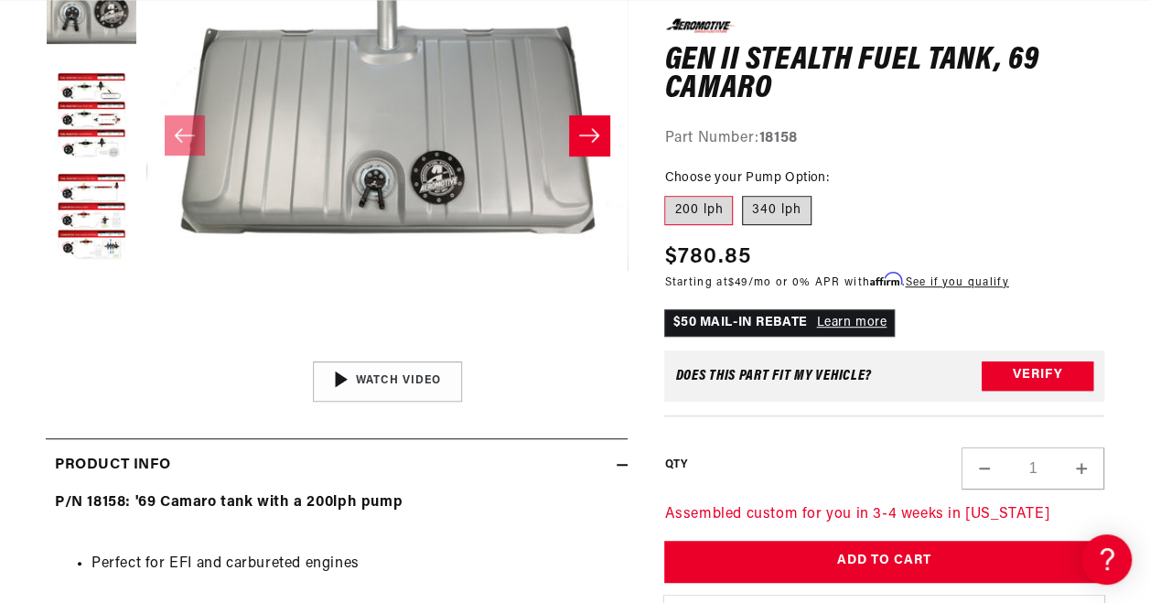
click at [767, 201] on label "340 lph" at bounding box center [777, 210] width 70 height 29
click at [743, 193] on input "340 lph" at bounding box center [742, 192] width 1 height 1
radio input "true"
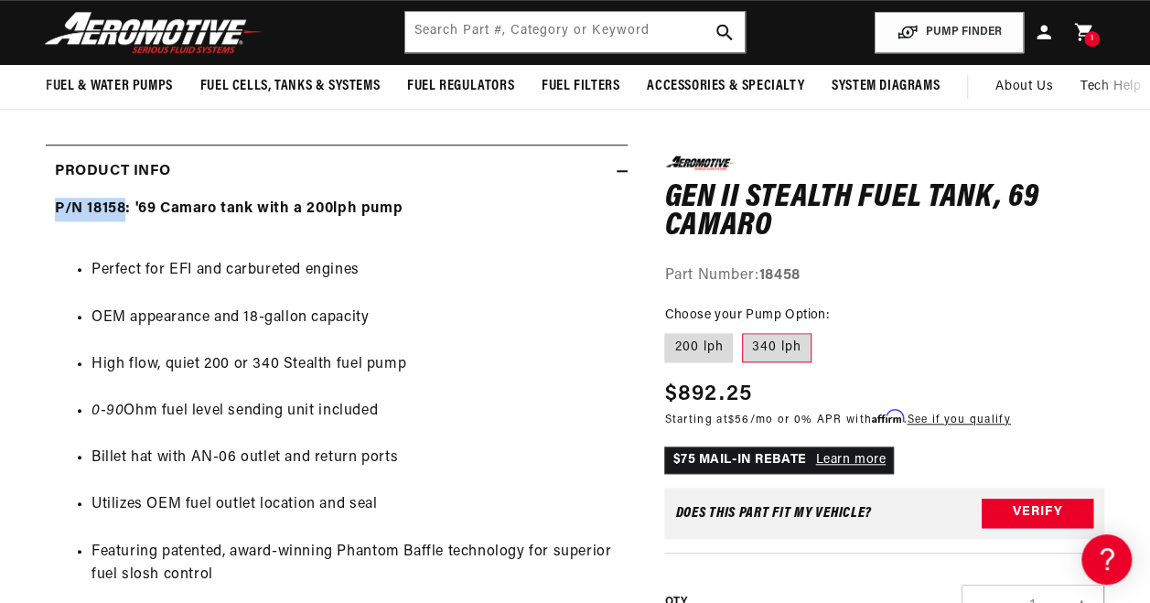
drag, startPoint x: 57, startPoint y: 206, endPoint x: 124, endPoint y: 205, distance: 67.7
click at [124, 205] on strong "P/N 18158: '69 Camaro tank with a 200lph pump" at bounding box center [229, 208] width 348 height 15
drag, startPoint x: 124, startPoint y: 205, endPoint x: 113, endPoint y: 209, distance: 11.6
copy strong "P/N 18158"
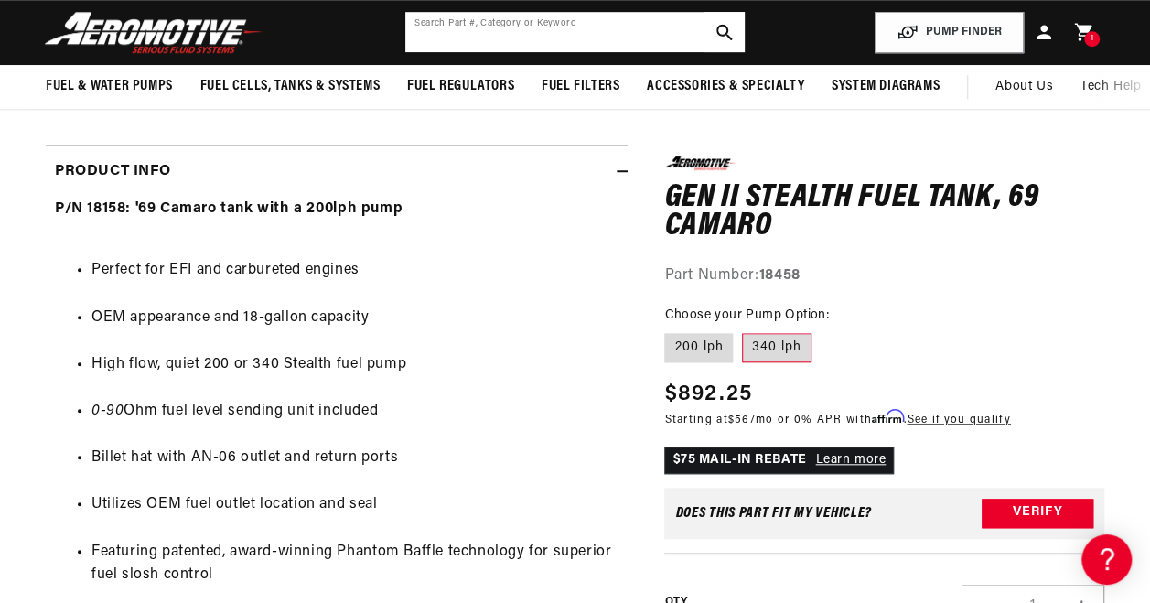
click at [500, 31] on input "text" at bounding box center [574, 32] width 339 height 40
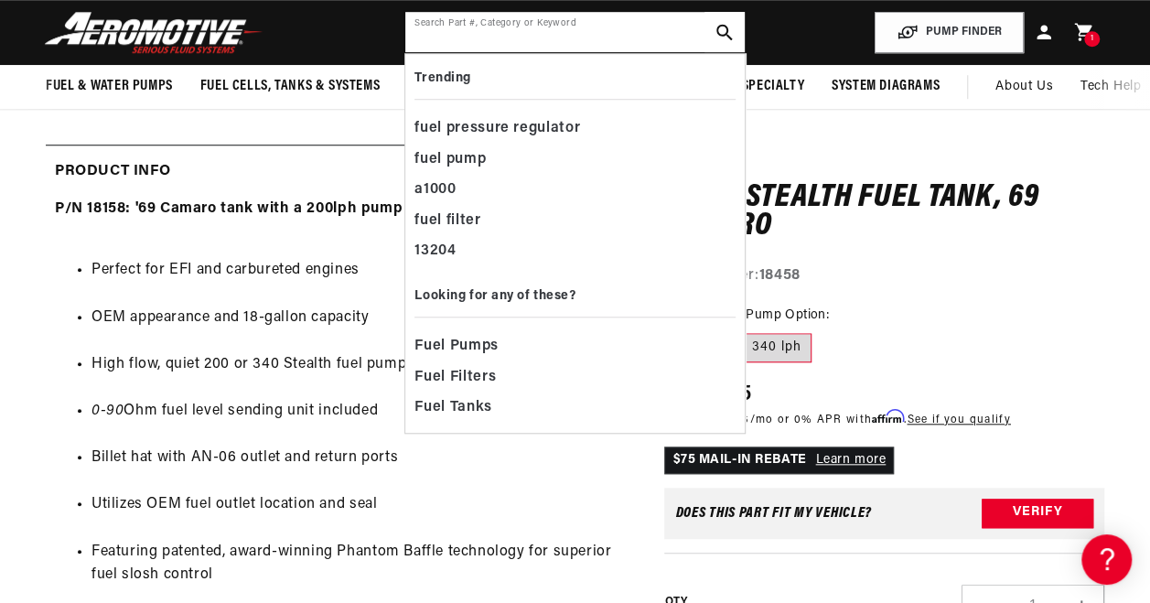
paste input "P/N 18158"
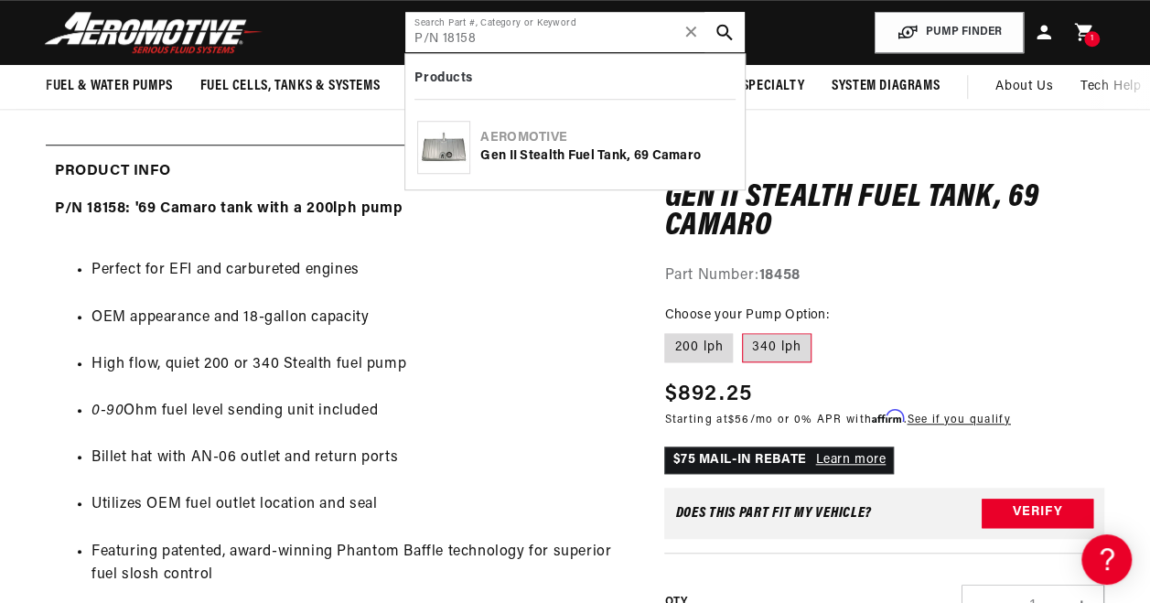
type input "P/N 18158"
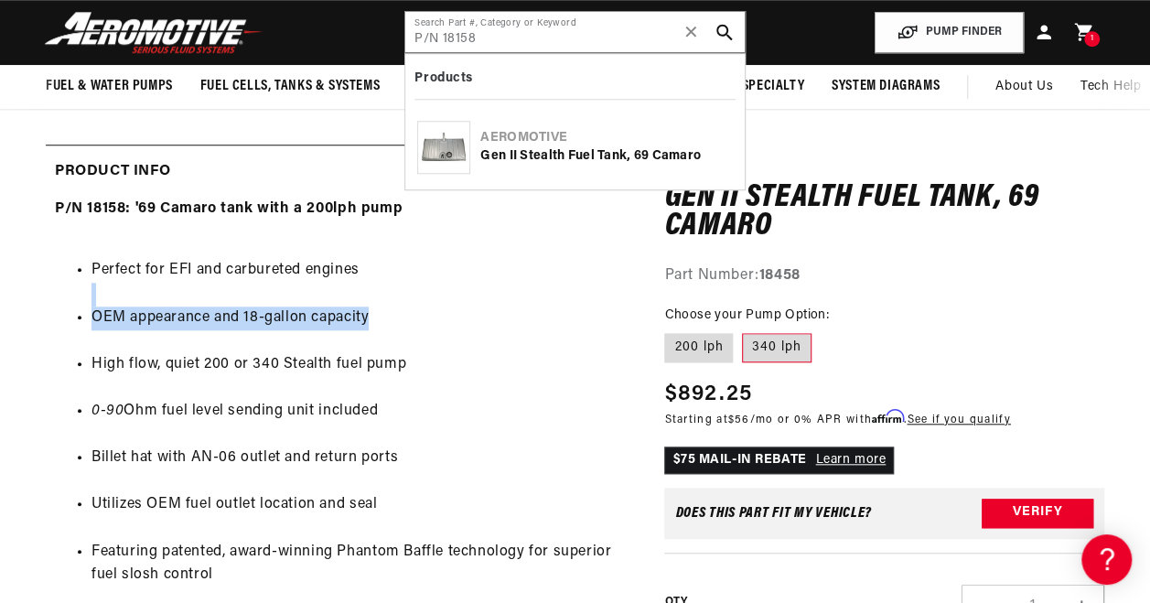
drag, startPoint x: 576, startPoint y: 302, endPoint x: 536, endPoint y: 309, distance: 40.9
click at [536, 309] on ul "Perfect for EFI and carbureted engines OEM appearance and 18-gallon capacity Hi…" at bounding box center [337, 529] width 564 height 586
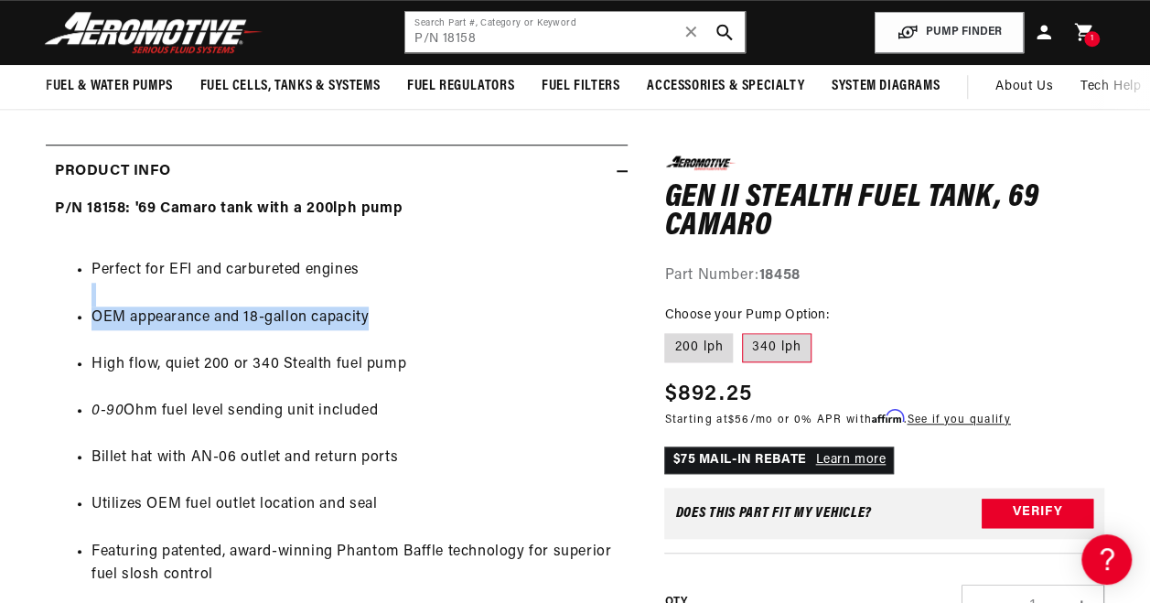
click at [536, 309] on li "OEM appearance and 18-gallon capacity" at bounding box center [354, 319] width 527 height 24
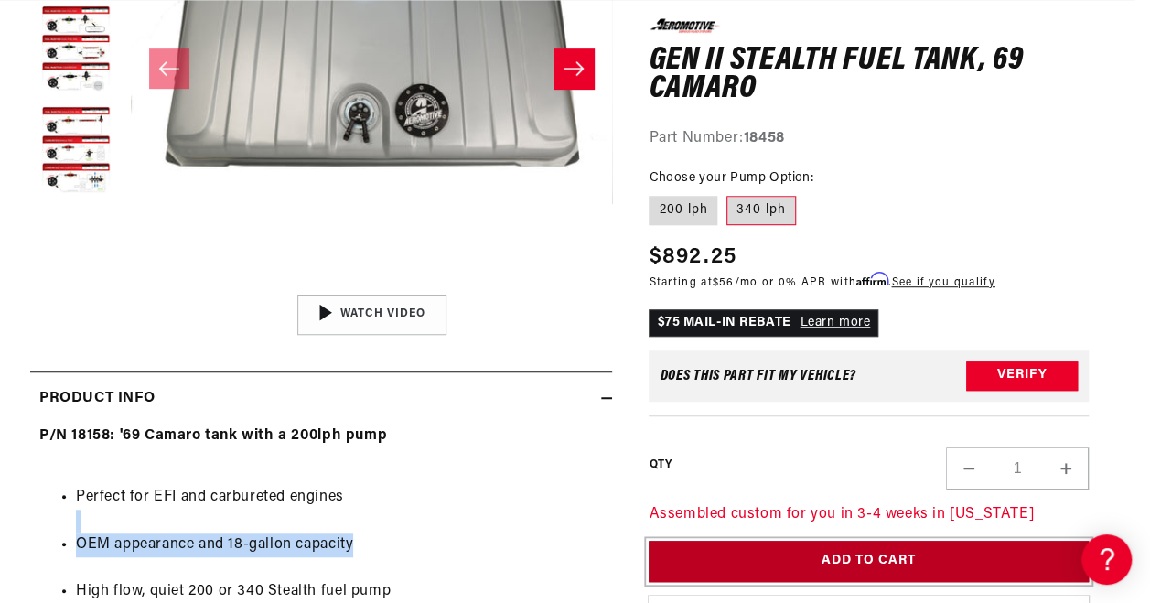
click at [869, 558] on button "Add to Cart" at bounding box center [869, 561] width 440 height 41
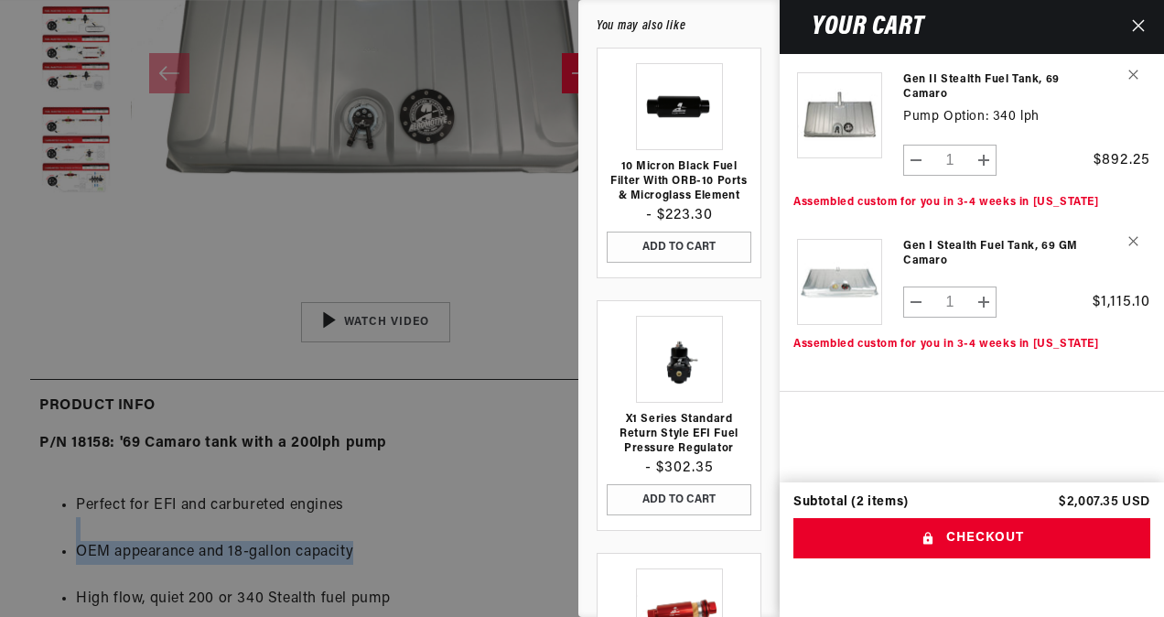
click at [909, 307] on button "Decrease quantity for Gen I Stealth Fuel Tank, 69 GM Camaro" at bounding box center [916, 301] width 25 height 31
type input "0"
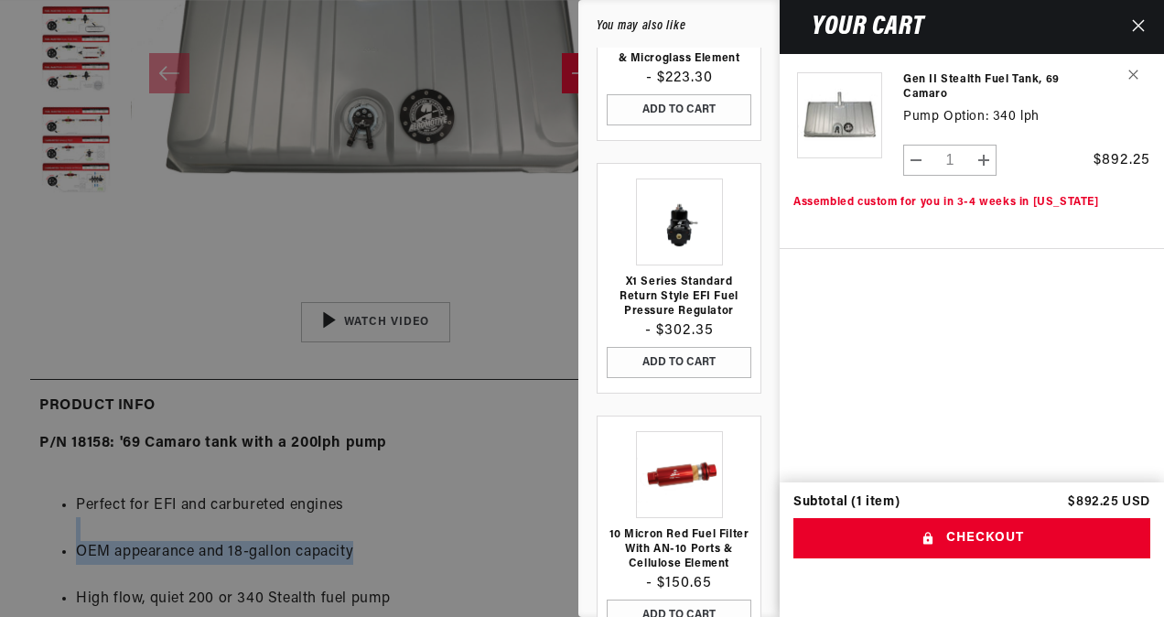
click at [666, 229] on link "Your cart" at bounding box center [679, 221] width 145 height 87
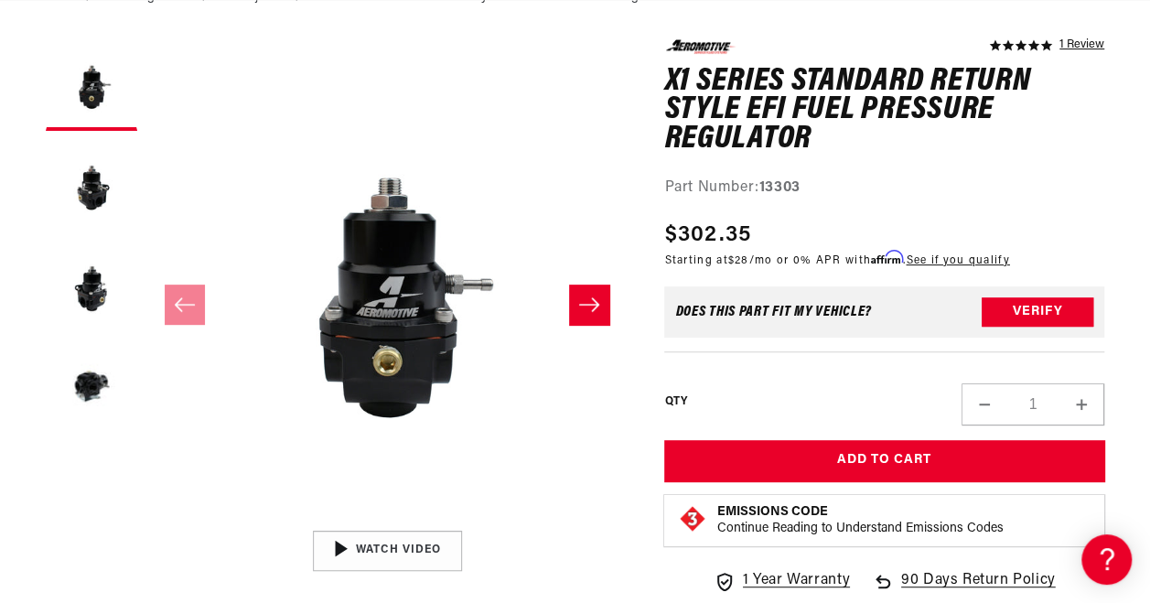
scroll to position [216, 0]
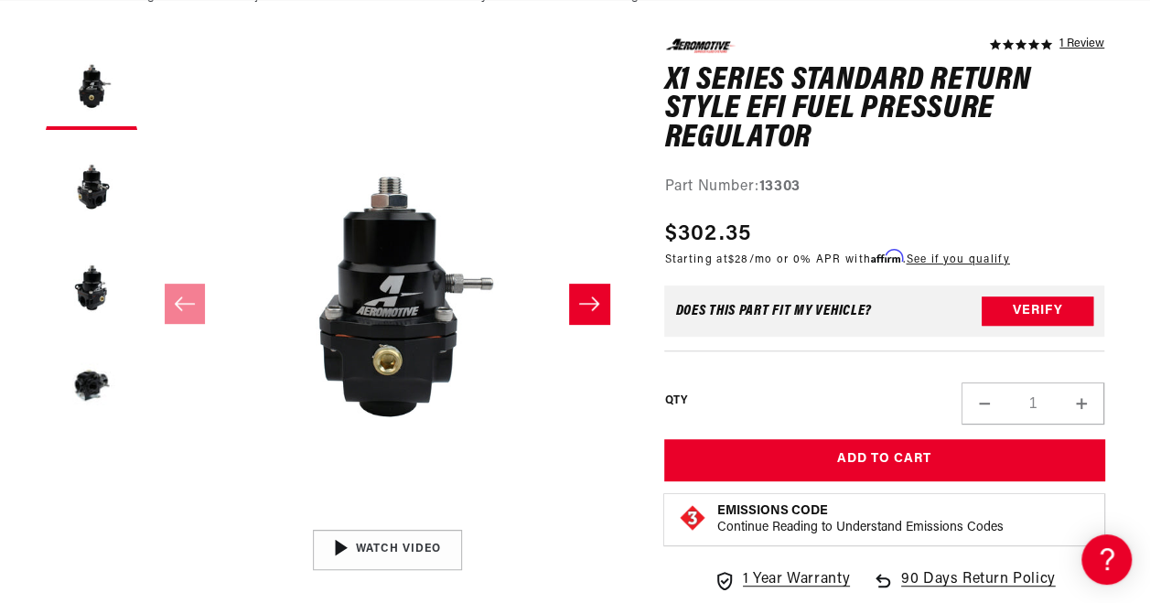
click at [582, 313] on icon "Slide right" at bounding box center [589, 304] width 22 height 18
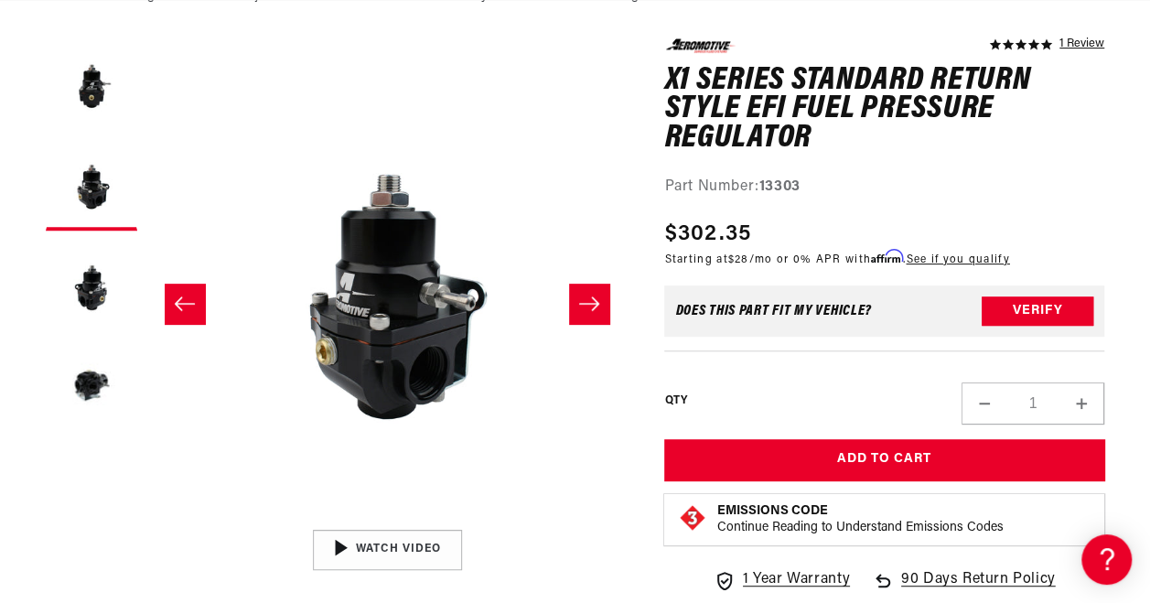
scroll to position [0, 724]
click at [582, 313] on icon "Slide right" at bounding box center [589, 304] width 22 height 18
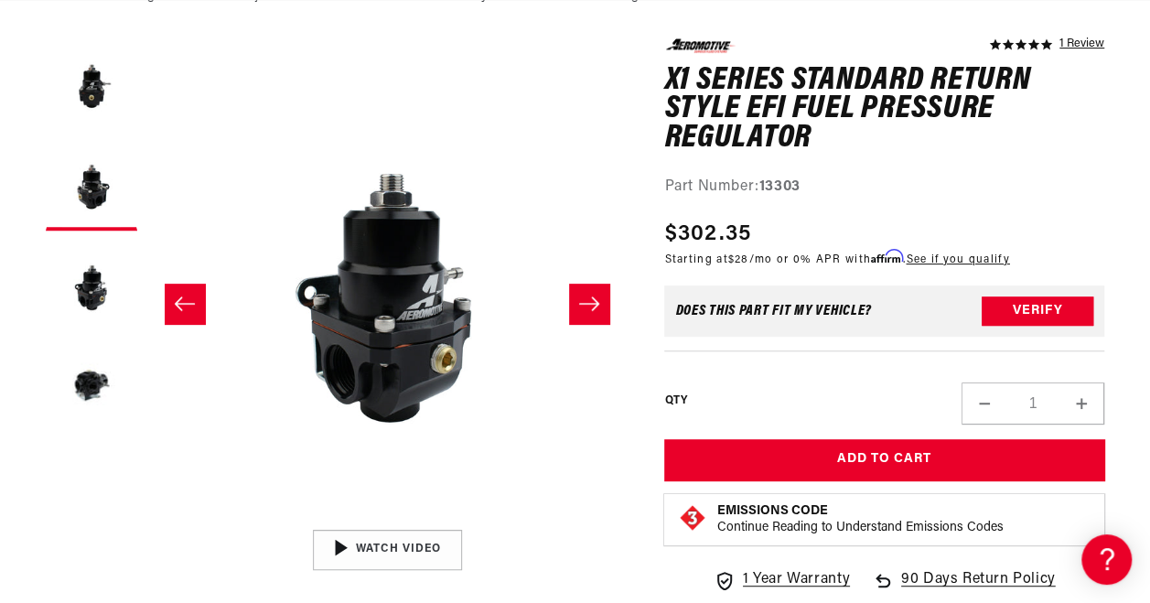
scroll to position [1, 963]
click at [582, 313] on icon "Slide right" at bounding box center [589, 304] width 22 height 18
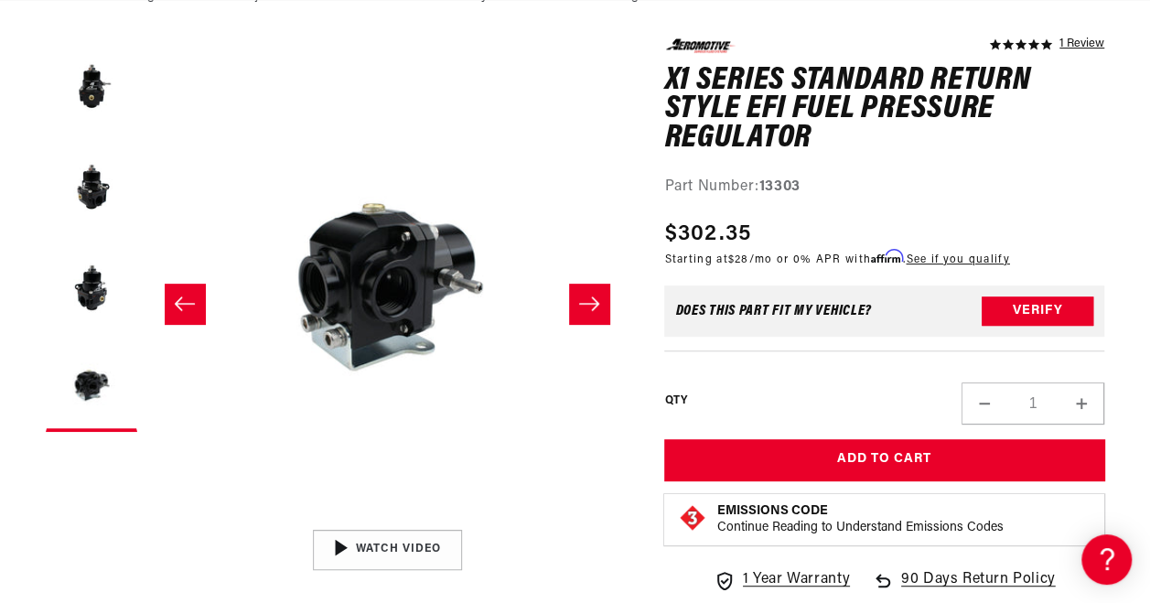
scroll to position [0, 0]
click at [582, 313] on icon "Slide right" at bounding box center [589, 304] width 22 height 18
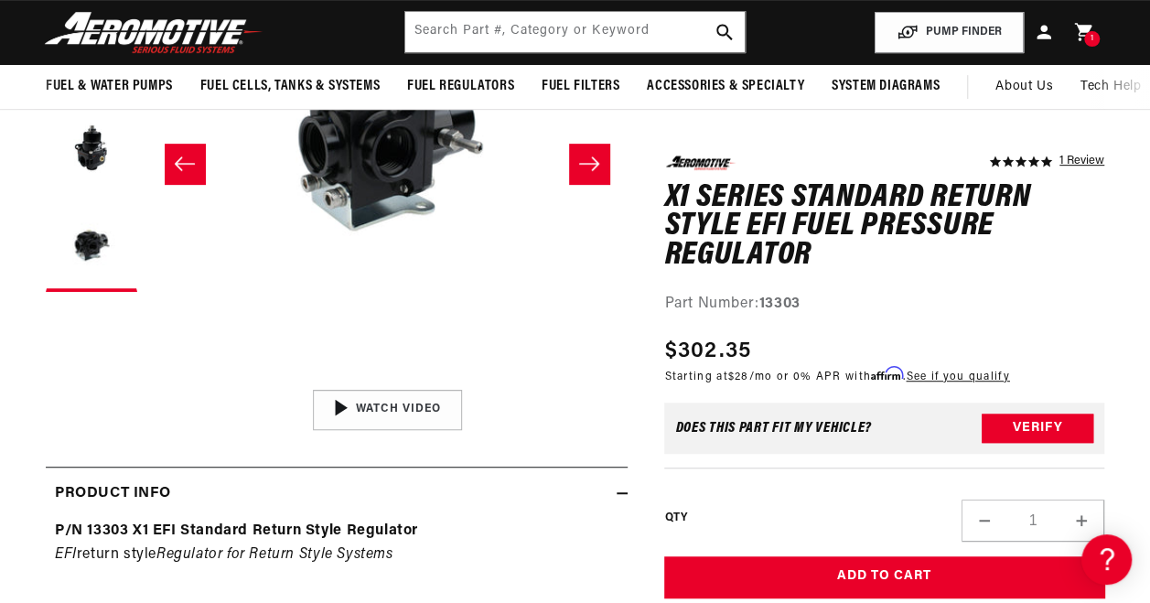
scroll to position [0, 724]
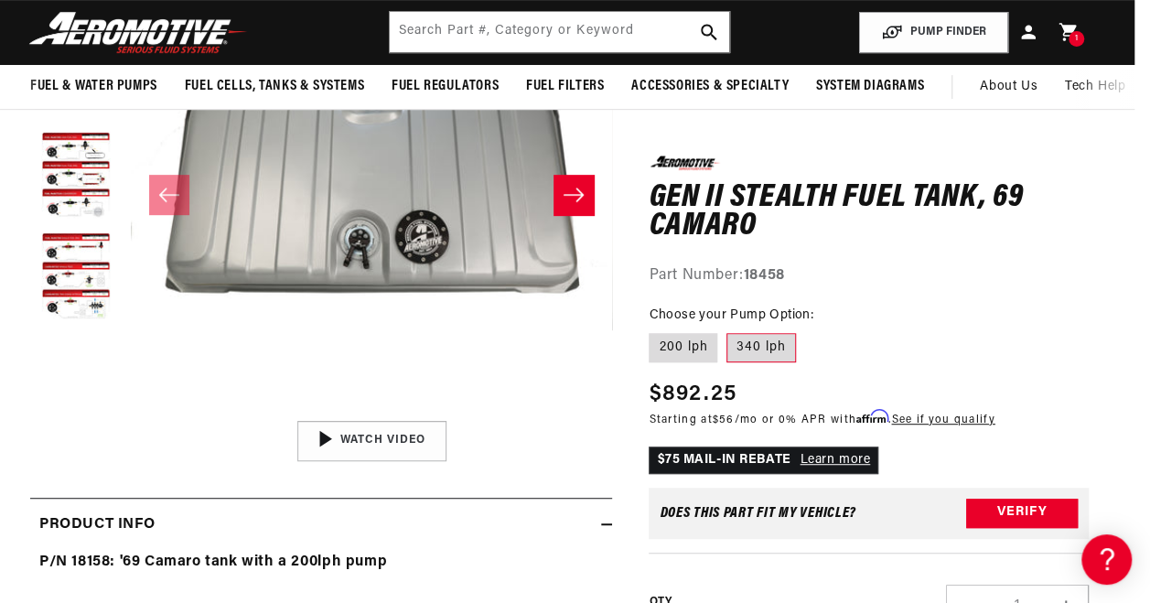
scroll to position [0, 721]
